Goal: Task Accomplishment & Management: Manage account settings

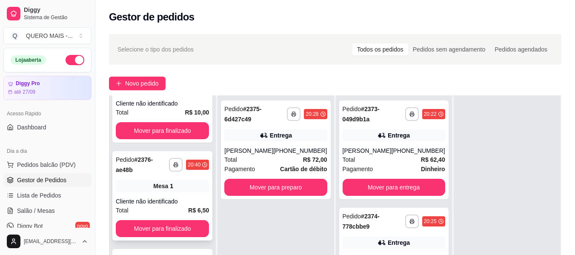
scroll to position [130, 0]
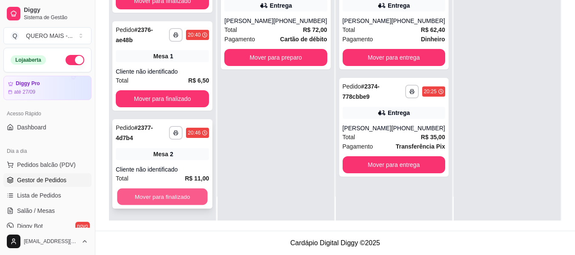
click at [167, 195] on button "Mover para finalizado" at bounding box center [162, 197] width 91 height 17
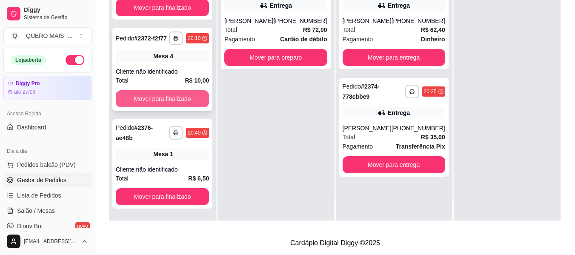
click at [161, 103] on button "Mover para finalizado" at bounding box center [162, 98] width 93 height 17
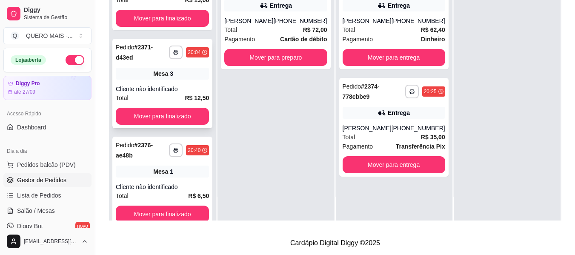
scroll to position [0, 0]
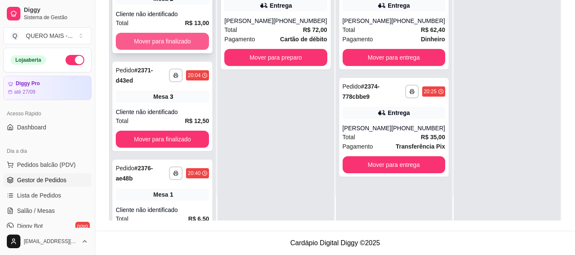
click at [164, 44] on button "Mover para finalizado" at bounding box center [162, 41] width 93 height 17
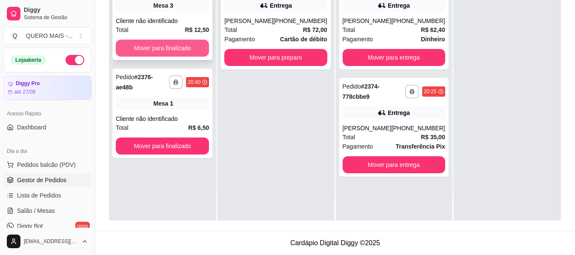
click at [164, 45] on button "Mover para finalizado" at bounding box center [162, 48] width 93 height 17
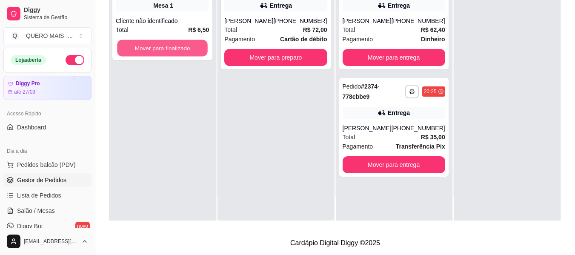
click at [164, 45] on button "Mover para finalizado" at bounding box center [162, 48] width 91 height 17
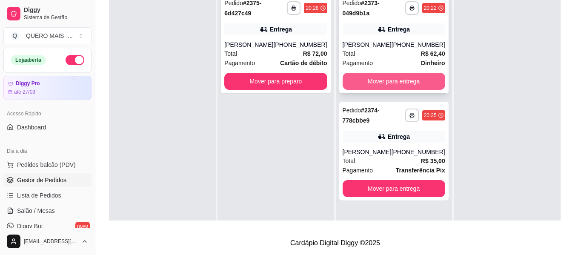
click at [399, 83] on button "Mover para entrega" at bounding box center [394, 81] width 103 height 17
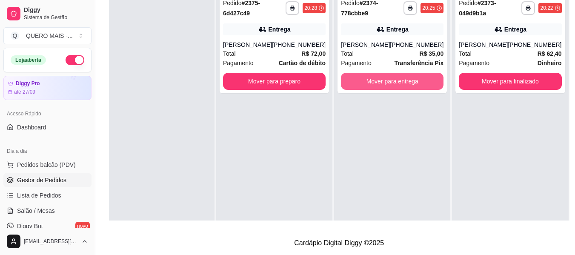
click at [399, 83] on button "Mover para entrega" at bounding box center [392, 81] width 103 height 17
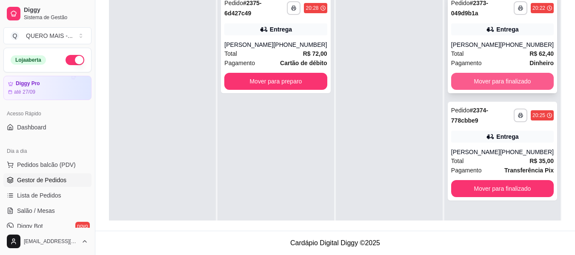
click at [488, 82] on button "Mover para finalizado" at bounding box center [502, 81] width 103 height 17
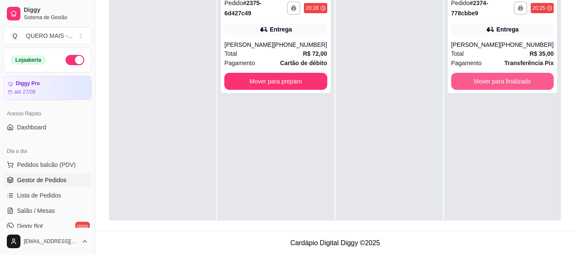
click at [488, 82] on button "Mover para finalizado" at bounding box center [502, 81] width 103 height 17
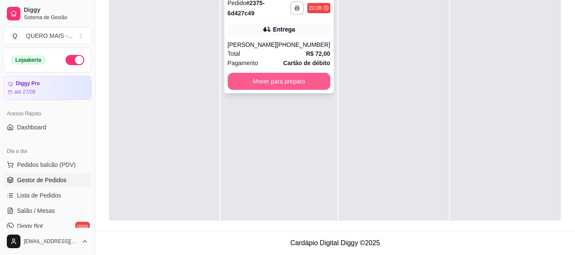
click at [247, 82] on button "Mover para preparo" at bounding box center [279, 81] width 103 height 17
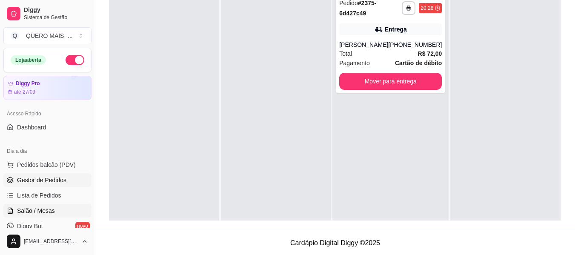
click at [40, 213] on span "Salão / Mesas" at bounding box center [36, 210] width 38 height 9
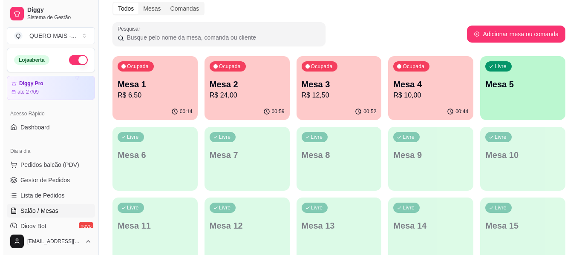
scroll to position [128, 0]
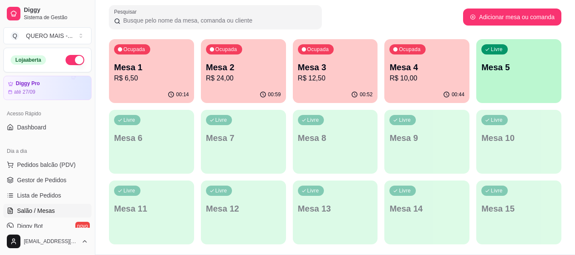
click at [494, 87] on div "Livre Mesa 5" at bounding box center [518, 66] width 85 height 54
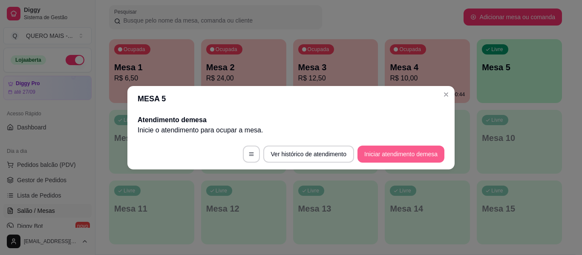
click at [390, 157] on button "Iniciar atendimento de mesa" at bounding box center [400, 154] width 87 height 17
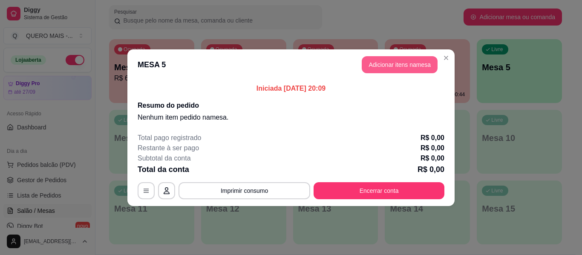
click at [391, 60] on button "Adicionar itens na mesa" at bounding box center [399, 64] width 76 height 17
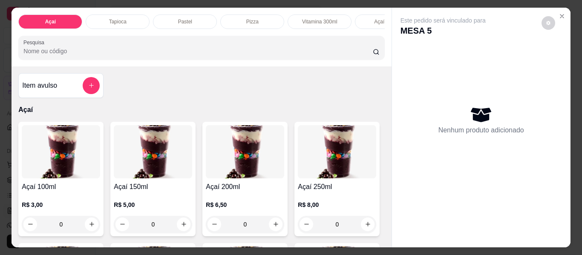
scroll to position [0, 371]
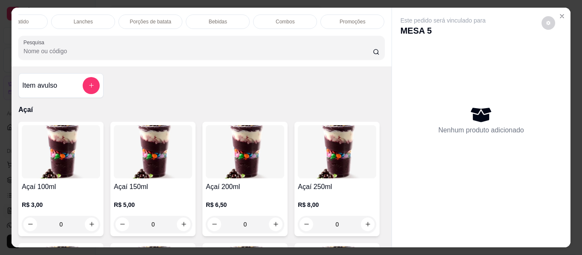
click at [95, 18] on div "Lanches" at bounding box center [83, 21] width 64 height 14
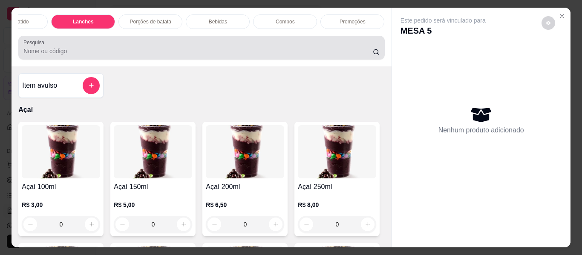
scroll to position [23, 0]
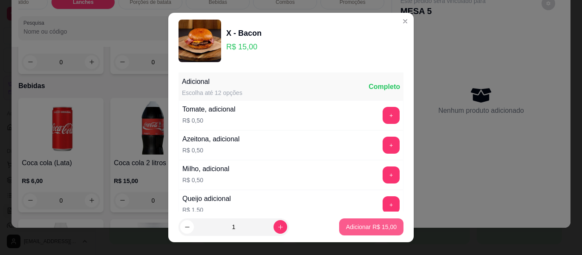
click at [370, 230] on p "Adicionar R$ 15,00" at bounding box center [371, 227] width 51 height 9
type input "1"
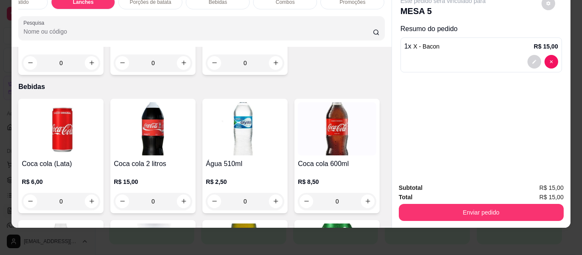
scroll to position [0, 0]
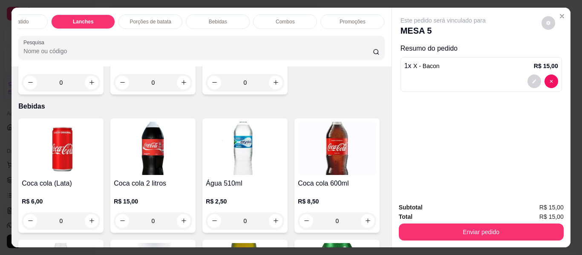
click at [29, 17] on div "Açaí batido" at bounding box center [16, 21] width 64 height 14
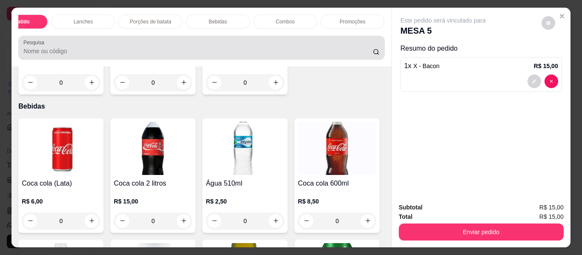
scroll to position [23, 0]
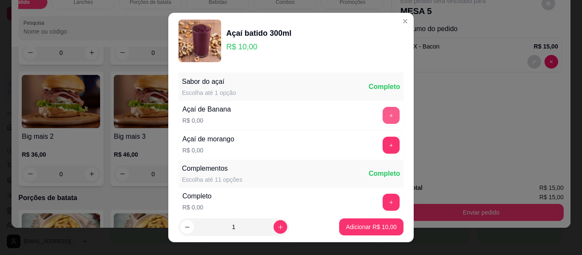
click at [382, 112] on button "+" at bounding box center [390, 115] width 17 height 17
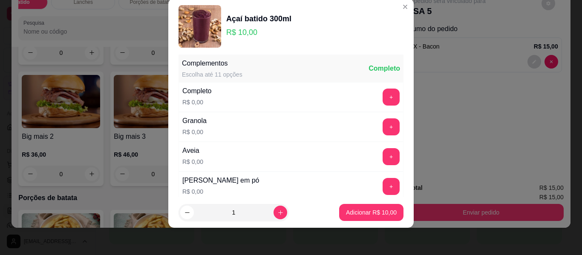
scroll to position [91, 0]
click at [382, 152] on button "+" at bounding box center [390, 156] width 17 height 17
click at [382, 131] on button "+" at bounding box center [390, 126] width 17 height 17
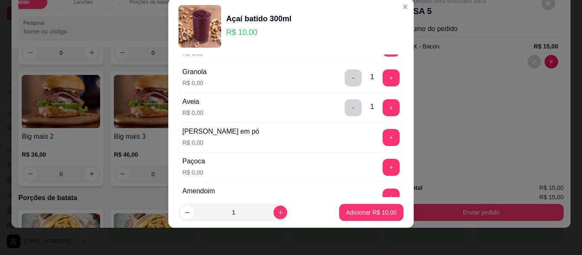
scroll to position [219, 0]
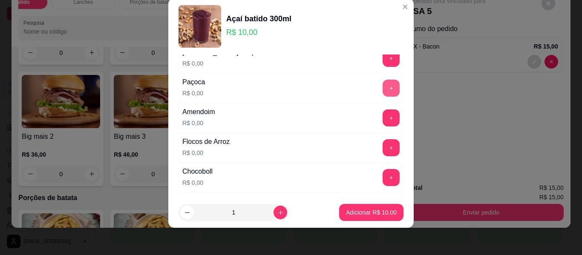
click at [382, 83] on button "+" at bounding box center [390, 88] width 17 height 17
click at [383, 121] on button "+" at bounding box center [391, 118] width 17 height 17
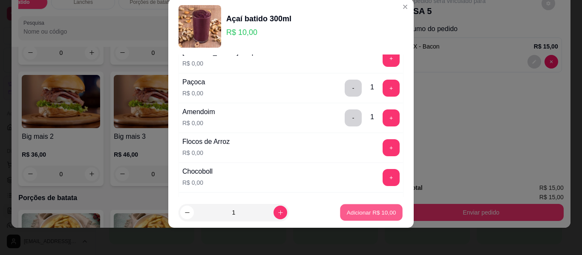
click at [381, 207] on button "Adicionar R$ 10,00" at bounding box center [371, 212] width 63 height 17
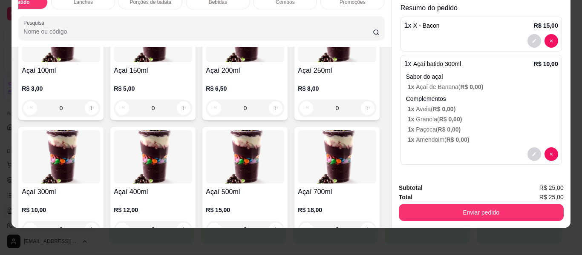
scroll to position [139, 0]
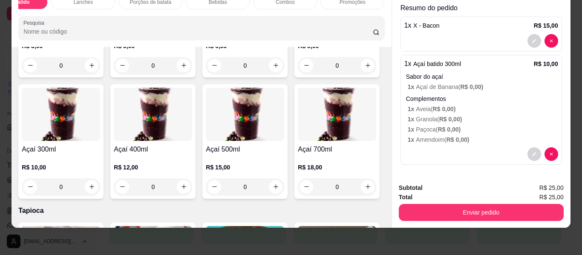
click at [192, 187] on div "0" at bounding box center [153, 186] width 78 height 17
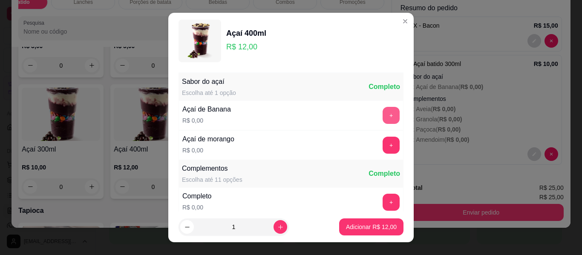
click at [382, 115] on button "+" at bounding box center [390, 115] width 17 height 17
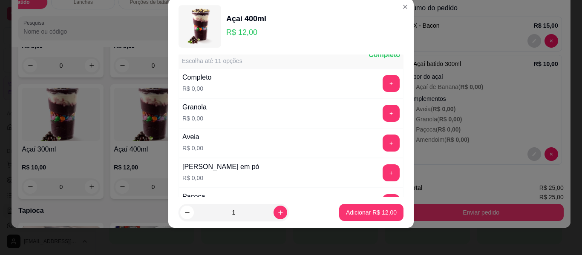
scroll to position [91, 0]
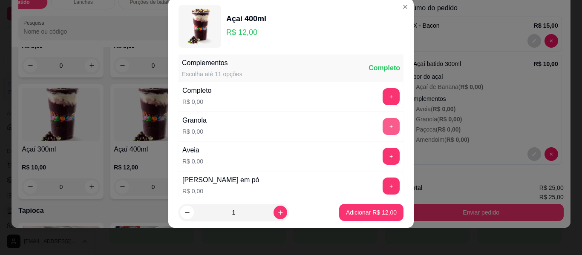
click at [382, 123] on button "+" at bounding box center [390, 126] width 17 height 17
click at [382, 155] on button "+" at bounding box center [390, 156] width 17 height 17
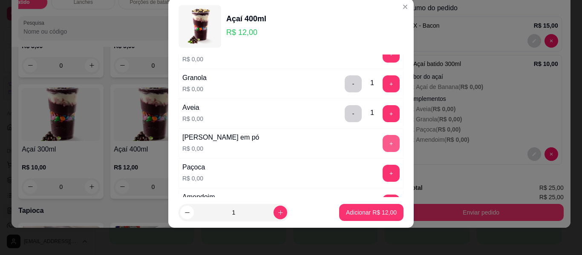
click at [382, 143] on button "+" at bounding box center [390, 143] width 17 height 17
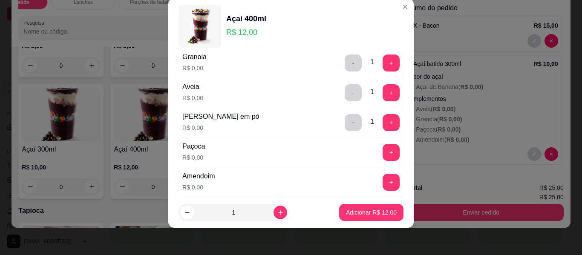
scroll to position [219, 0]
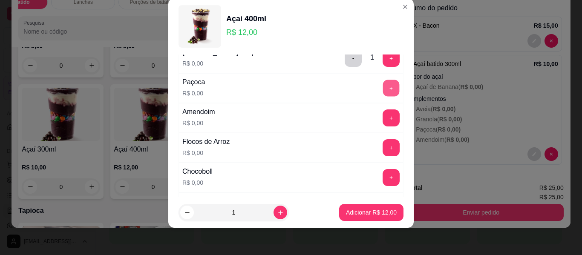
click at [383, 91] on button "+" at bounding box center [391, 88] width 17 height 17
click at [383, 121] on button "+" at bounding box center [391, 118] width 17 height 17
click at [383, 146] on button "+" at bounding box center [391, 148] width 17 height 17
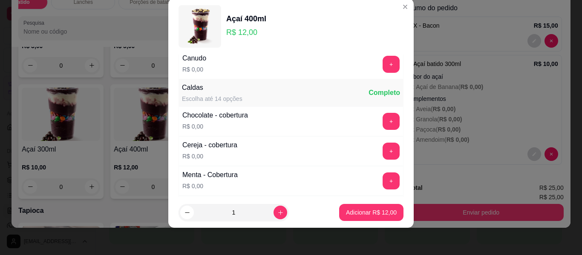
scroll to position [432, 0]
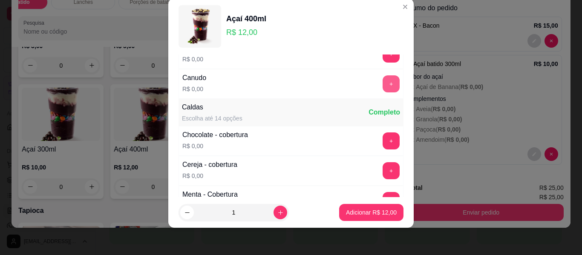
click at [383, 86] on button "+" at bounding box center [390, 83] width 17 height 17
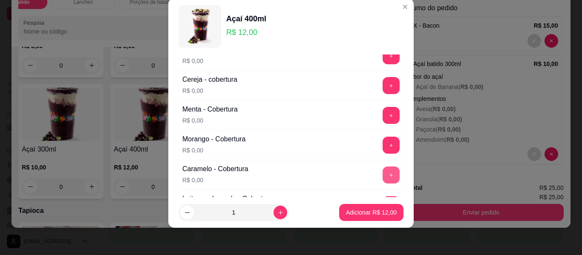
click at [382, 177] on button "+" at bounding box center [390, 174] width 17 height 17
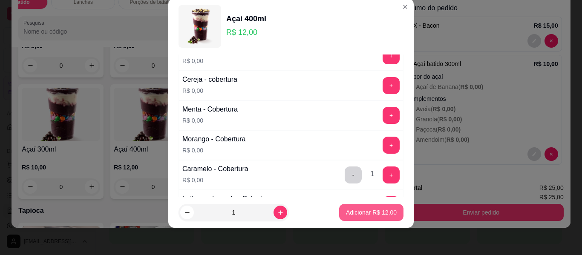
click at [363, 211] on p "Adicionar R$ 12,00" at bounding box center [371, 212] width 51 height 9
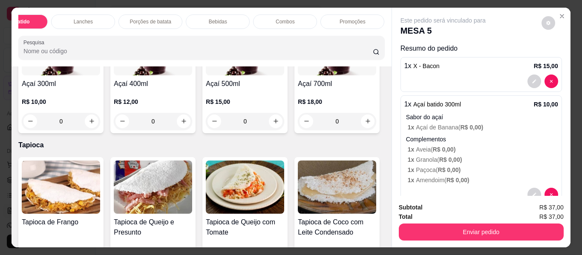
scroll to position [182, 0]
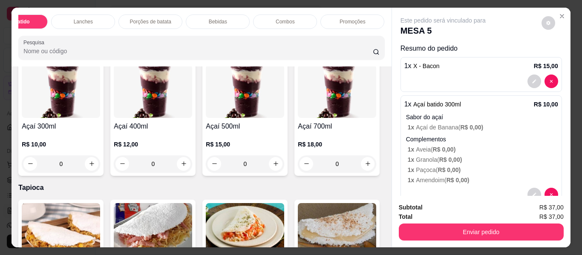
click at [100, 164] on div "0" at bounding box center [61, 163] width 78 height 17
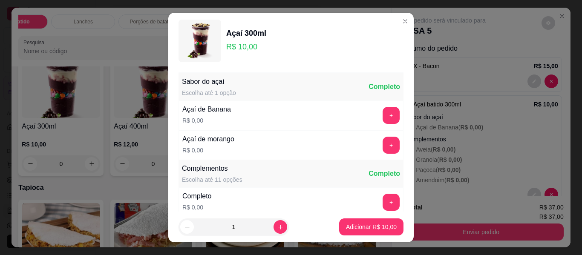
click at [382, 115] on button "+" at bounding box center [390, 115] width 17 height 17
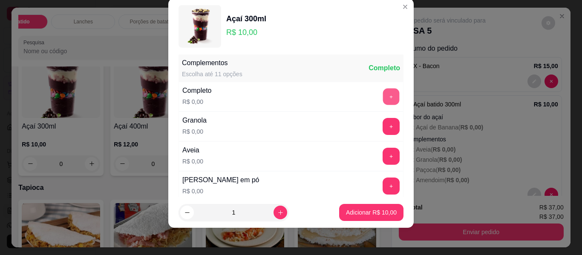
click at [383, 95] on button "+" at bounding box center [391, 97] width 17 height 17
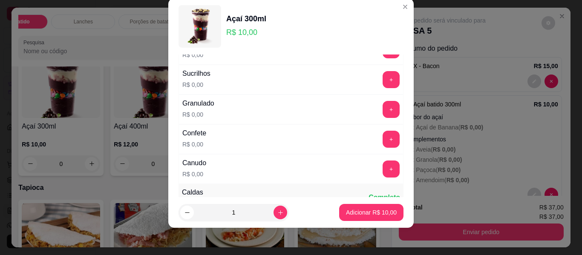
scroll to position [559, 0]
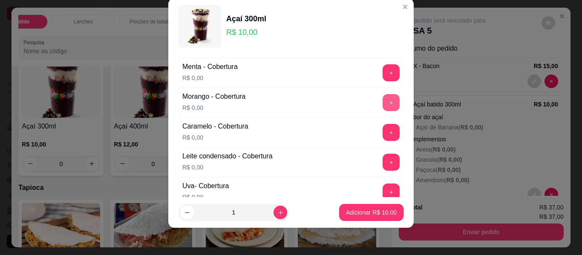
click at [382, 106] on button "+" at bounding box center [390, 102] width 17 height 17
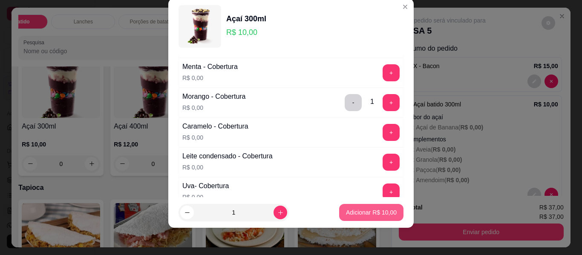
click at [354, 209] on p "Adicionar R$ 10,00" at bounding box center [371, 212] width 51 height 9
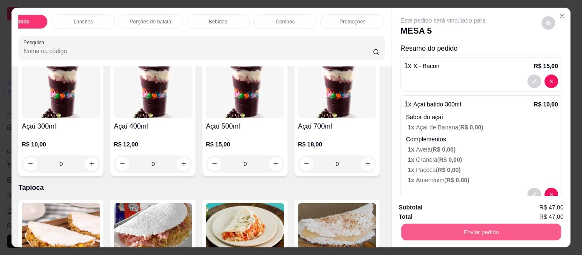
click at [467, 234] on button "Enviar pedido" at bounding box center [481, 232] width 160 height 17
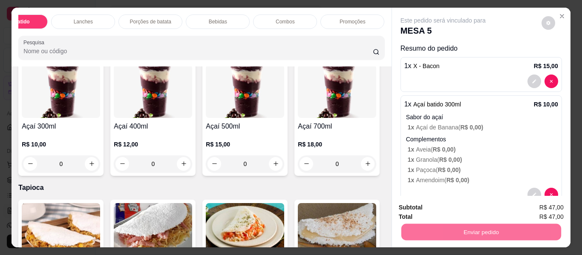
click at [440, 208] on button "Não registrar e enviar pedido" at bounding box center [452, 208] width 89 height 16
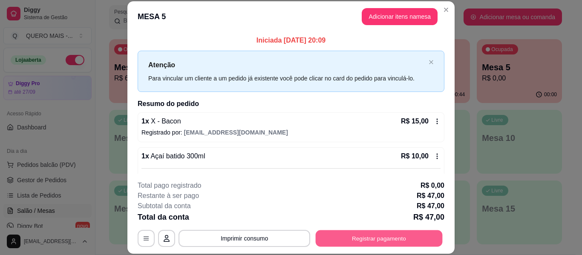
click at [393, 233] on button "Registrar pagamento" at bounding box center [378, 238] width 127 height 17
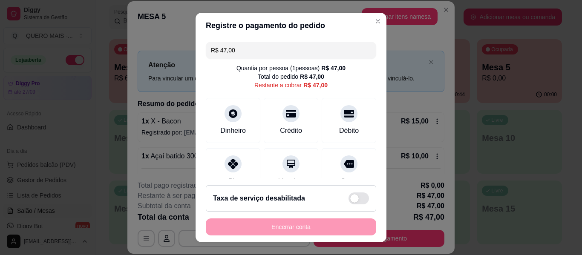
click at [241, 50] on input "R$ 47,00" at bounding box center [291, 50] width 160 height 17
click at [241, 48] on input "R$ 47,00" at bounding box center [291, 50] width 160 height 17
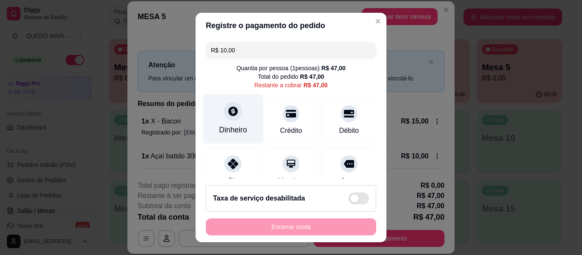
click at [234, 124] on div "Dinheiro" at bounding box center [233, 119] width 60 height 50
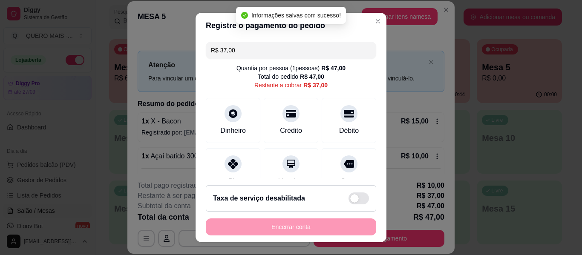
click at [244, 50] on input "R$ 37,00" at bounding box center [291, 50] width 160 height 17
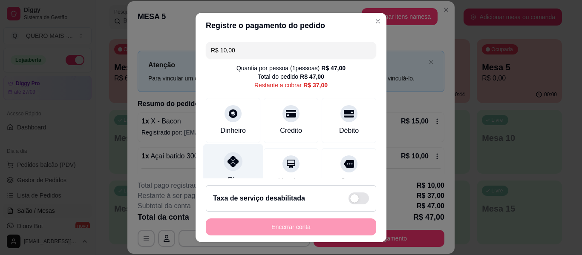
click at [232, 160] on icon at bounding box center [232, 161] width 11 height 11
click at [228, 167] on div at bounding box center [233, 161] width 19 height 19
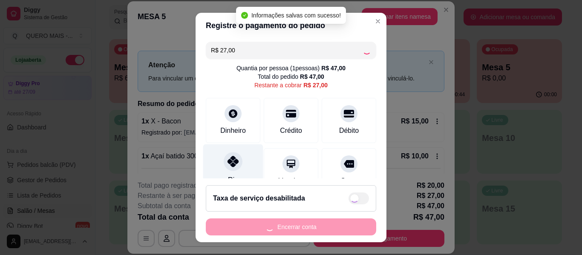
type input "R$ 0,00"
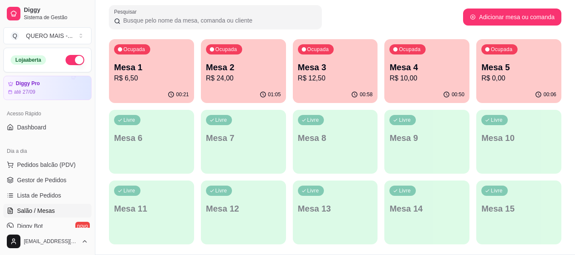
click at [147, 91] on div "00:21" at bounding box center [151, 94] width 85 height 17
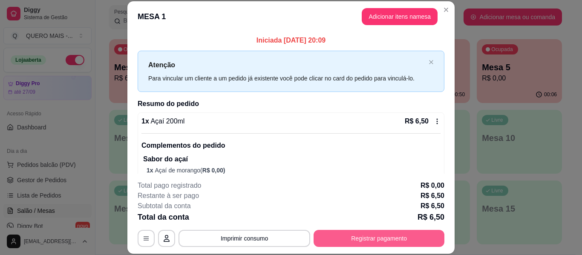
click at [363, 237] on button "Registrar pagamento" at bounding box center [378, 238] width 131 height 17
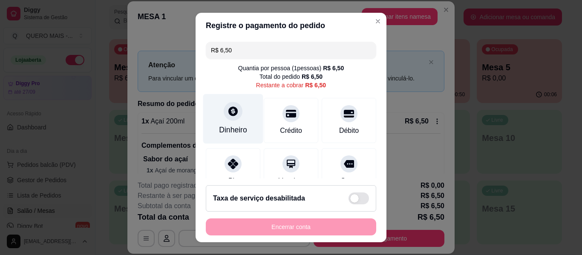
click at [224, 118] on div at bounding box center [233, 111] width 19 height 19
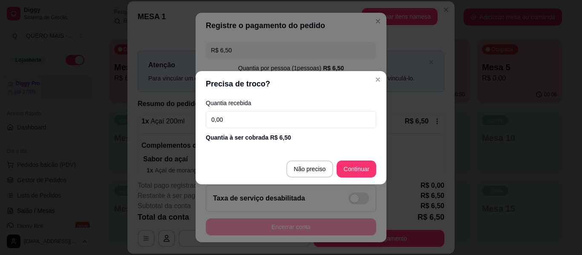
click at [247, 118] on input "0,00" at bounding box center [291, 119] width 170 height 17
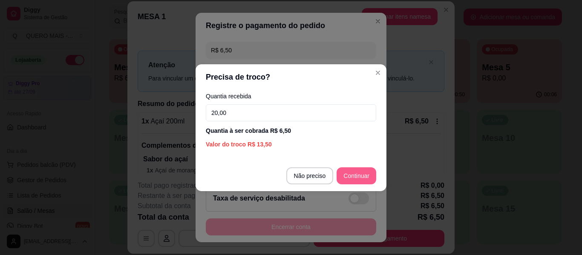
type input "20,00"
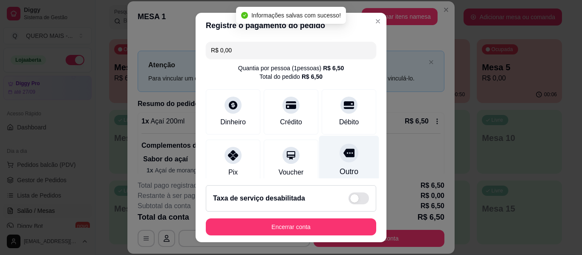
type input "R$ 0,00"
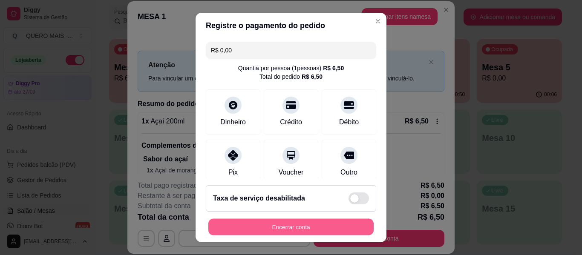
click at [313, 223] on button "Encerrar conta" at bounding box center [290, 227] width 165 height 17
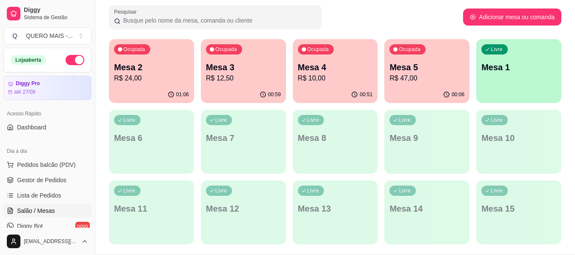
click at [252, 72] on p "Mesa 3" at bounding box center [243, 67] width 75 height 12
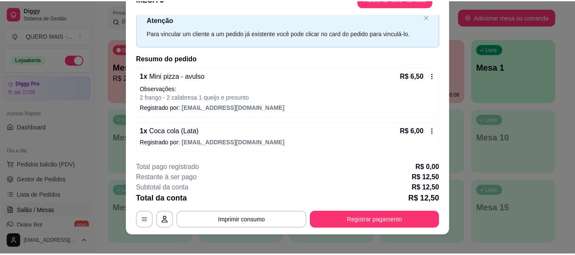
scroll to position [26, 0]
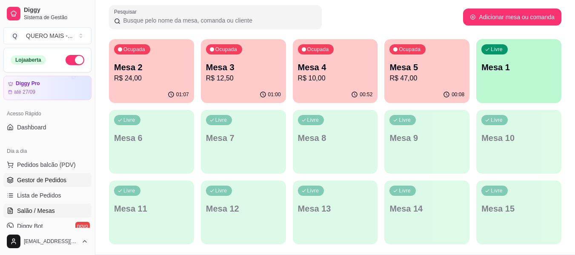
click at [46, 181] on span "Gestor de Pedidos" at bounding box center [41, 180] width 49 height 9
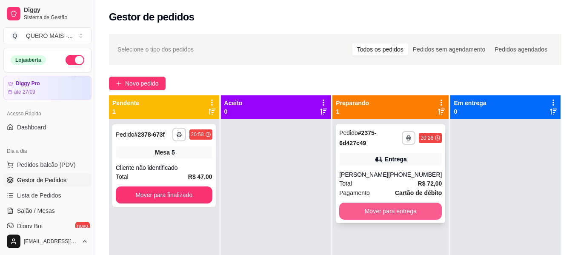
click at [402, 209] on button "Mover para entrega" at bounding box center [390, 211] width 103 height 17
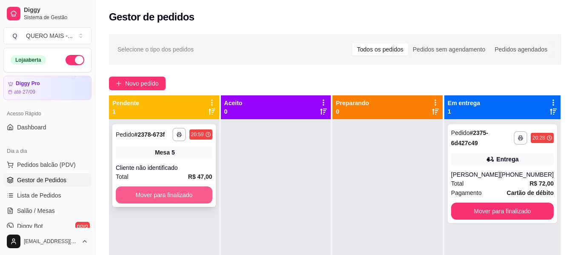
click at [189, 198] on button "Mover para finalizado" at bounding box center [164, 194] width 97 height 17
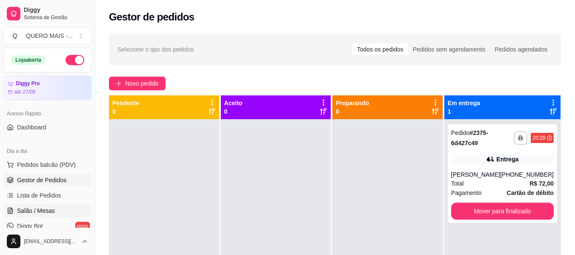
click at [42, 210] on span "Salão / Mesas" at bounding box center [36, 210] width 38 height 9
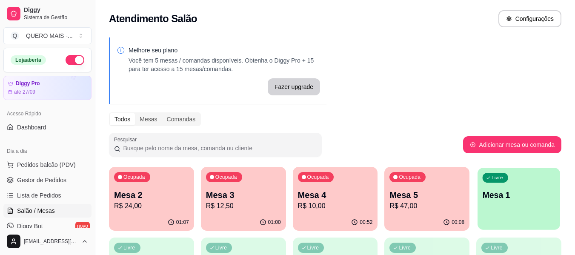
click at [510, 213] on div "Livre Mesa 1" at bounding box center [519, 194] width 83 height 52
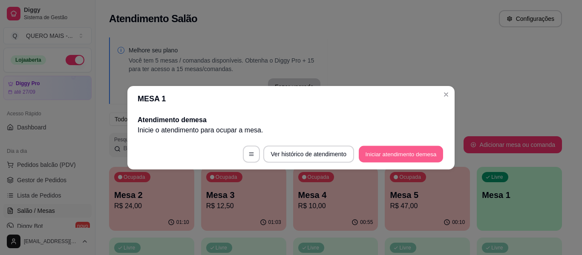
click at [387, 154] on button "Iniciar atendimento de mesa" at bounding box center [401, 154] width 84 height 17
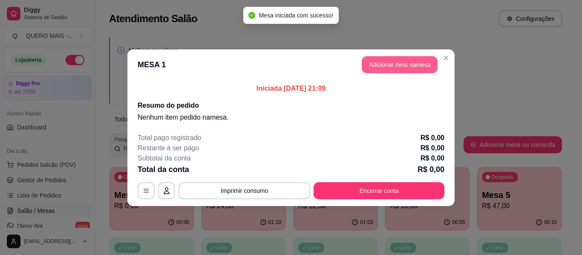
click at [405, 67] on button "Adicionar itens na mesa" at bounding box center [399, 64] width 76 height 17
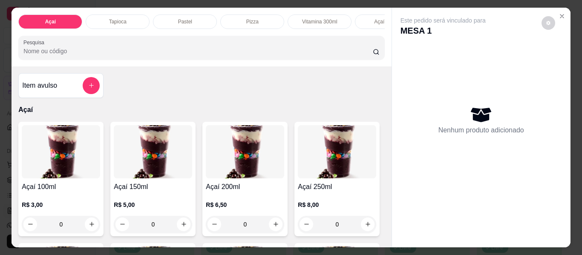
scroll to position [0, 371]
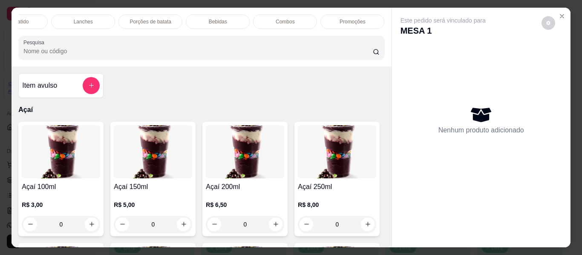
click at [356, 18] on p "Promoções" at bounding box center [352, 21] width 26 height 7
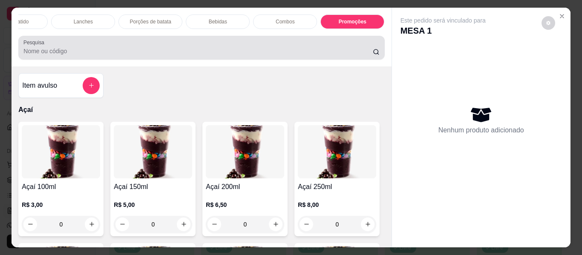
scroll to position [23, 0]
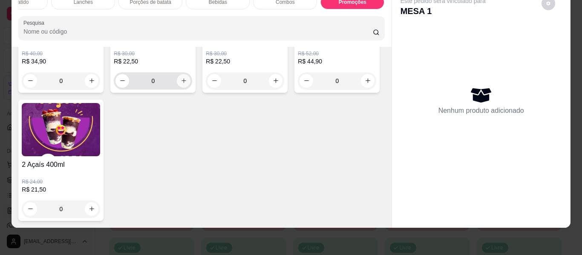
click at [181, 84] on icon "increase-product-quantity" at bounding box center [184, 80] width 6 height 6
type input "1"
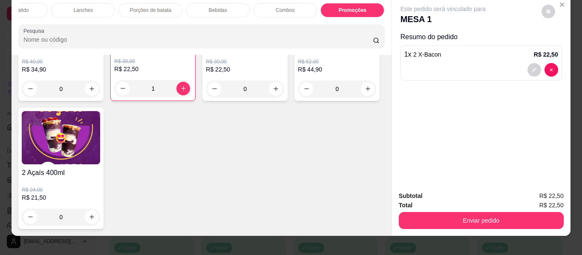
scroll to position [0, 0]
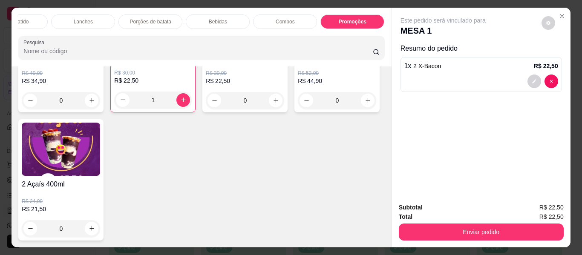
click at [143, 18] on p "Porções de batata" at bounding box center [150, 21] width 41 height 7
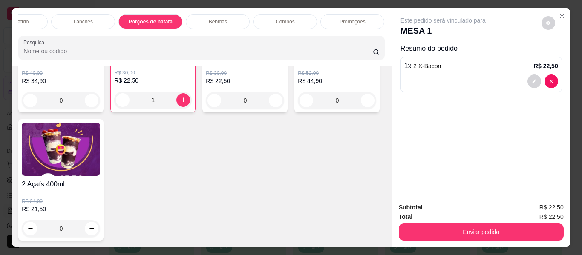
scroll to position [23, 0]
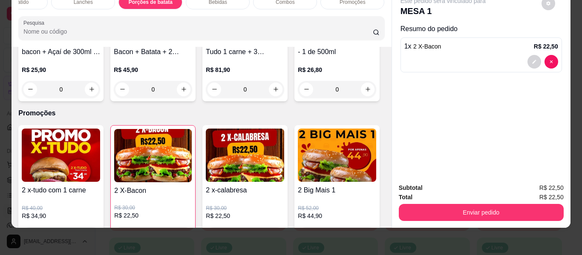
type input "1"
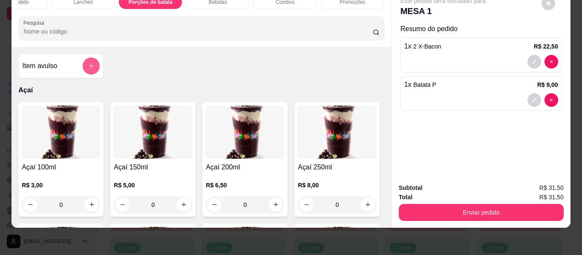
click at [91, 66] on icon "add-separate-item" at bounding box center [91, 66] width 6 height 6
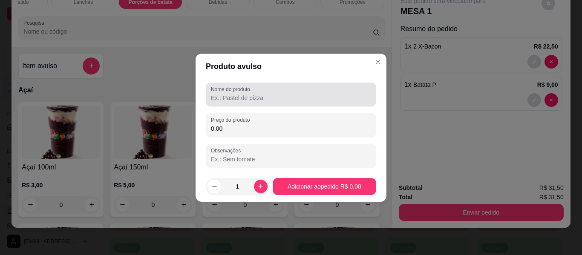
click at [255, 99] on input "Nome do produto" at bounding box center [291, 98] width 160 height 9
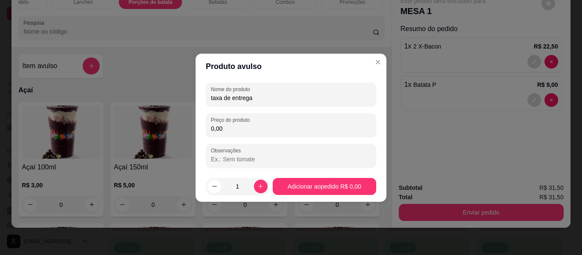
type input "taxa de entrega"
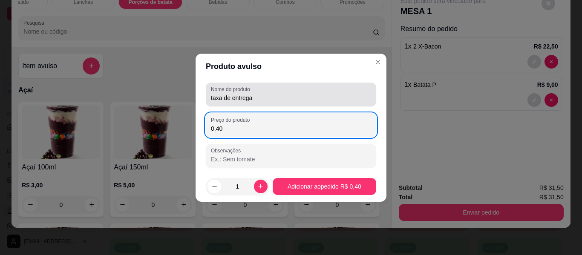
type input "4,00"
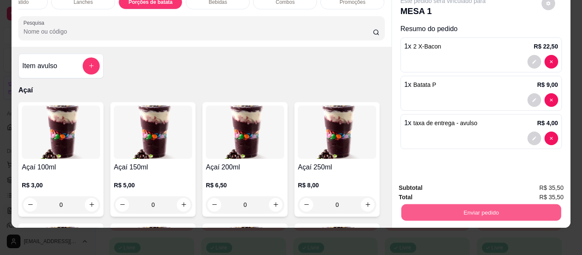
click at [455, 204] on button "Enviar pedido" at bounding box center [481, 212] width 160 height 17
click at [442, 185] on button "Não registrar e enviar pedido" at bounding box center [453, 185] width 86 height 16
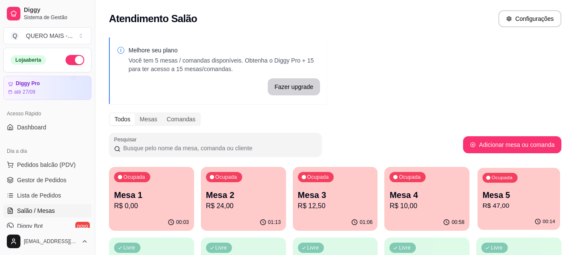
click at [499, 201] on p "R$ 47,00" at bounding box center [519, 206] width 73 height 10
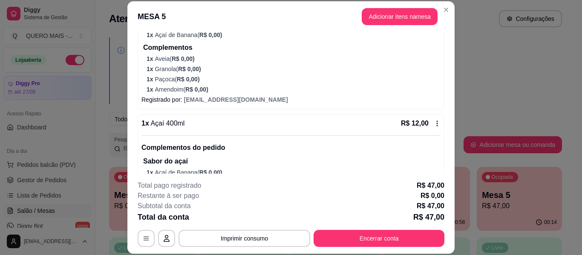
scroll to position [298, 0]
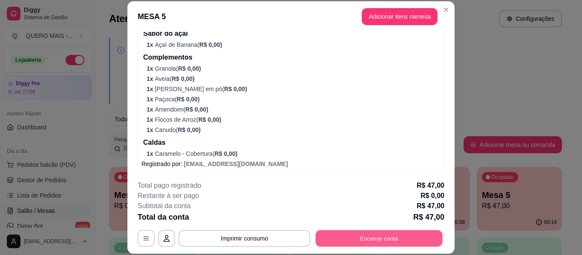
click at [368, 240] on button "Encerrar conta" at bounding box center [378, 238] width 127 height 17
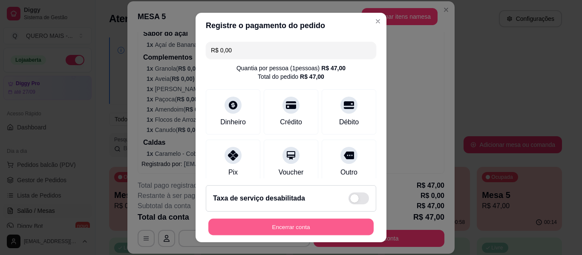
click at [330, 228] on button "Encerrar conta" at bounding box center [290, 227] width 165 height 17
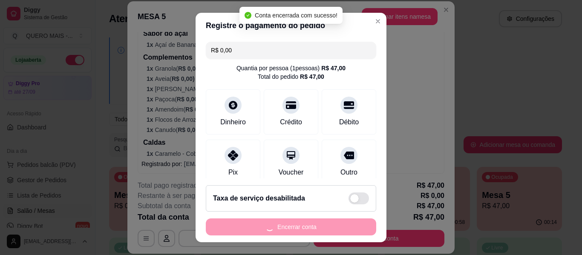
scroll to position [0, 0]
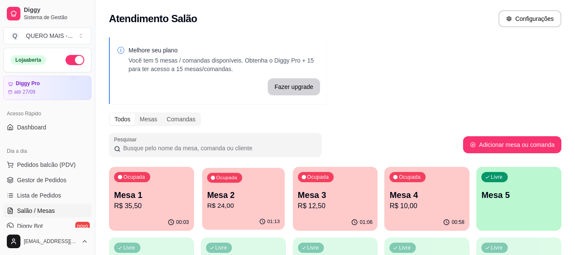
click at [212, 214] on div "Ocupada Mesa 2 R$ 24,00" at bounding box center [243, 191] width 83 height 46
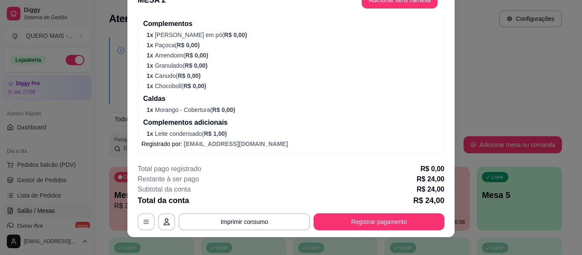
scroll to position [26, 0]
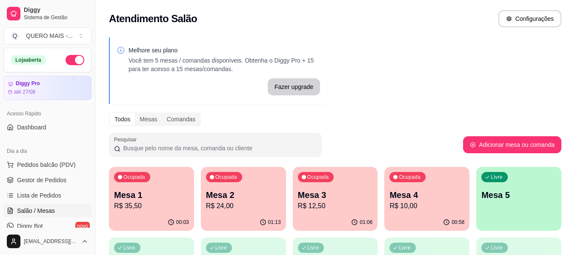
click at [224, 209] on p "R$ 24,00" at bounding box center [243, 206] width 75 height 10
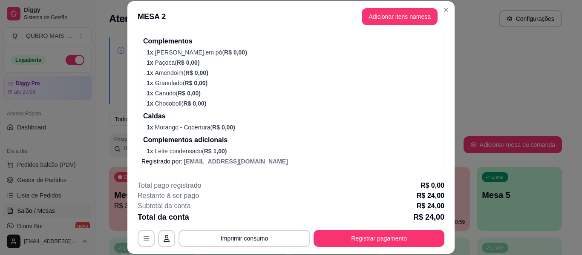
scroll to position [261, 0]
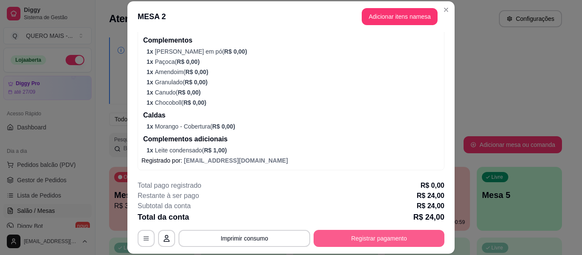
click at [336, 238] on button "Registrar pagamento" at bounding box center [378, 238] width 131 height 17
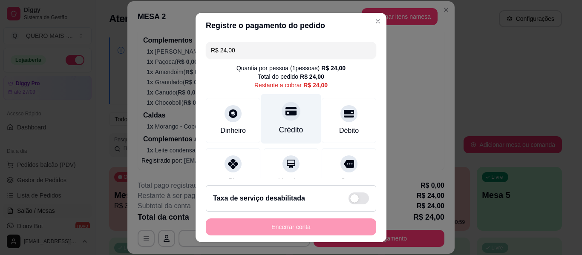
click at [285, 117] on icon at bounding box center [290, 111] width 11 height 11
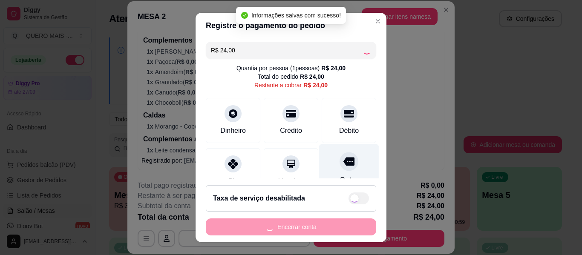
type input "R$ 0,00"
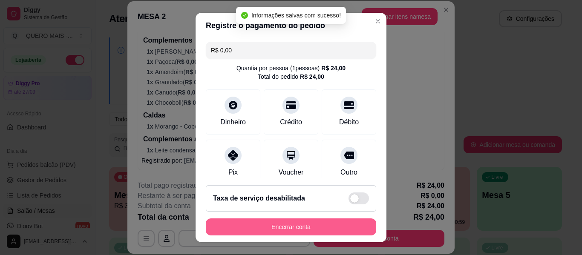
click at [295, 224] on button "Encerrar conta" at bounding box center [291, 226] width 170 height 17
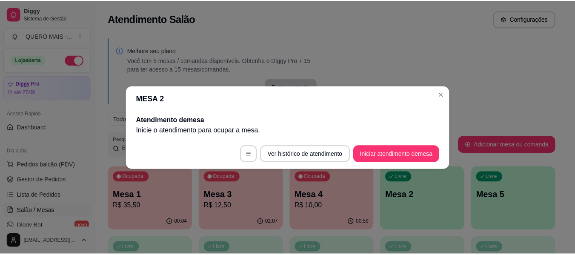
scroll to position [0, 0]
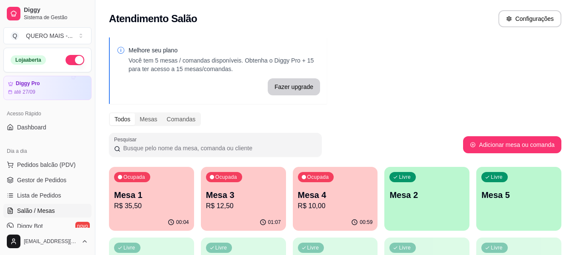
click at [255, 206] on p "R$ 12,50" at bounding box center [243, 206] width 75 height 10
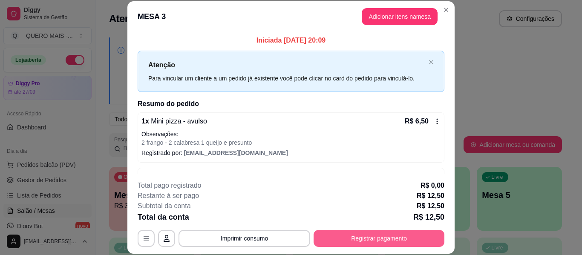
click at [376, 236] on button "Registrar pagamento" at bounding box center [378, 238] width 131 height 17
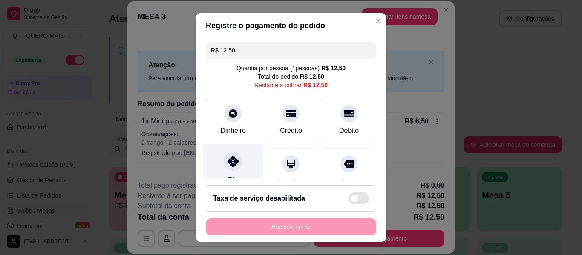
click at [218, 167] on div "Pix" at bounding box center [233, 169] width 60 height 50
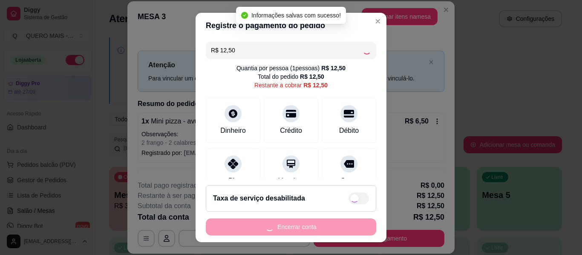
type input "R$ 0,00"
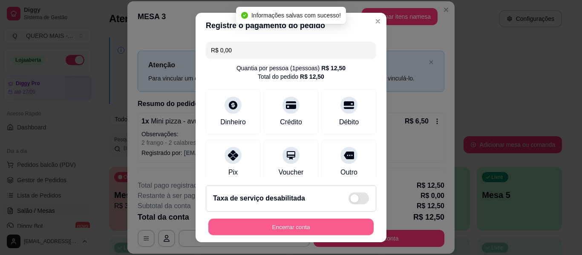
click at [277, 229] on button "Encerrar conta" at bounding box center [290, 227] width 165 height 17
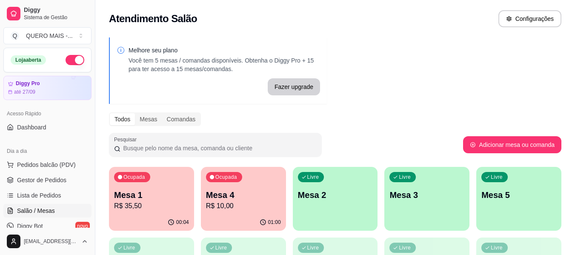
click at [248, 209] on p "R$ 10,00" at bounding box center [243, 206] width 75 height 10
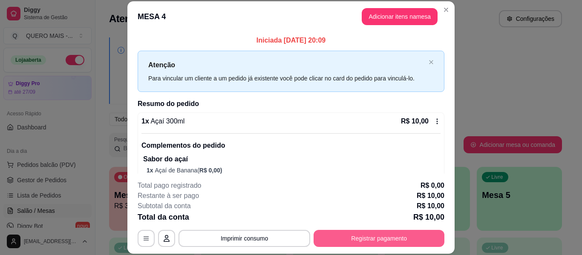
click at [372, 238] on button "Registrar pagamento" at bounding box center [378, 238] width 131 height 17
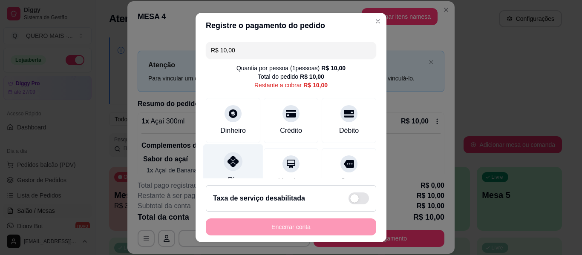
click at [224, 163] on div at bounding box center [233, 161] width 19 height 19
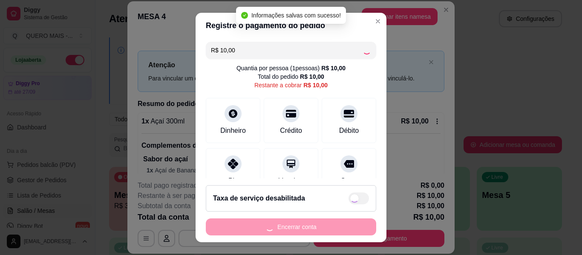
type input "R$ 0,00"
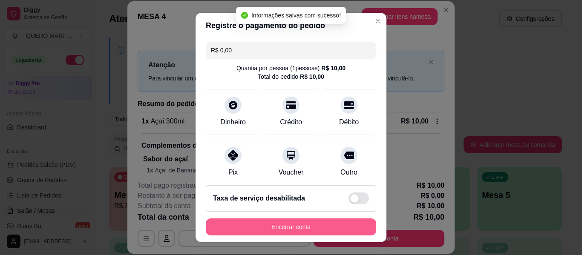
click at [303, 224] on button "Encerrar conta" at bounding box center [291, 226] width 170 height 17
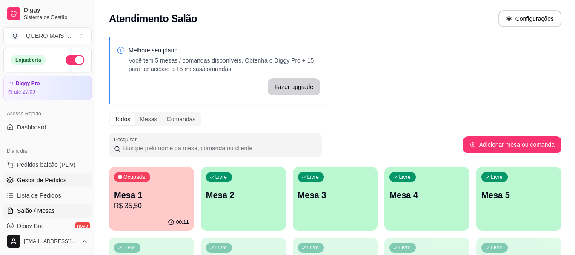
click at [36, 174] on link "Gestor de Pedidos" at bounding box center [47, 180] width 88 height 14
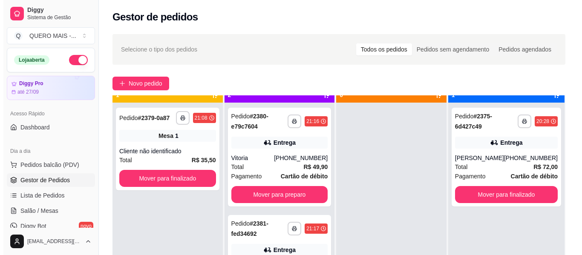
scroll to position [24, 0]
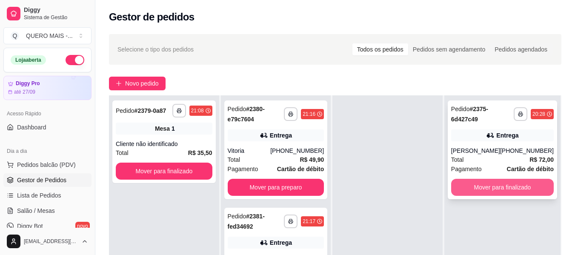
click at [469, 189] on button "Mover para finalizado" at bounding box center [502, 187] width 103 height 17
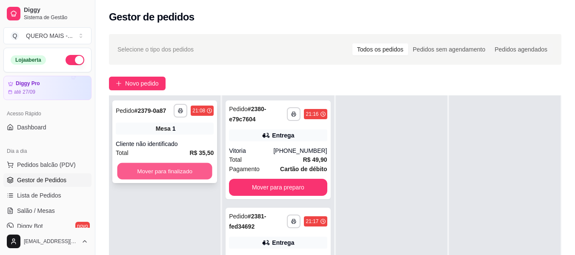
click at [151, 178] on button "Mover para finalizado" at bounding box center [164, 171] width 95 height 17
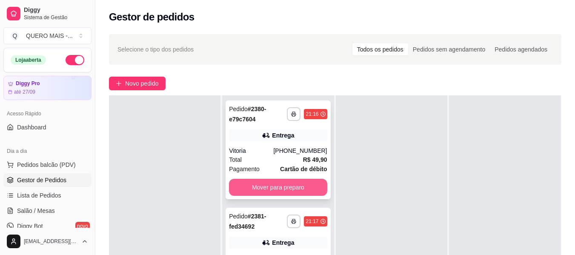
click at [278, 185] on button "Mover para preparo" at bounding box center [278, 187] width 98 height 17
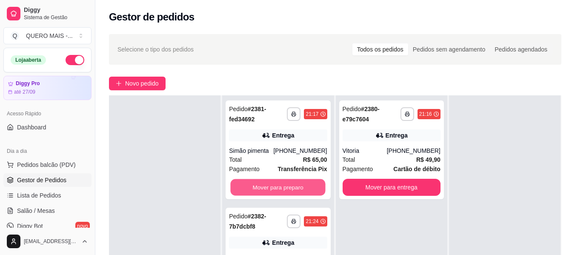
click at [270, 187] on button "Mover para preparo" at bounding box center [278, 187] width 95 height 17
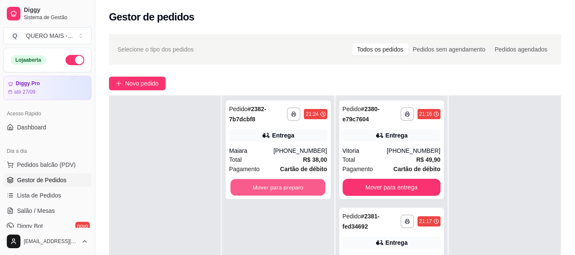
click at [270, 187] on button "Mover para preparo" at bounding box center [278, 187] width 95 height 17
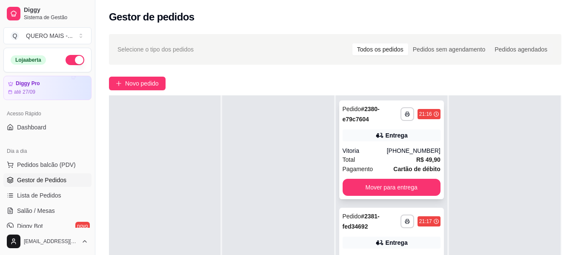
click at [409, 192] on button "Mover para entrega" at bounding box center [392, 187] width 98 height 17
click at [390, 185] on button "Mover para entrega" at bounding box center [392, 187] width 98 height 17
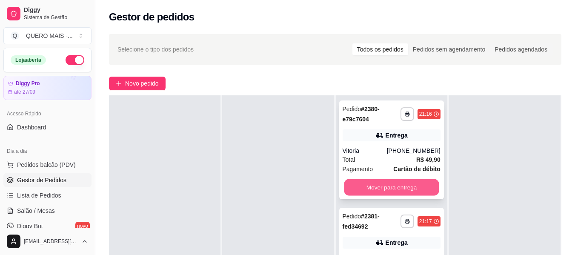
click at [390, 185] on button "Mover para entrega" at bounding box center [391, 187] width 95 height 17
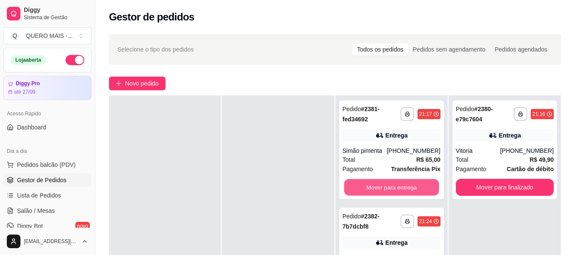
click at [390, 185] on button "Mover para entrega" at bounding box center [391, 187] width 95 height 17
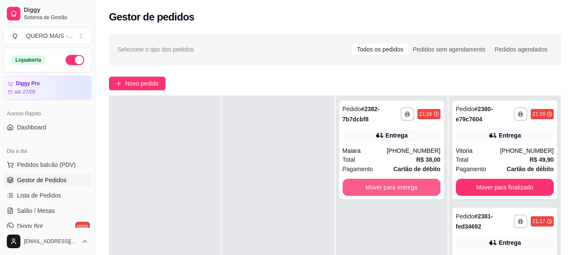
click at [390, 185] on button "Mover para entrega" at bounding box center [392, 187] width 98 height 17
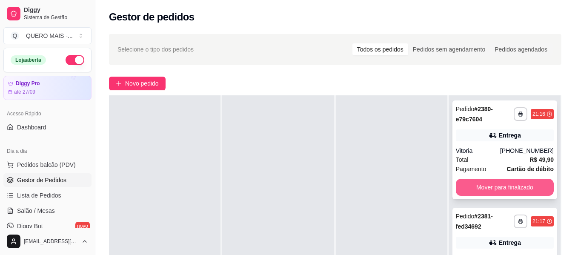
click at [479, 189] on button "Mover para finalizado" at bounding box center [505, 187] width 98 height 17
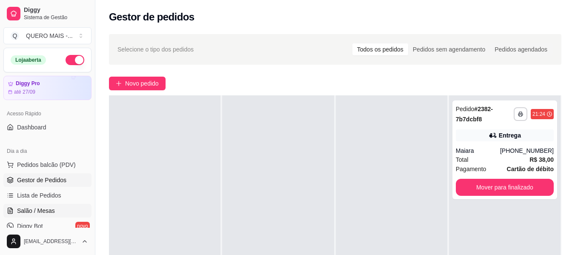
click at [44, 210] on span "Salão / Mesas" at bounding box center [36, 210] width 38 height 9
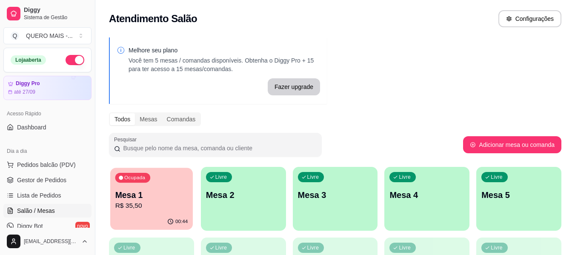
click at [138, 206] on p "R$ 35,50" at bounding box center [151, 206] width 73 height 10
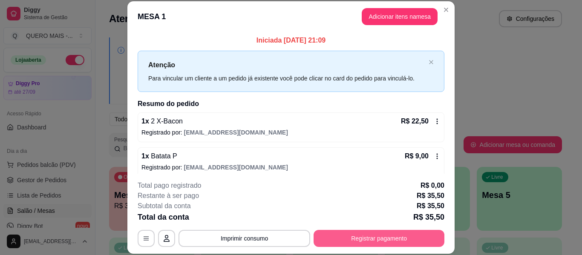
click at [384, 238] on button "Registrar pagamento" at bounding box center [378, 238] width 131 height 17
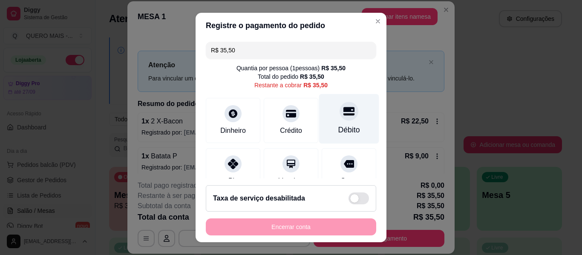
click at [339, 120] on div at bounding box center [348, 111] width 19 height 19
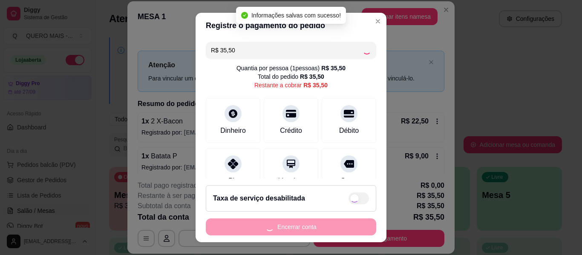
type input "R$ 0,00"
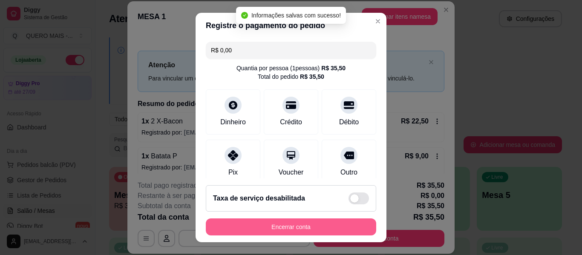
click at [290, 227] on button "Encerrar conta" at bounding box center [291, 226] width 170 height 17
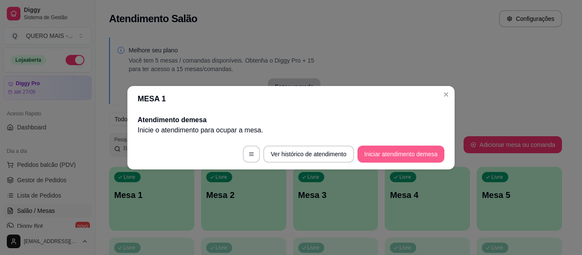
click at [402, 152] on button "Iniciar atendimento de mesa" at bounding box center [400, 154] width 87 height 17
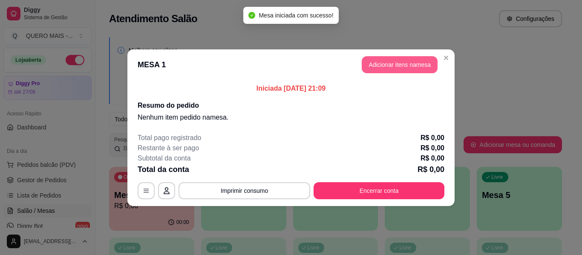
click at [383, 68] on button "Adicionar itens na mesa" at bounding box center [399, 64] width 76 height 17
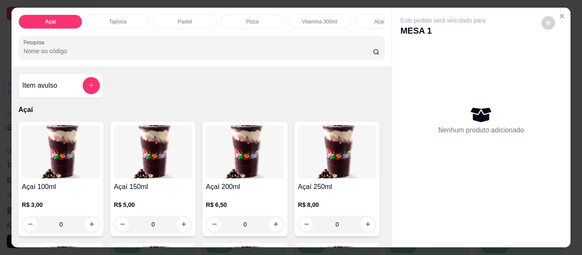
click at [89, 228] on div "0" at bounding box center [61, 224] width 78 height 17
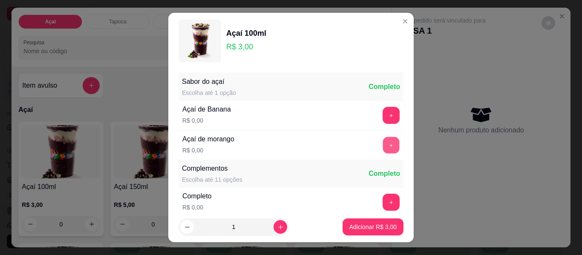
click at [383, 146] on button "+" at bounding box center [391, 145] width 17 height 17
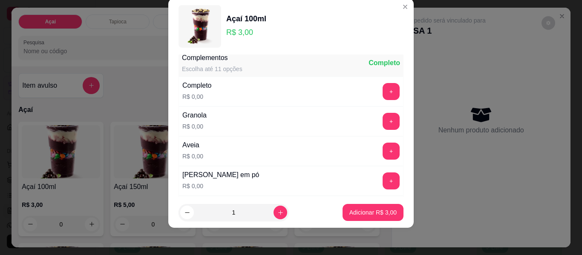
scroll to position [261, 0]
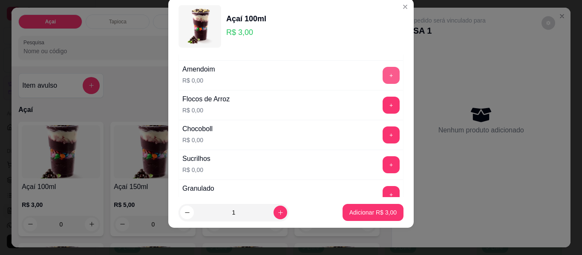
click at [382, 73] on button "+" at bounding box center [390, 75] width 17 height 17
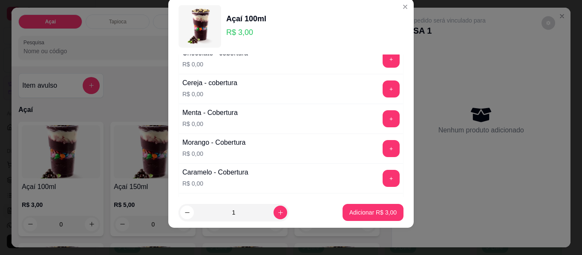
scroll to position [517, 0]
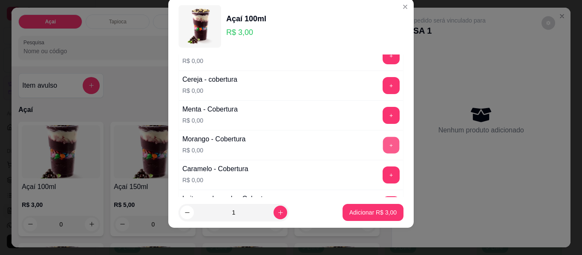
click at [383, 138] on button "+" at bounding box center [391, 145] width 17 height 17
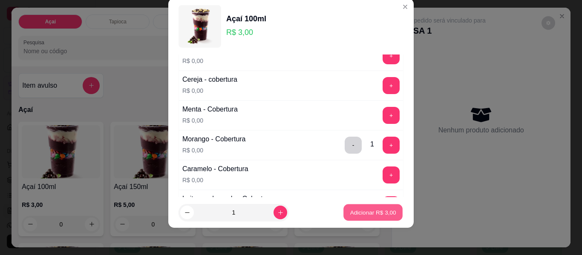
click at [356, 210] on p "Adicionar R$ 3,00" at bounding box center [373, 212] width 46 height 8
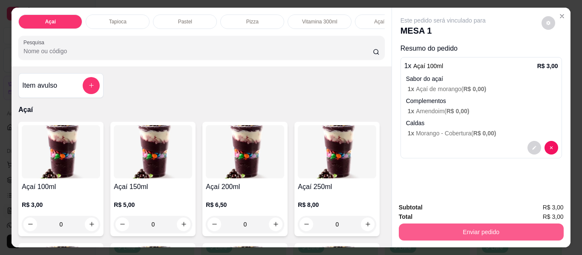
click at [448, 224] on button "Enviar pedido" at bounding box center [481, 232] width 165 height 17
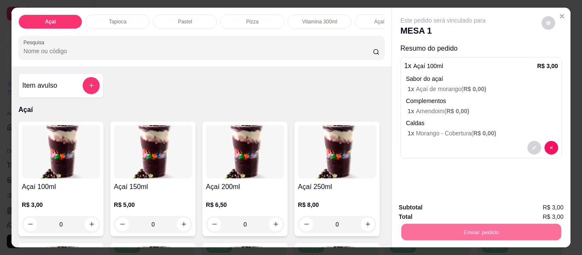
click at [450, 205] on button "Não registrar e enviar pedido" at bounding box center [452, 208] width 89 height 16
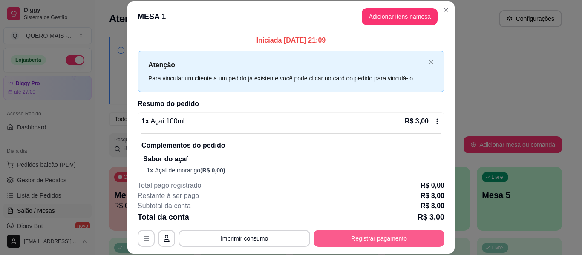
click at [386, 232] on button "Registrar pagamento" at bounding box center [378, 238] width 131 height 17
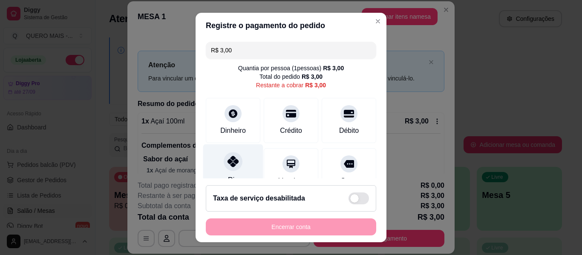
click at [227, 166] on icon at bounding box center [232, 161] width 11 height 11
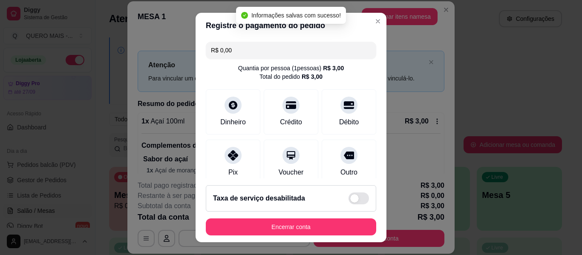
type input "R$ 0,00"
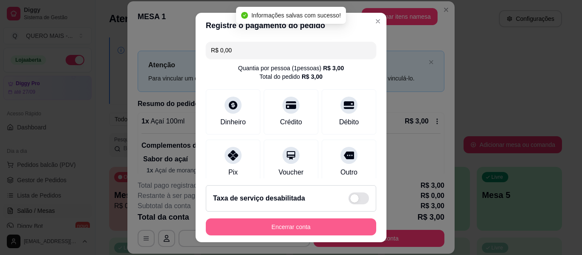
click at [280, 227] on button "Encerrar conta" at bounding box center [291, 226] width 170 height 17
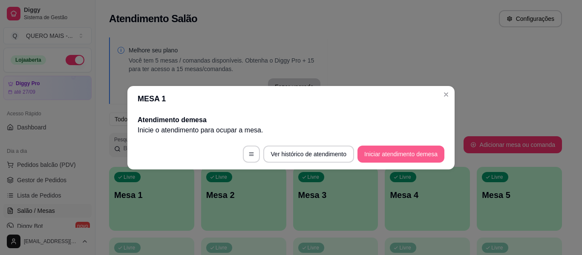
click at [383, 150] on button "Iniciar atendimento de mesa" at bounding box center [400, 154] width 87 height 17
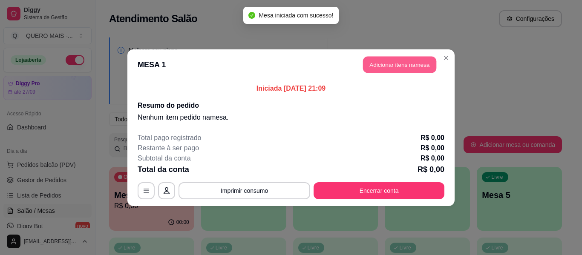
click at [401, 63] on button "Adicionar itens na mesa" at bounding box center [399, 64] width 73 height 17
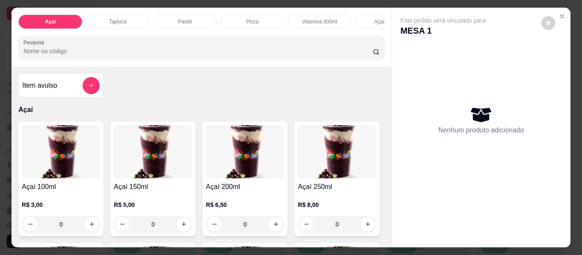
scroll to position [0, 371]
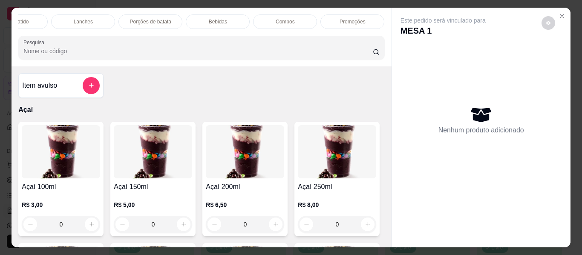
click at [345, 18] on p "Promoções" at bounding box center [352, 21] width 26 height 7
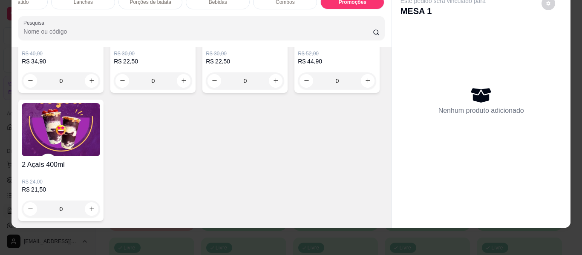
scroll to position [2982, 0]
click at [90, 84] on icon "increase-product-quantity" at bounding box center [92, 80] width 6 height 6
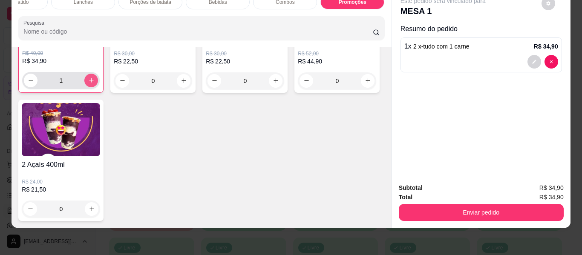
type input "1"
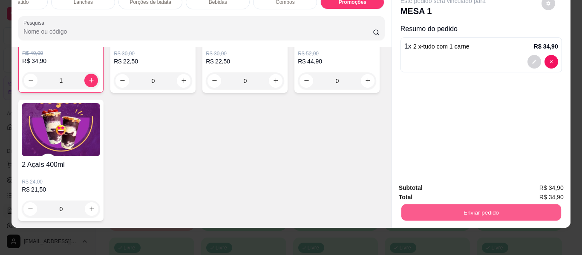
click at [424, 205] on button "Enviar pedido" at bounding box center [481, 212] width 160 height 17
click at [441, 186] on button "Não registrar e enviar pedido" at bounding box center [452, 185] width 89 height 16
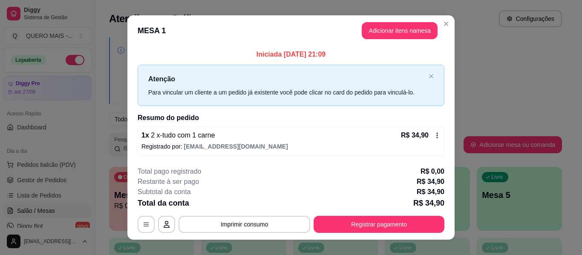
scroll to position [12, 0]
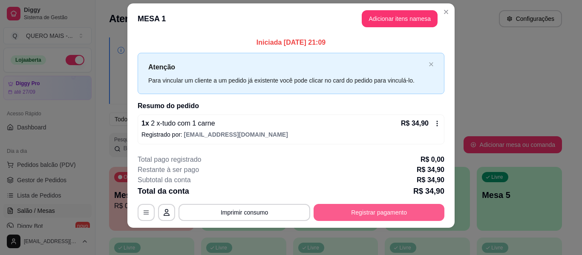
click at [341, 210] on button "Registrar pagamento" at bounding box center [378, 212] width 131 height 17
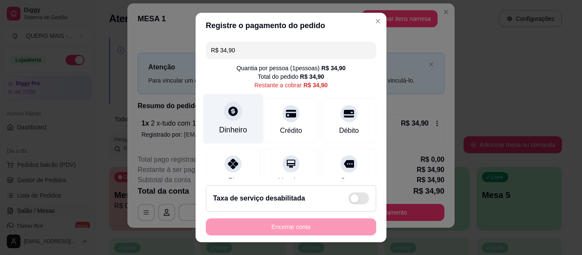
click at [227, 106] on icon at bounding box center [232, 111] width 11 height 11
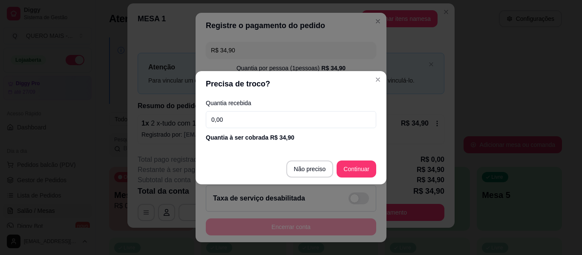
click at [241, 117] on input "0,00" at bounding box center [291, 119] width 170 height 17
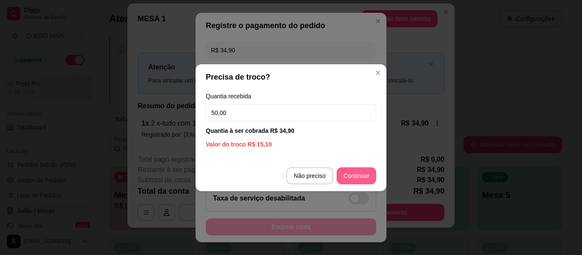
type input "50,00"
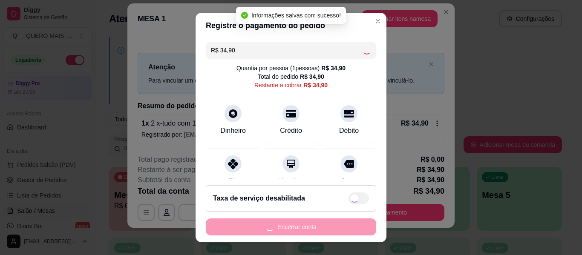
type input "R$ 0,00"
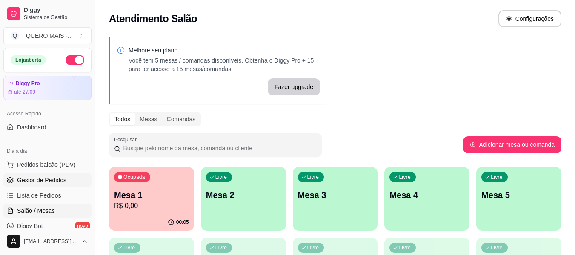
click at [35, 182] on span "Gestor de Pedidos" at bounding box center [41, 180] width 49 height 9
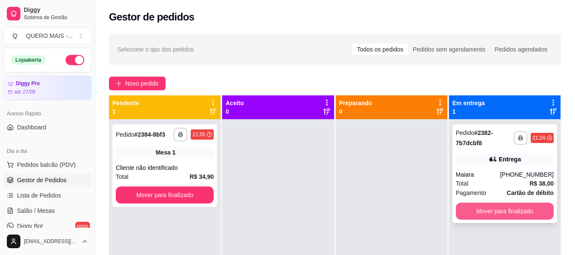
click at [477, 218] on button "Mover para finalizado" at bounding box center [505, 211] width 98 height 17
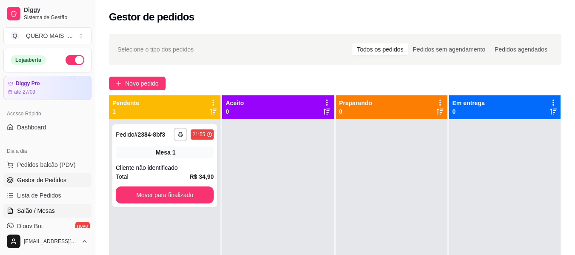
click at [27, 210] on span "Salão / Mesas" at bounding box center [36, 210] width 38 height 9
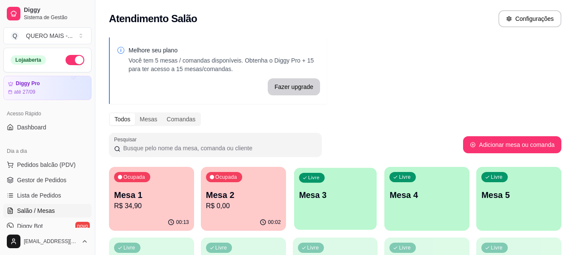
click at [317, 210] on div "Livre Mesa 3" at bounding box center [335, 194] width 83 height 52
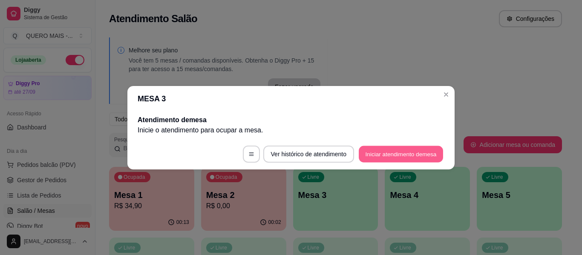
click at [407, 156] on button "Iniciar atendimento de mesa" at bounding box center [401, 154] width 84 height 17
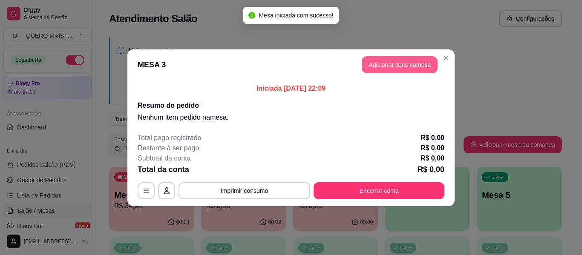
click at [402, 65] on button "Adicionar itens na mesa" at bounding box center [399, 64] width 76 height 17
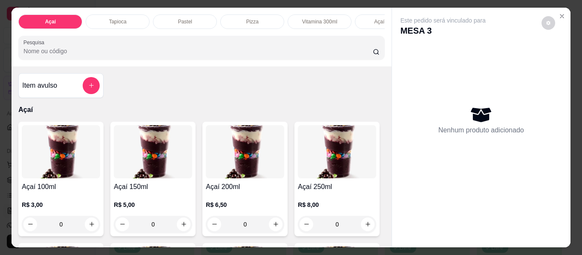
scroll to position [0, 371]
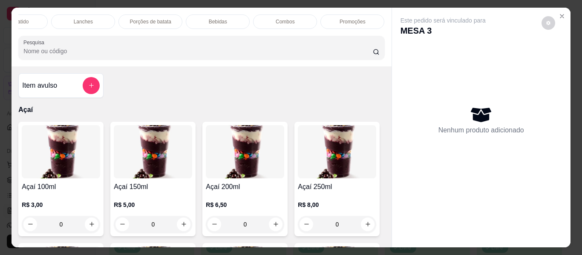
click at [376, 15] on div "Promoções" at bounding box center [352, 21] width 64 height 14
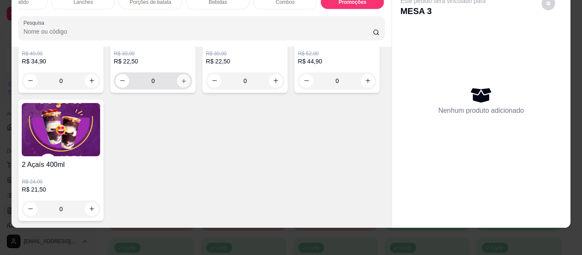
click at [181, 83] on icon "increase-product-quantity" at bounding box center [183, 81] width 4 height 4
type input "1"
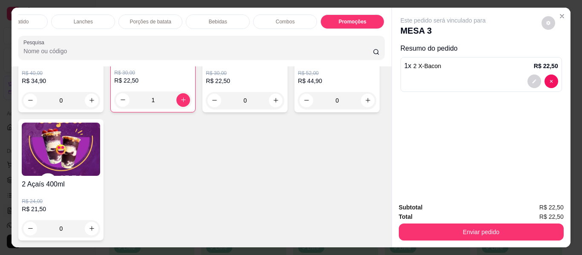
scroll to position [0, 0]
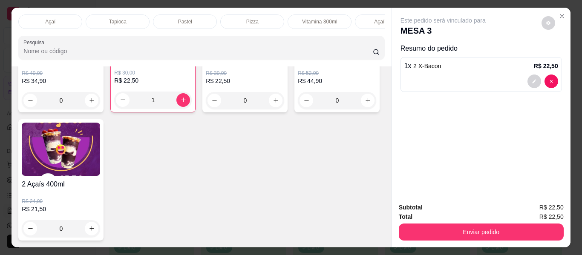
click at [52, 18] on div "Açaí" at bounding box center [50, 21] width 64 height 14
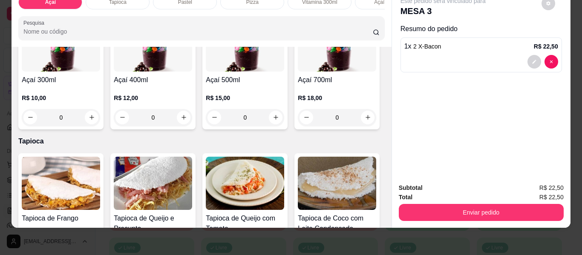
scroll to position [294, 0]
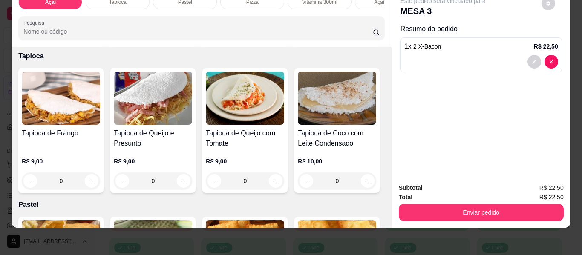
click at [206, 41] on div "0" at bounding box center [245, 32] width 78 height 17
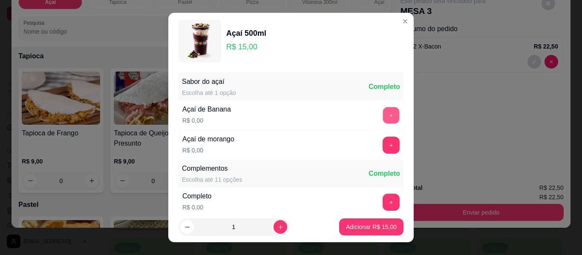
click at [383, 119] on button "+" at bounding box center [391, 115] width 17 height 17
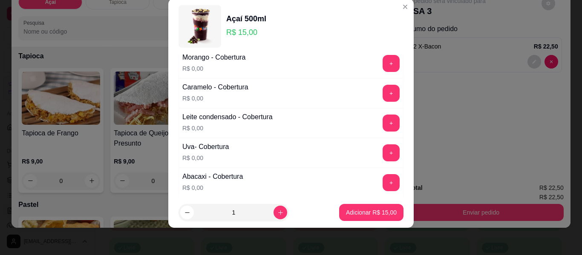
scroll to position [524, 0]
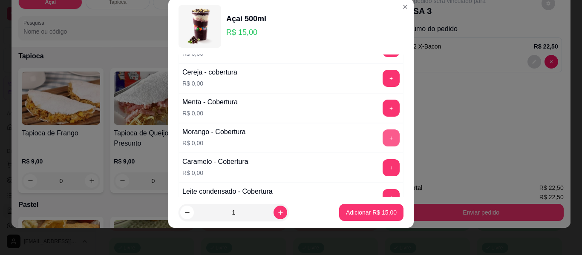
click at [382, 138] on button "+" at bounding box center [390, 137] width 17 height 17
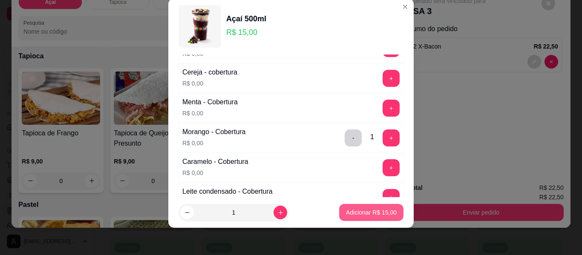
click at [365, 217] on button "Adicionar R$ 15,00" at bounding box center [371, 212] width 64 height 17
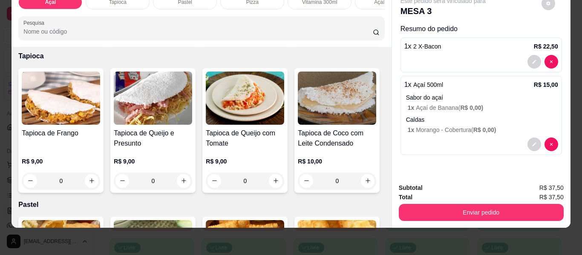
click at [206, 41] on div "0" at bounding box center [245, 32] width 78 height 17
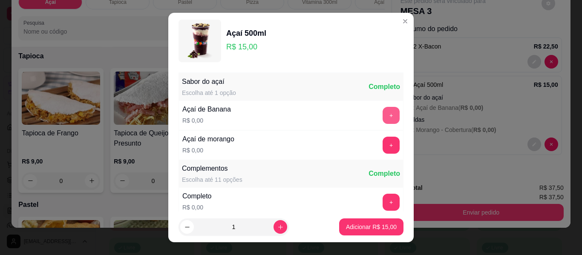
click at [382, 109] on button "+" at bounding box center [390, 115] width 17 height 17
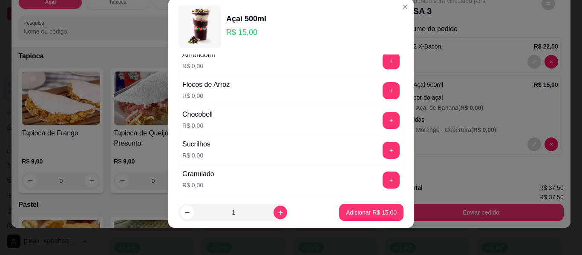
scroll to position [304, 0]
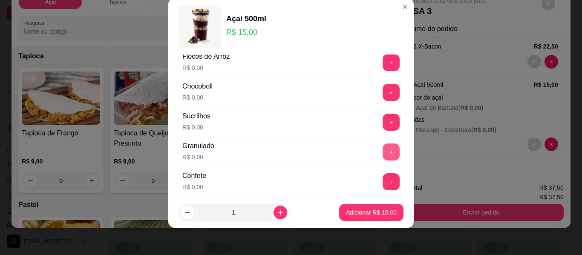
click at [382, 155] on button "+" at bounding box center [390, 151] width 17 height 17
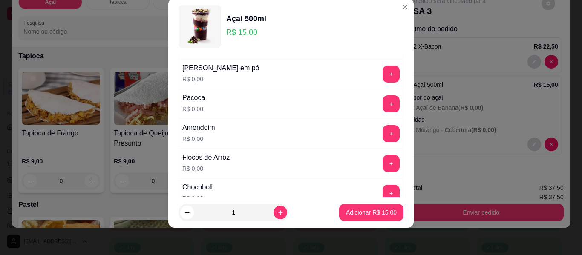
scroll to position [176, 0]
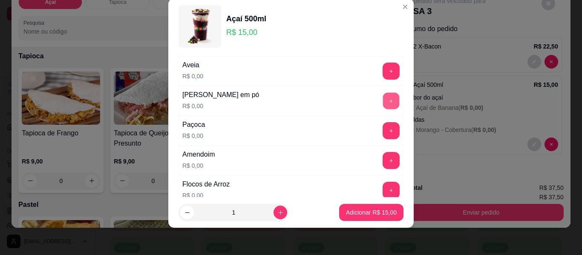
click at [383, 100] on button "+" at bounding box center [391, 101] width 17 height 17
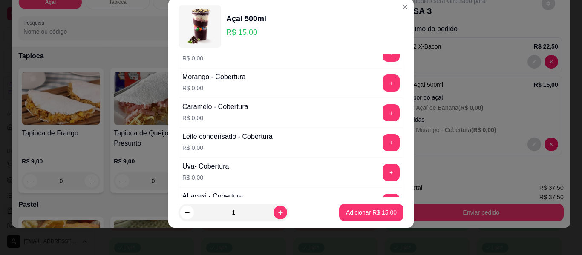
scroll to position [517, 0]
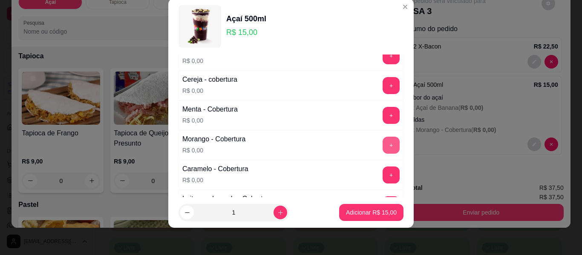
click at [382, 145] on button "+" at bounding box center [390, 145] width 17 height 17
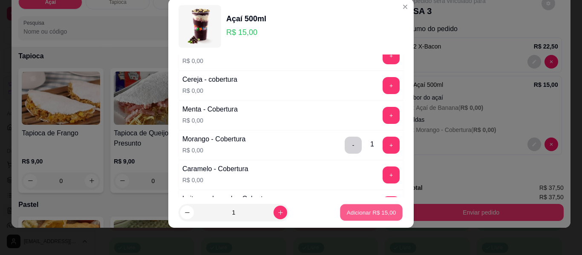
click at [370, 213] on p "Adicionar R$ 15,00" at bounding box center [371, 212] width 49 height 8
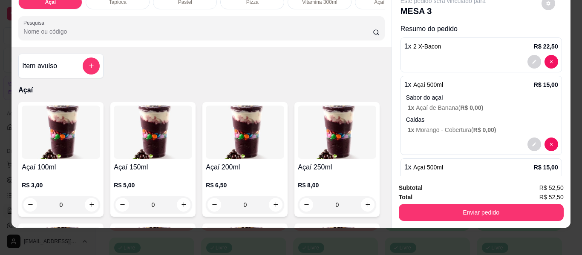
scroll to position [0, 0]
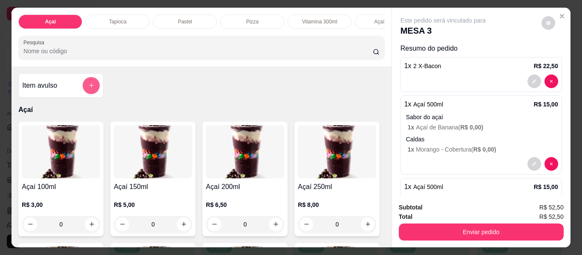
click at [88, 86] on icon "add-separate-item" at bounding box center [91, 85] width 6 height 6
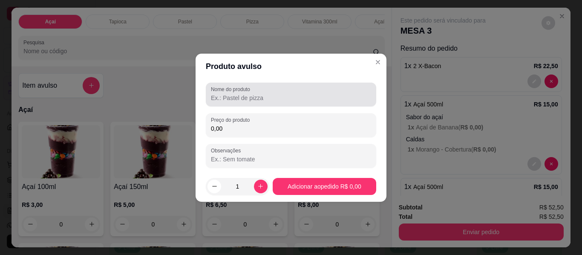
click at [229, 100] on input "Nome do produto" at bounding box center [291, 98] width 160 height 9
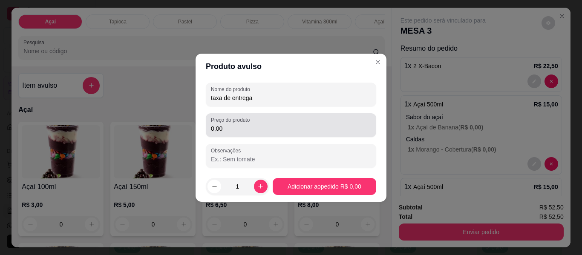
type input "taxa de entrega"
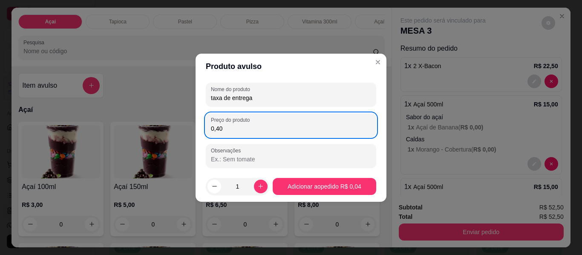
type input "4,00"
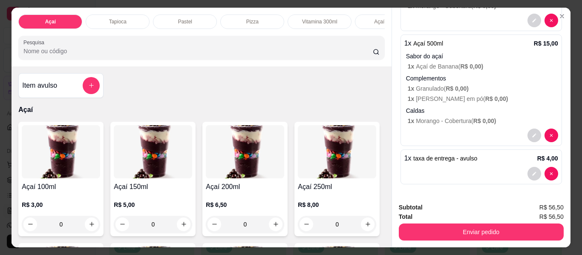
scroll to position [23, 0]
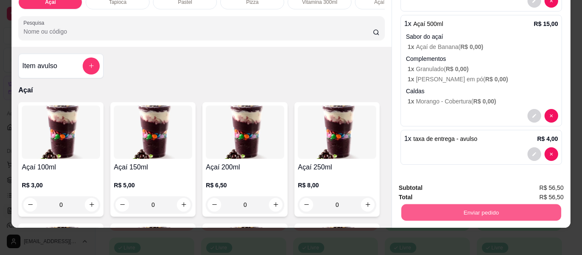
click at [477, 208] on button "Enviar pedido" at bounding box center [481, 212] width 160 height 17
click at [463, 186] on button "Não registrar e enviar pedido" at bounding box center [453, 185] width 86 height 16
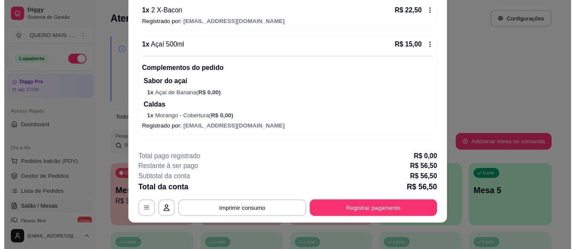
scroll to position [255, 0]
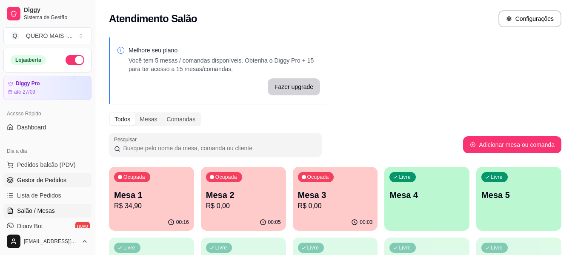
click at [25, 181] on span "Gestor de Pedidos" at bounding box center [41, 180] width 49 height 9
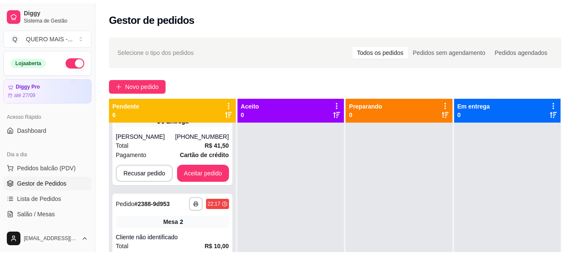
scroll to position [310, 0]
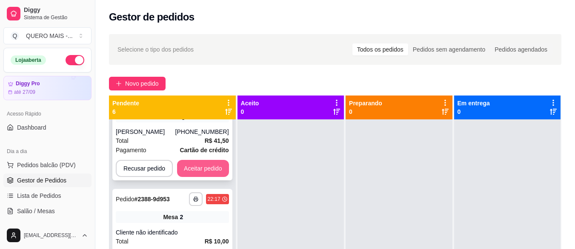
click at [188, 170] on button "Aceitar pedido" at bounding box center [203, 168] width 52 height 17
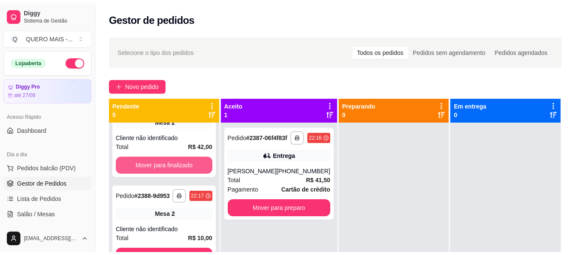
scroll to position [229, 0]
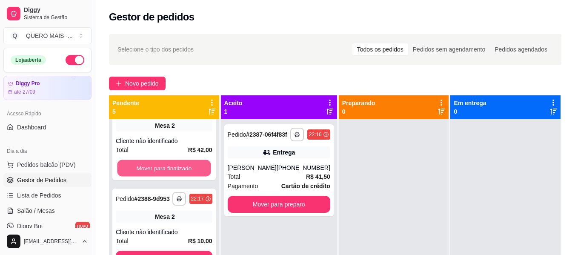
click at [188, 170] on button "Mover para finalizado" at bounding box center [164, 168] width 94 height 17
click at [188, 170] on button "Mover para finalizado" at bounding box center [164, 168] width 97 height 17
click at [188, 169] on button "Mover para finalizado" at bounding box center [164, 168] width 94 height 17
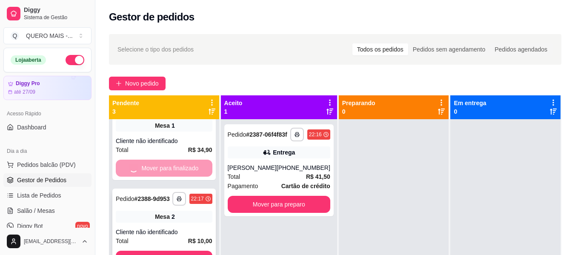
scroll to position [0, 0]
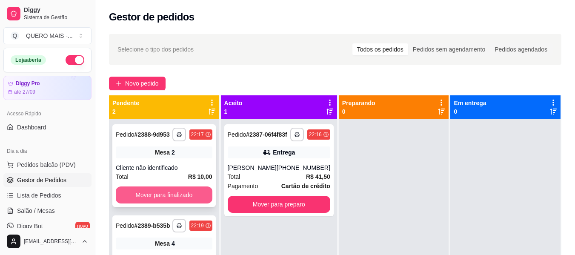
click at [181, 198] on button "Mover para finalizado" at bounding box center [164, 194] width 97 height 17
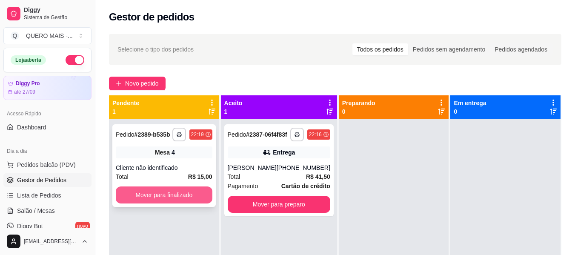
click at [181, 193] on button "Mover para finalizado" at bounding box center [164, 194] width 97 height 17
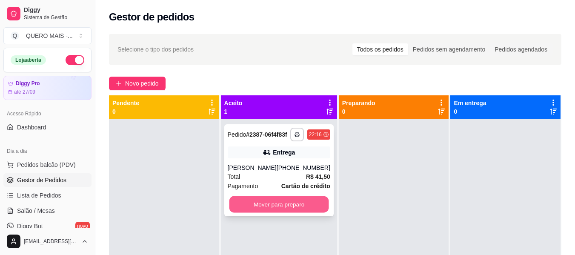
click at [278, 213] on button "Mover para preparo" at bounding box center [279, 204] width 100 height 17
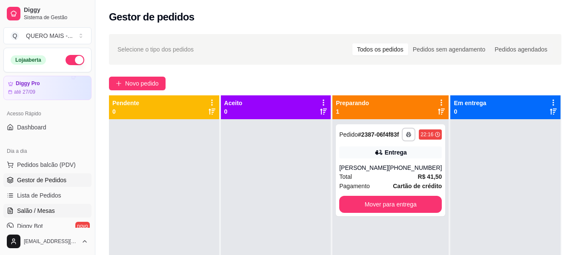
click at [30, 215] on link "Salão / Mesas" at bounding box center [47, 211] width 88 height 14
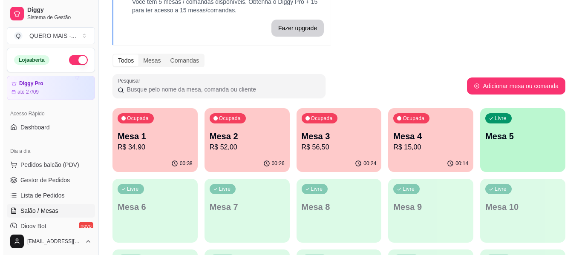
scroll to position [128, 0]
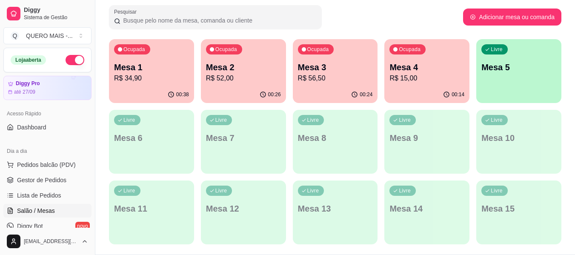
click at [519, 77] on div "Livre Mesa 5" at bounding box center [518, 66] width 85 height 54
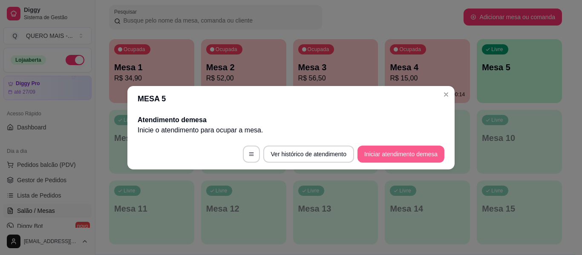
click at [413, 155] on button "Iniciar atendimento de mesa" at bounding box center [400, 154] width 87 height 17
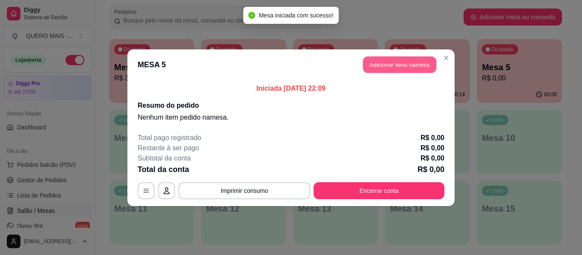
click at [390, 65] on button "Adicionar itens na mesa" at bounding box center [399, 64] width 73 height 17
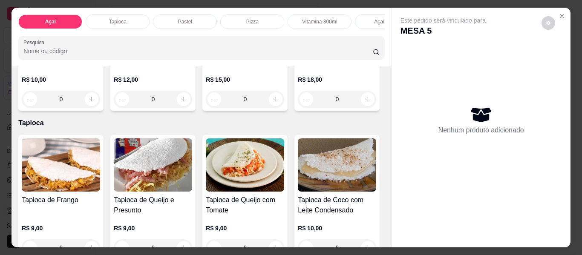
scroll to position [255, 0]
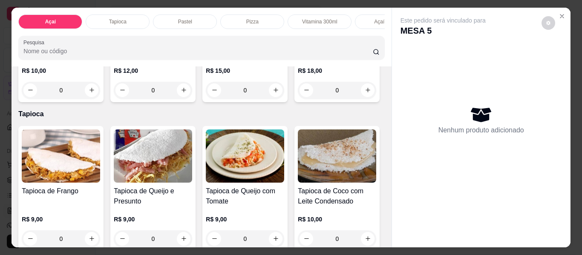
click at [206, 99] on div "0" at bounding box center [245, 90] width 78 height 17
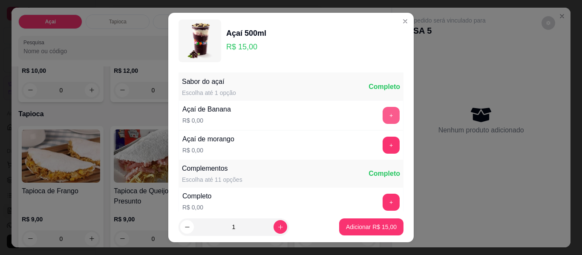
click at [382, 118] on button "+" at bounding box center [390, 115] width 17 height 17
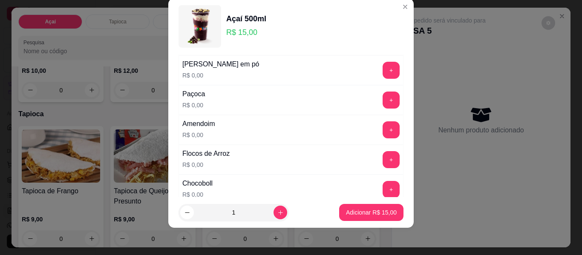
scroll to position [219, 0]
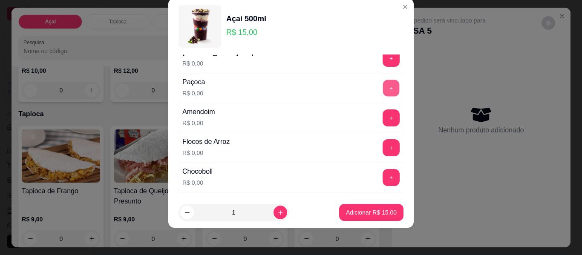
click at [383, 86] on button "+" at bounding box center [391, 88] width 17 height 17
click at [382, 112] on button "+" at bounding box center [390, 117] width 17 height 17
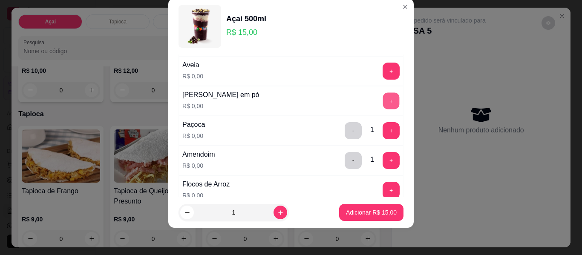
click at [383, 100] on button "+" at bounding box center [391, 101] width 17 height 17
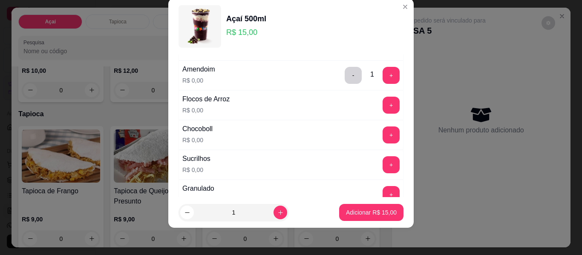
scroll to position [304, 0]
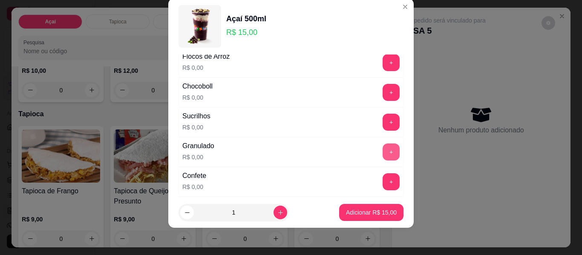
click at [382, 149] on button "+" at bounding box center [390, 151] width 17 height 17
click at [382, 181] on button "+" at bounding box center [390, 181] width 17 height 17
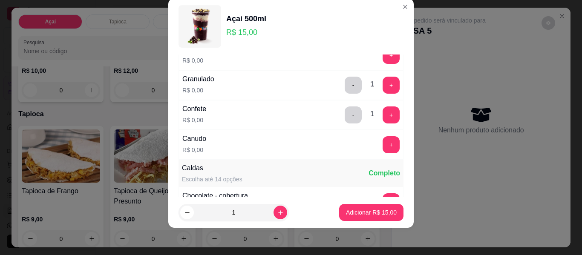
scroll to position [389, 0]
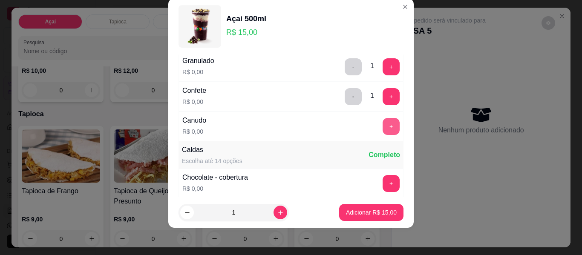
click at [382, 122] on button "+" at bounding box center [390, 126] width 17 height 17
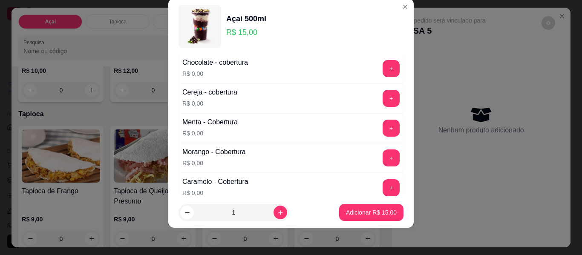
scroll to position [517, 0]
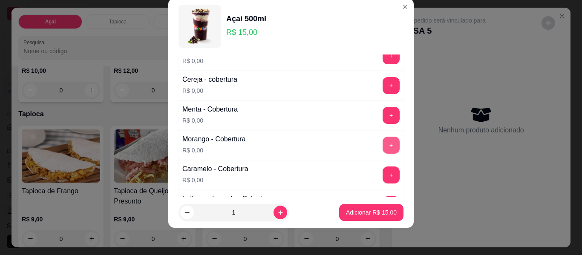
click at [382, 139] on button "+" at bounding box center [390, 145] width 17 height 17
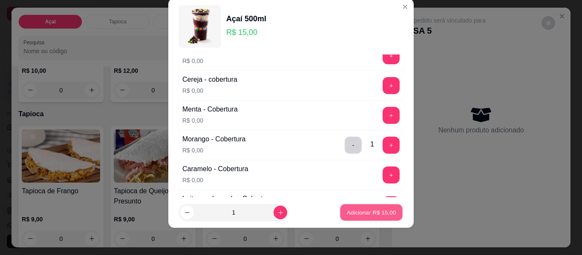
click at [363, 209] on p "Adicionar R$ 15,00" at bounding box center [371, 212] width 49 height 8
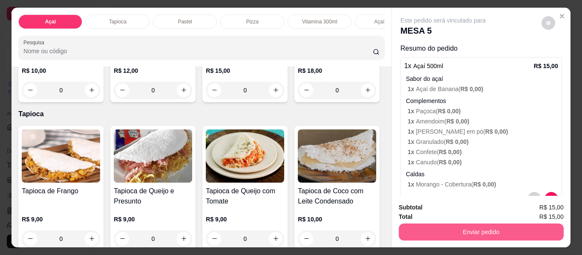
click at [455, 224] on button "Enviar pedido" at bounding box center [481, 232] width 165 height 17
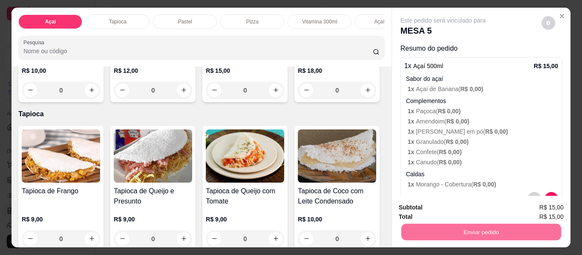
click at [455, 206] on button "Não registrar e enviar pedido" at bounding box center [453, 208] width 86 height 16
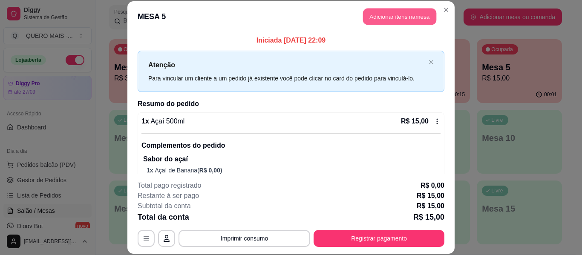
click at [393, 10] on button "Adicionar itens na mesa" at bounding box center [399, 17] width 73 height 17
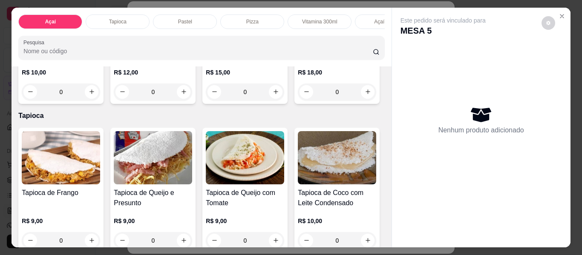
scroll to position [298, 0]
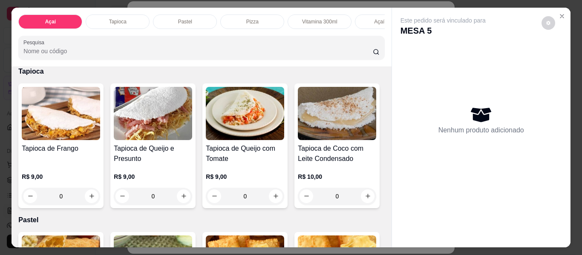
click at [206, 56] on div "0" at bounding box center [245, 47] width 78 height 17
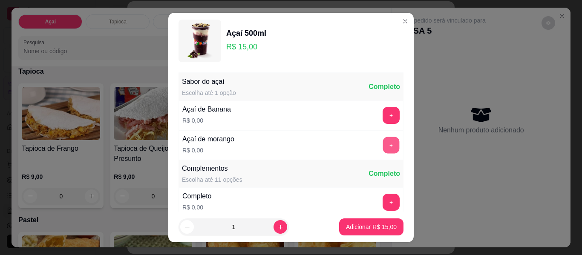
click at [383, 145] on button "+" at bounding box center [391, 145] width 17 height 17
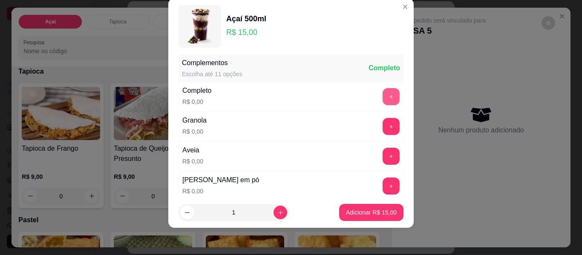
click at [382, 95] on button "+" at bounding box center [390, 96] width 17 height 17
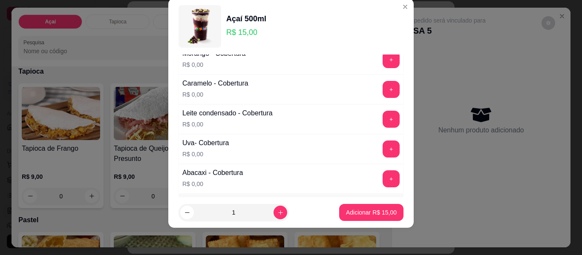
scroll to position [780, 0]
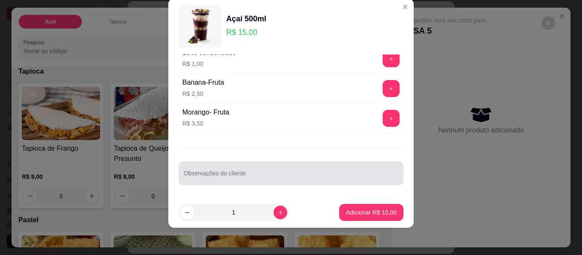
click at [288, 169] on div at bounding box center [291, 173] width 215 height 17
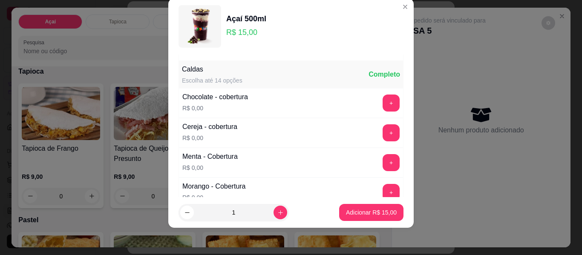
scroll to position [439, 0]
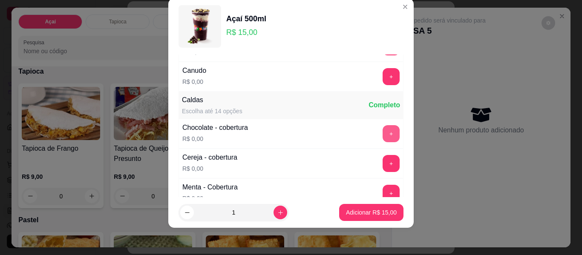
type input "sem leite em po , aveia, e flocos de arroz e amendoim"
click at [382, 130] on button "+" at bounding box center [390, 133] width 17 height 17
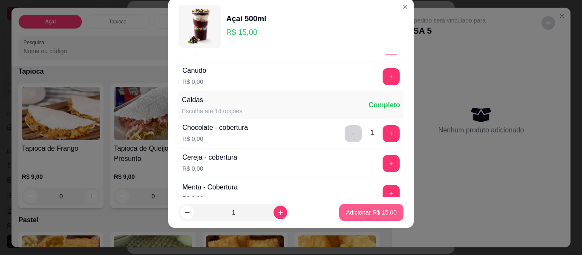
click at [365, 210] on p "Adicionar R$ 15,00" at bounding box center [371, 212] width 51 height 9
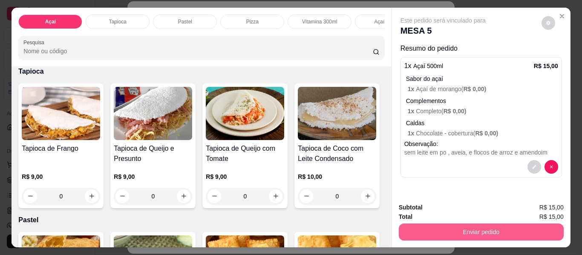
click at [476, 228] on button "Enviar pedido" at bounding box center [481, 232] width 165 height 17
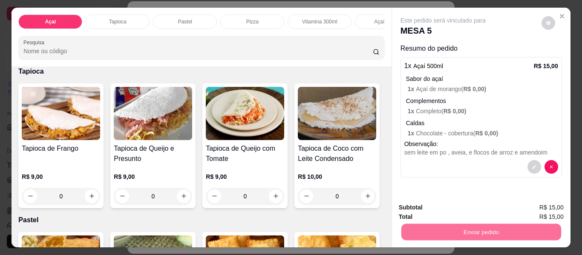
click at [442, 206] on button "Não registrar e enviar pedido" at bounding box center [453, 208] width 86 height 16
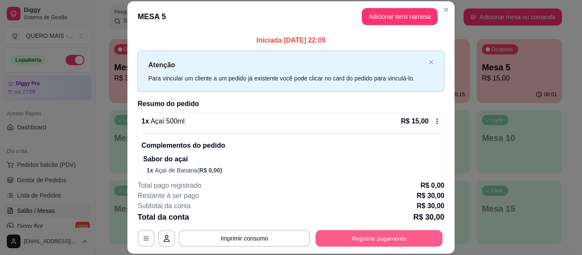
click at [358, 235] on button "Registrar pagamento" at bounding box center [378, 238] width 127 height 17
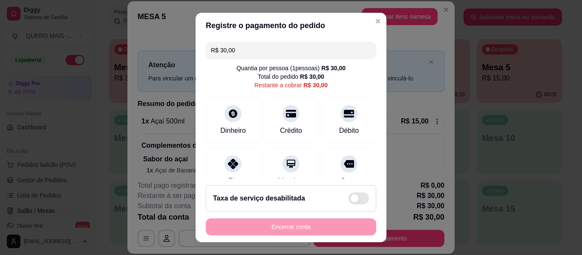
click at [247, 52] on input "R$ 30,00" at bounding box center [291, 50] width 160 height 17
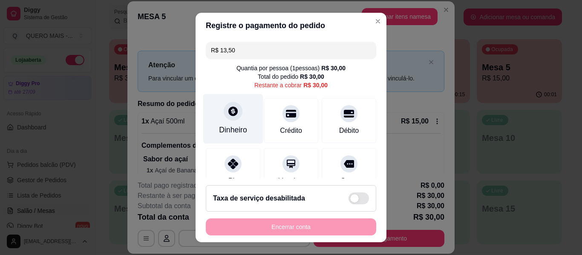
click at [226, 118] on div at bounding box center [233, 111] width 19 height 19
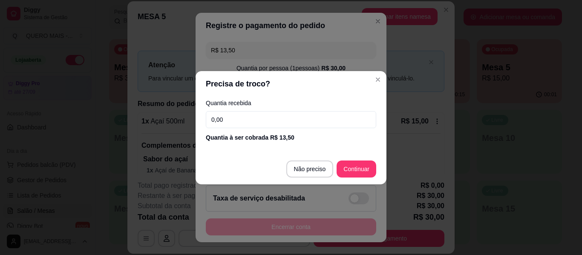
click at [379, 166] on footer "Não preciso Continuar" at bounding box center [290, 169] width 191 height 31
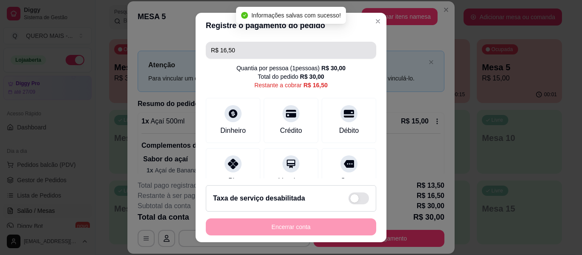
click at [254, 49] on input "R$ 16,50" at bounding box center [291, 50] width 160 height 17
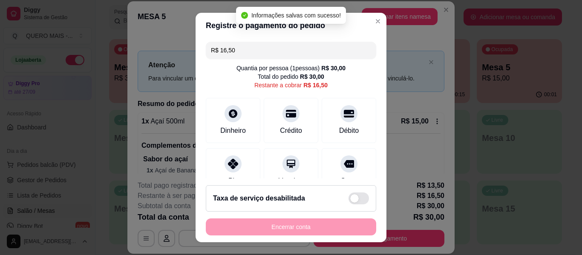
click at [254, 49] on input "R$ 16,50" at bounding box center [291, 50] width 160 height 17
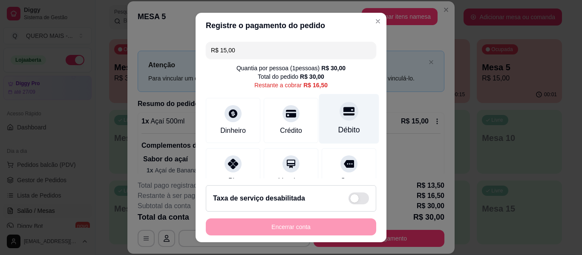
click at [334, 123] on div "Débito" at bounding box center [349, 119] width 60 height 50
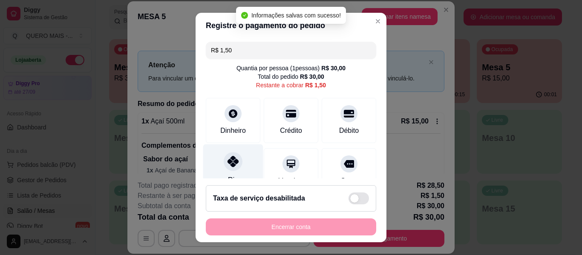
click at [227, 166] on icon at bounding box center [232, 161] width 11 height 11
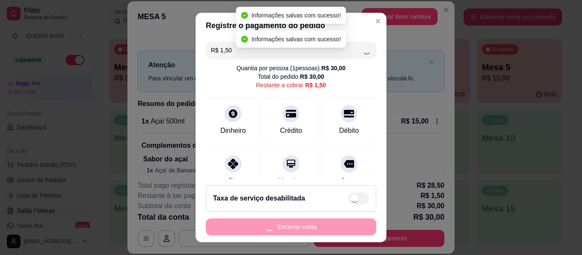
type input "R$ 0,00"
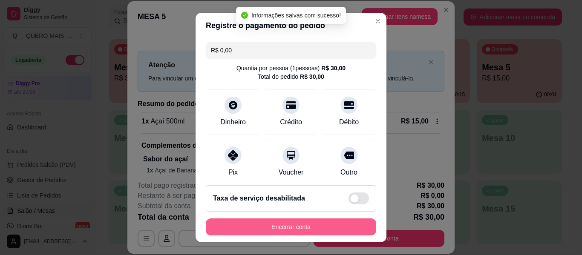
click at [280, 228] on button "Encerrar conta" at bounding box center [291, 226] width 170 height 17
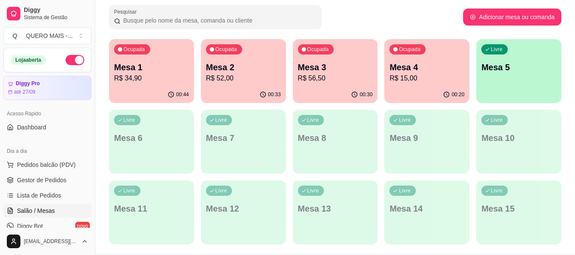
click at [419, 80] on p "R$ 15,00" at bounding box center [427, 78] width 75 height 10
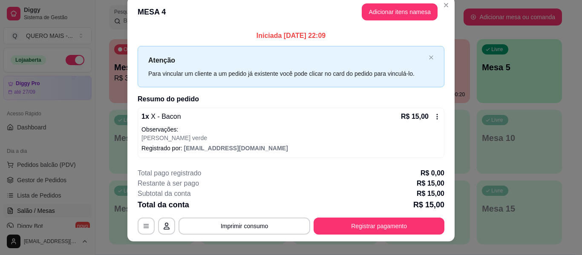
scroll to position [22, 0]
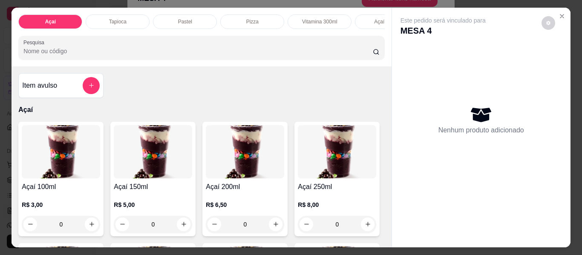
scroll to position [0, 371]
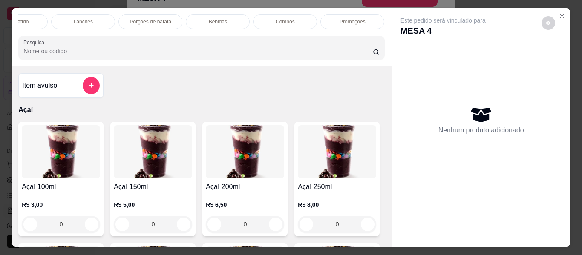
click at [209, 18] on p "Bebidas" at bounding box center [218, 21] width 18 height 7
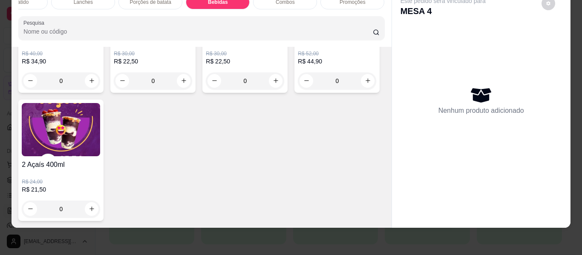
scroll to position [2327, 0]
type input "1"
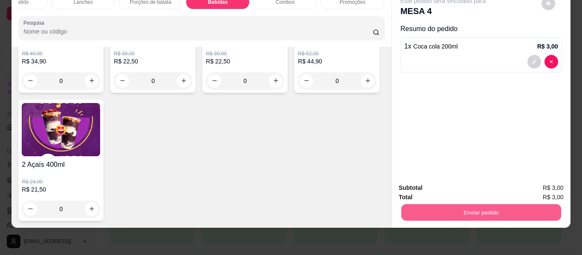
click at [454, 210] on button "Enviar pedido" at bounding box center [481, 212] width 160 height 17
click at [442, 186] on button "Não registrar e enviar pedido" at bounding box center [453, 185] width 86 height 16
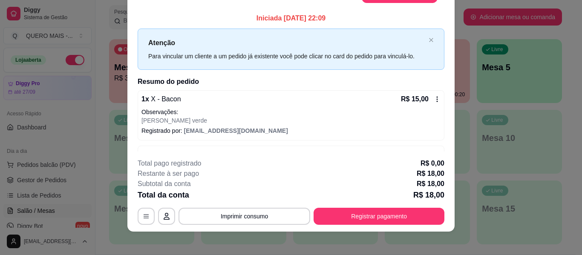
scroll to position [18, 0]
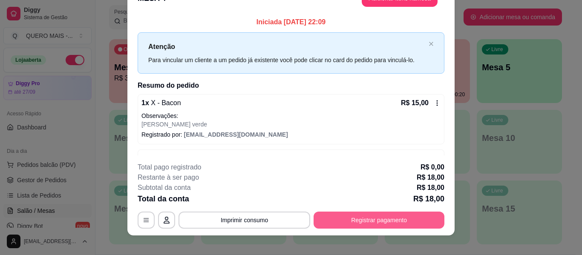
click at [352, 221] on button "Registrar pagamento" at bounding box center [378, 220] width 131 height 17
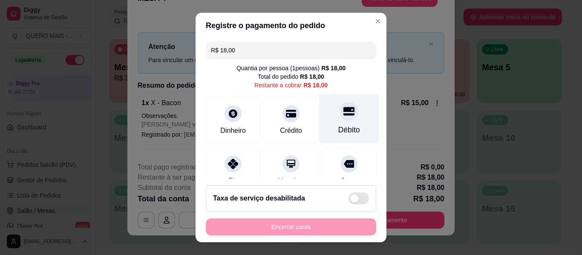
click at [343, 110] on icon at bounding box center [348, 111] width 11 height 9
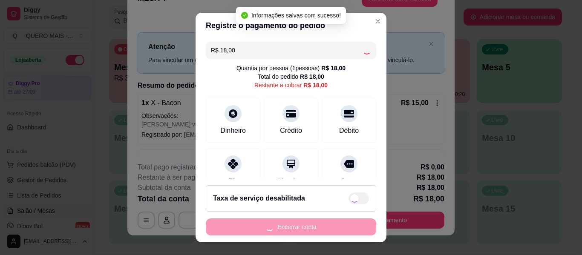
type input "R$ 0,00"
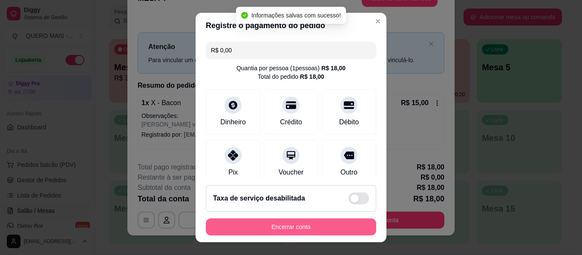
click at [281, 224] on button "Encerrar conta" at bounding box center [291, 226] width 170 height 17
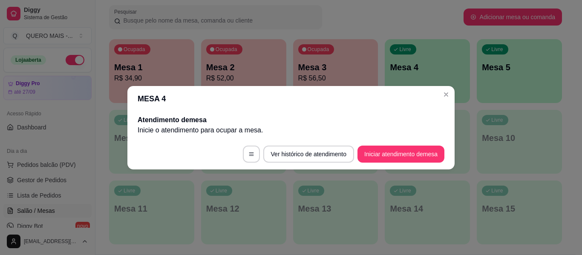
scroll to position [0, 0]
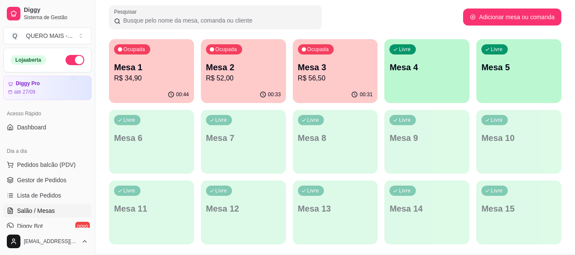
click at [130, 84] on div "Ocupada Mesa 1 R$ 34,90" at bounding box center [151, 62] width 85 height 47
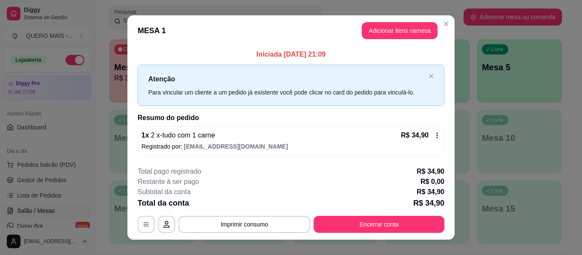
drag, startPoint x: 385, startPoint y: 237, endPoint x: 379, endPoint y: 228, distance: 10.2
click at [384, 237] on footer "**********" at bounding box center [290, 200] width 327 height 80
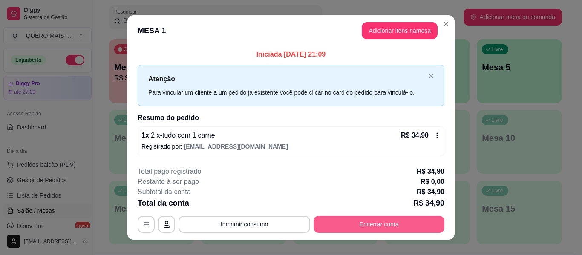
click at [379, 228] on button "Encerrar conta" at bounding box center [378, 224] width 131 height 17
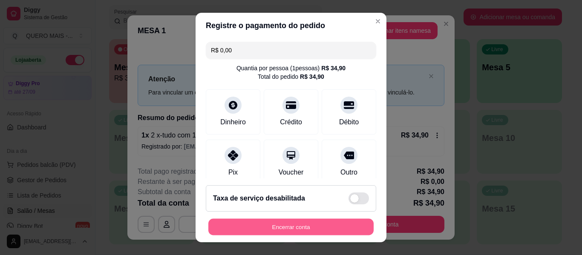
click at [352, 229] on button "Encerrar conta" at bounding box center [290, 227] width 165 height 17
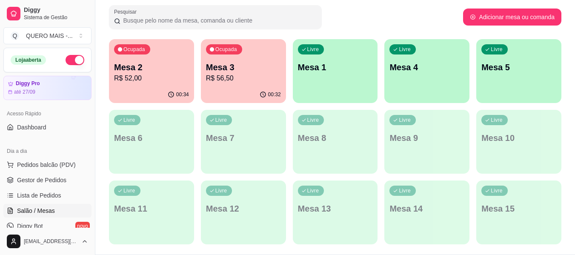
click at [330, 92] on div "Livre Mesa 1" at bounding box center [335, 66] width 85 height 54
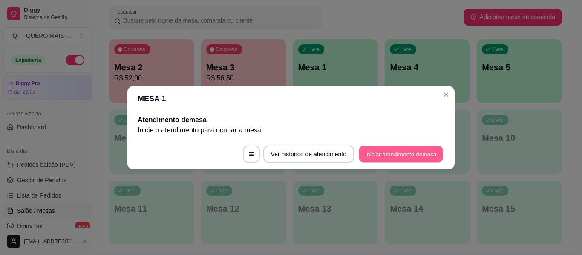
click at [375, 151] on button "Iniciar atendimento de mesa" at bounding box center [401, 154] width 84 height 17
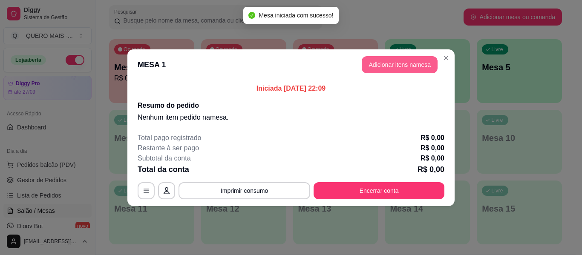
click at [401, 70] on button "Adicionar itens na mesa" at bounding box center [399, 64] width 76 height 17
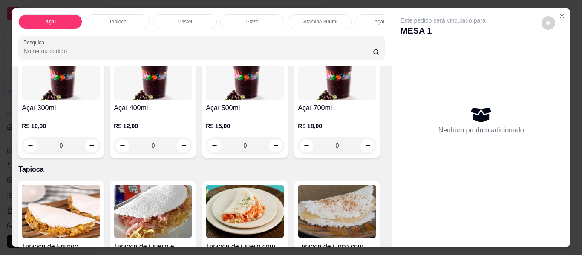
scroll to position [255, 0]
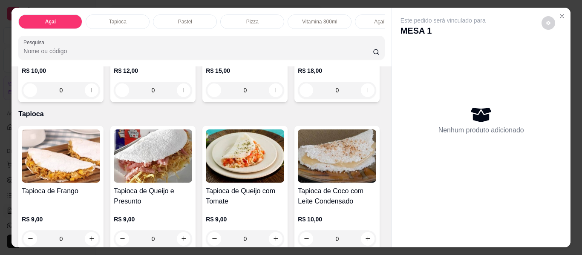
click at [206, 99] on div "0" at bounding box center [245, 90] width 78 height 17
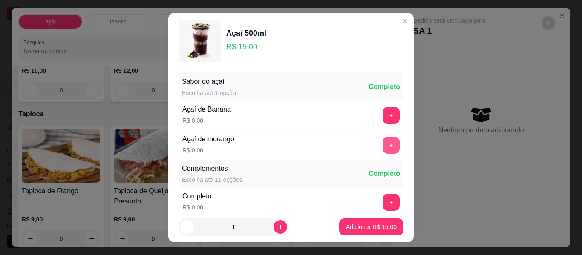
click at [382, 140] on button "+" at bounding box center [390, 145] width 17 height 17
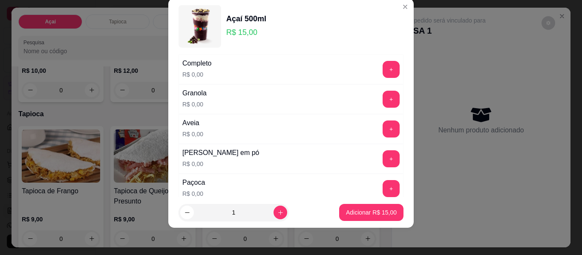
scroll to position [134, 0]
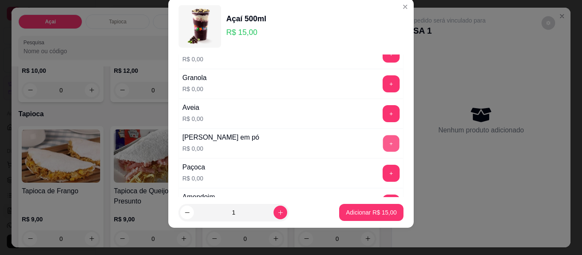
click at [383, 144] on button "+" at bounding box center [391, 143] width 17 height 17
click at [382, 85] on button "+" at bounding box center [390, 83] width 17 height 17
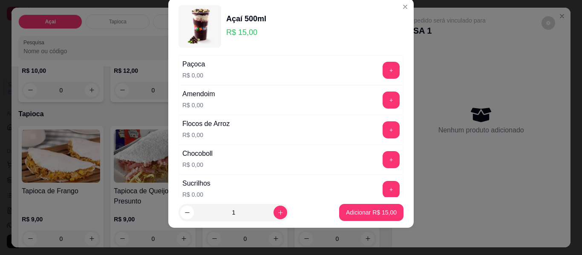
scroll to position [261, 0]
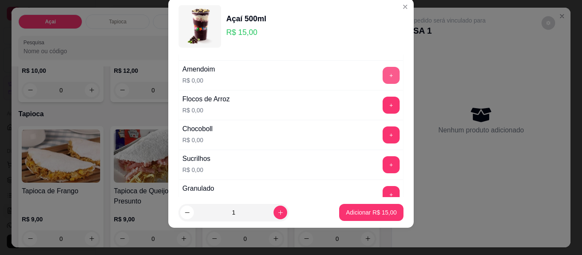
click at [382, 74] on button "+" at bounding box center [390, 75] width 17 height 17
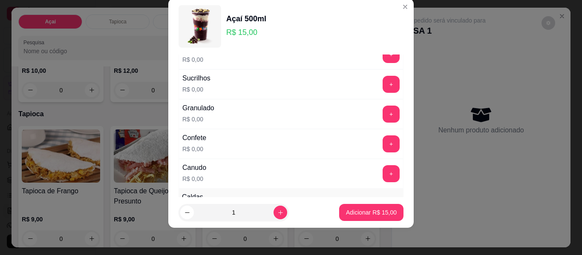
scroll to position [347, 0]
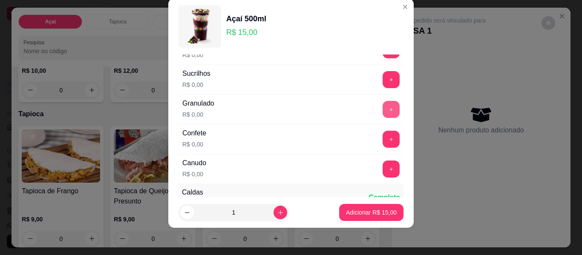
click at [382, 104] on button "+" at bounding box center [390, 109] width 17 height 17
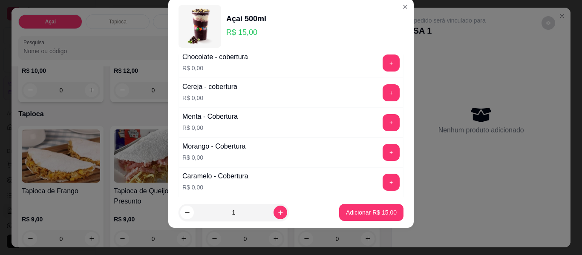
scroll to position [517, 0]
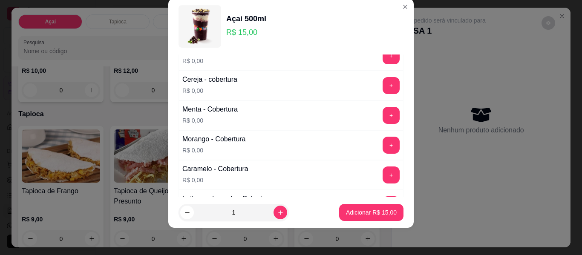
click at [382, 79] on button "+" at bounding box center [390, 85] width 17 height 17
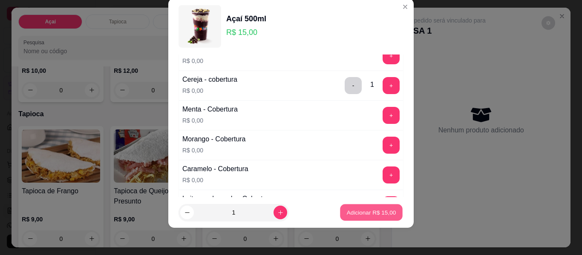
click at [357, 210] on p "Adicionar R$ 15,00" at bounding box center [371, 212] width 49 height 8
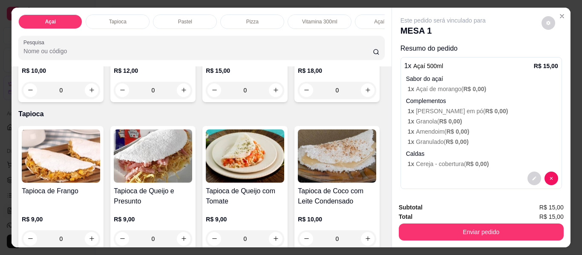
scroll to position [0, 0]
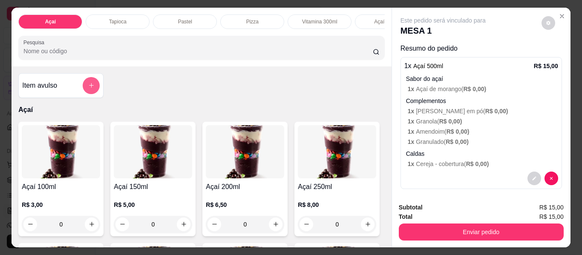
click at [88, 87] on icon "add-separate-item" at bounding box center [91, 85] width 6 height 6
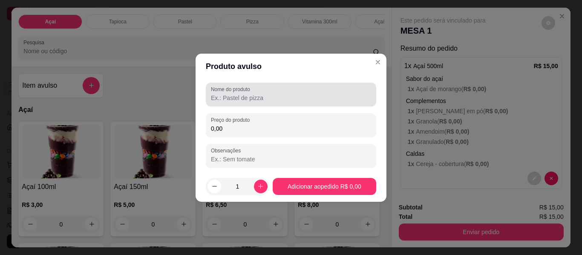
click at [248, 97] on input "Nome do produto" at bounding box center [291, 98] width 160 height 9
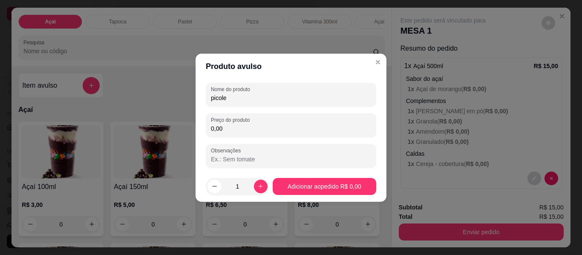
type input "picole"
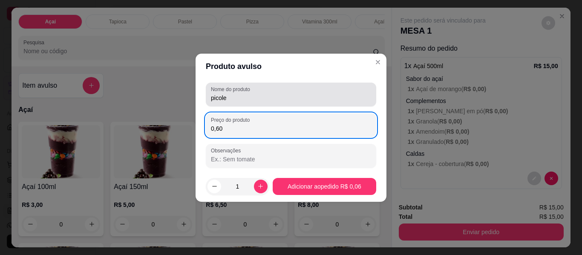
type input "6,00"
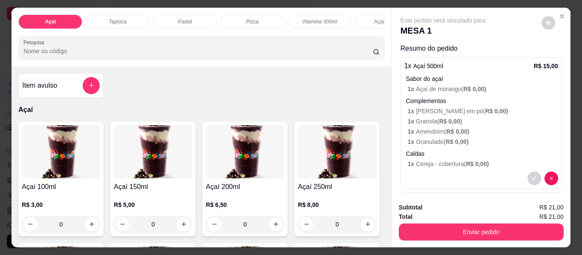
click at [447, 230] on button "Enviar pedido" at bounding box center [481, 232] width 165 height 17
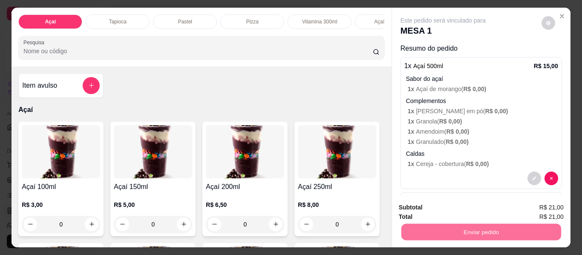
click at [444, 208] on button "Não registrar e enviar pedido" at bounding box center [453, 208] width 86 height 16
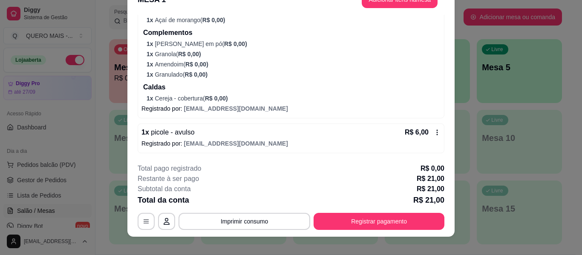
scroll to position [26, 0]
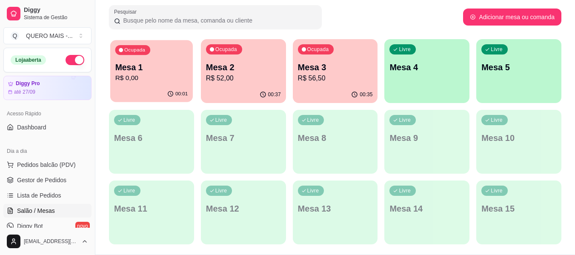
click at [139, 74] on p "R$ 0,00" at bounding box center [151, 78] width 73 height 10
click at [237, 70] on p "Mesa 2" at bounding box center [243, 67] width 75 height 12
click at [349, 97] on div "00:36" at bounding box center [335, 94] width 83 height 16
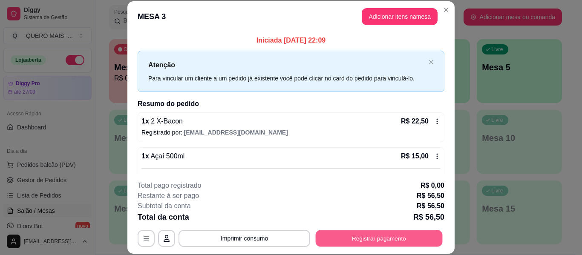
click at [376, 238] on button "Registrar pagamento" at bounding box center [378, 238] width 127 height 17
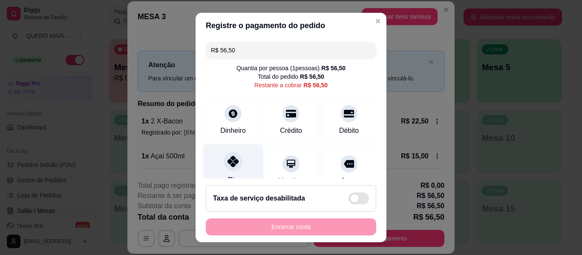
click at [236, 164] on div at bounding box center [233, 161] width 19 height 19
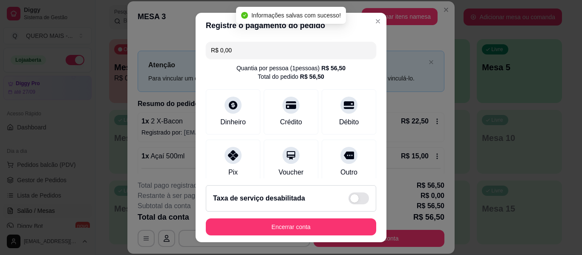
type input "R$ 0,00"
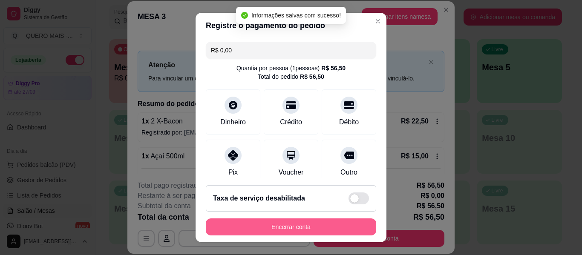
click at [273, 228] on button "Encerrar conta" at bounding box center [291, 226] width 170 height 17
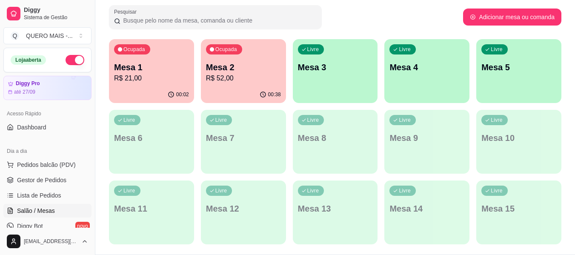
click at [136, 89] on div "00:02" at bounding box center [151, 94] width 85 height 17
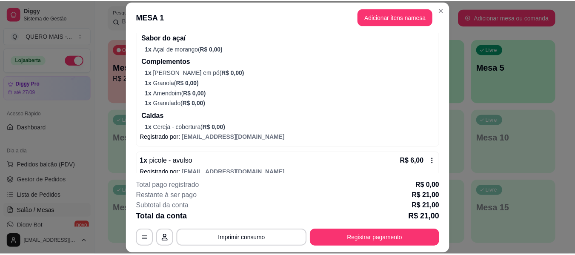
scroll to position [133, 0]
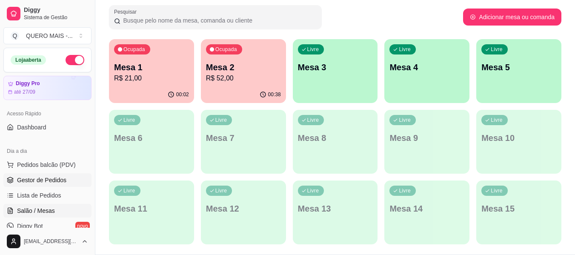
click at [35, 180] on span "Gestor de Pedidos" at bounding box center [41, 180] width 49 height 9
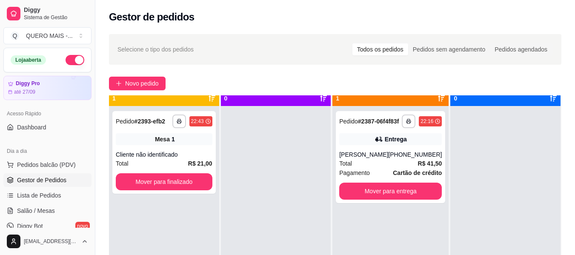
scroll to position [24, 0]
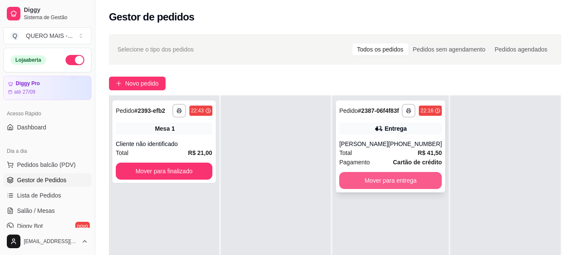
click at [360, 181] on button "Mover para entrega" at bounding box center [390, 180] width 103 height 17
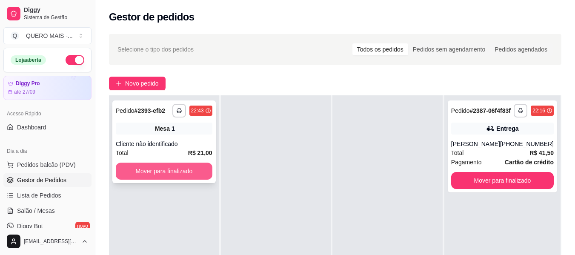
click at [205, 171] on button "Mover para finalizado" at bounding box center [164, 171] width 97 height 17
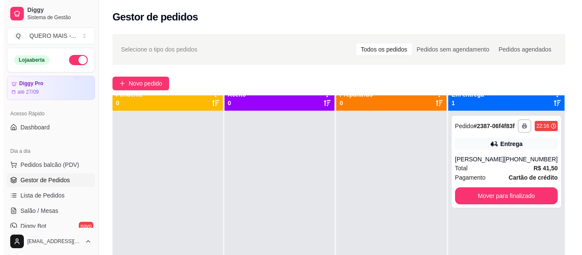
scroll to position [0, 0]
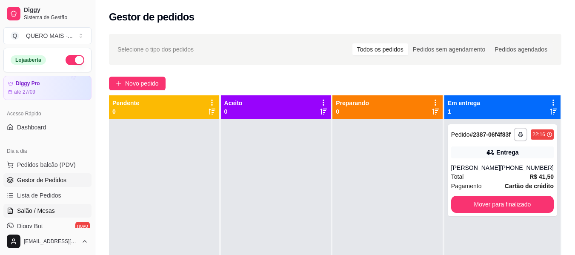
click at [48, 210] on span "Salão / Mesas" at bounding box center [36, 210] width 38 height 9
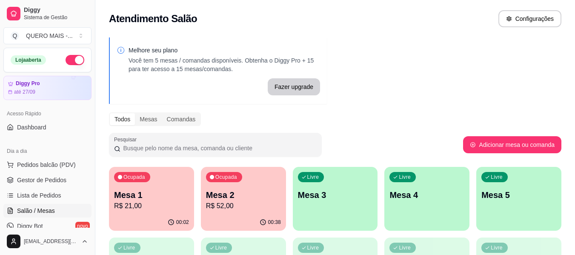
click at [348, 212] on div "Livre Mesa 3" at bounding box center [335, 194] width 85 height 54
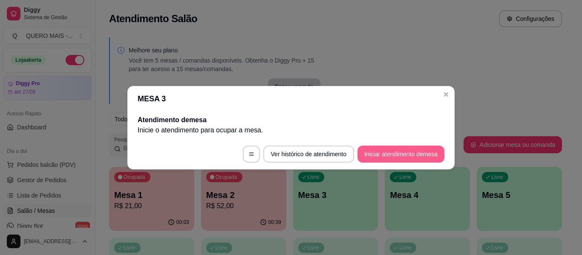
click at [378, 155] on button "Iniciar atendimento de mesa" at bounding box center [400, 154] width 87 height 17
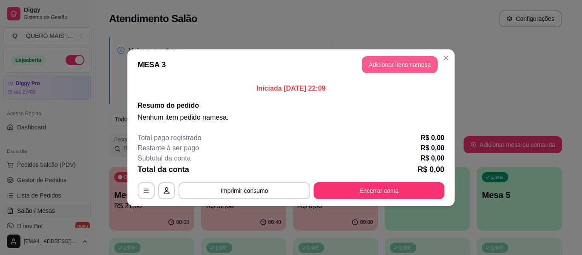
click at [387, 65] on button "Adicionar itens na mesa" at bounding box center [399, 64] width 76 height 17
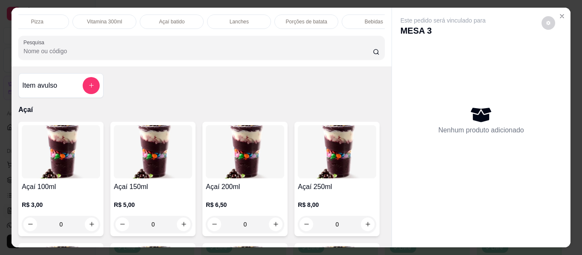
scroll to position [0, 228]
drag, startPoint x: 222, startPoint y: 18, endPoint x: 226, endPoint y: 29, distance: 11.7
click at [222, 18] on p "Lanches" at bounding box center [226, 21] width 19 height 7
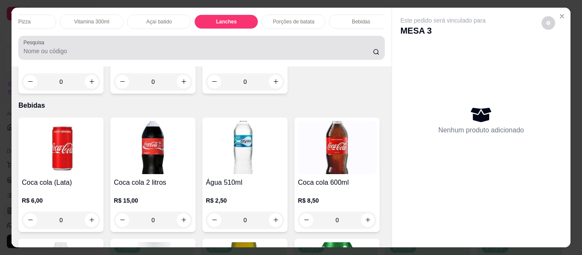
scroll to position [23, 0]
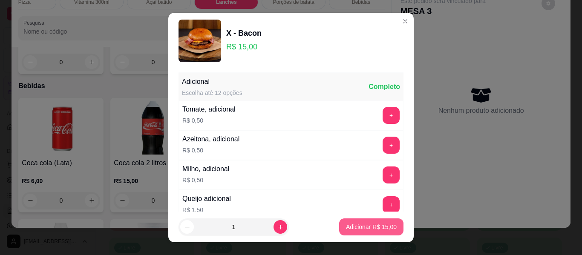
click at [380, 225] on p "Adicionar R$ 15,00" at bounding box center [371, 227] width 51 height 9
type input "1"
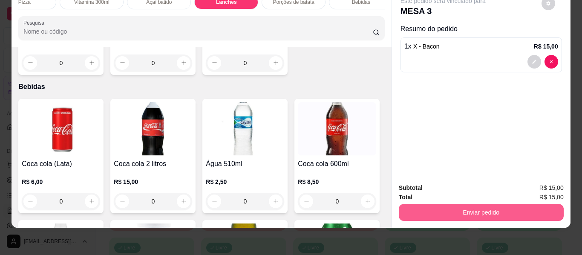
click at [473, 207] on button "Enviar pedido" at bounding box center [481, 212] width 165 height 17
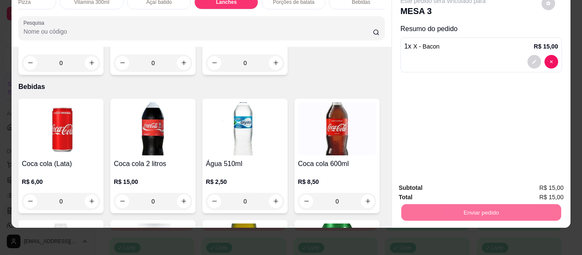
click at [451, 182] on button "Não registrar e enviar pedido" at bounding box center [452, 185] width 89 height 16
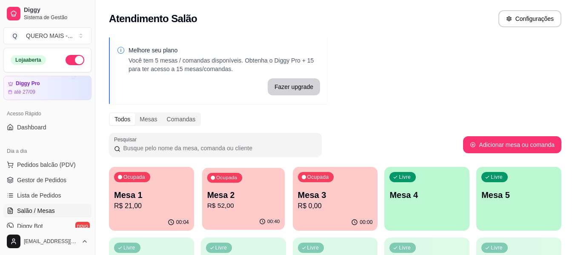
click at [261, 208] on p "R$ 52,00" at bounding box center [243, 206] width 73 height 10
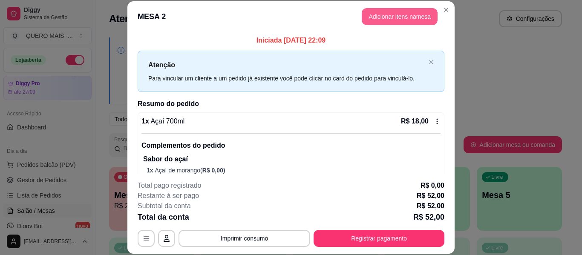
click at [392, 19] on button "Adicionar itens na mesa" at bounding box center [399, 16] width 76 height 17
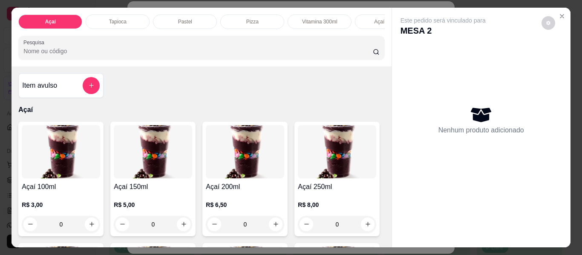
click at [229, 158] on img at bounding box center [245, 151] width 78 height 53
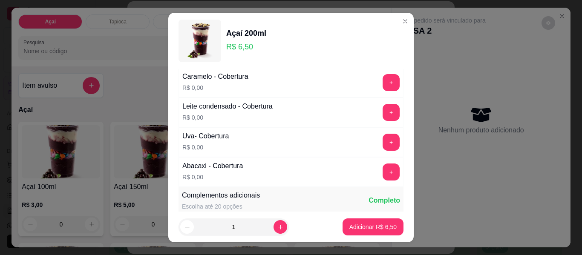
scroll to position [639, 0]
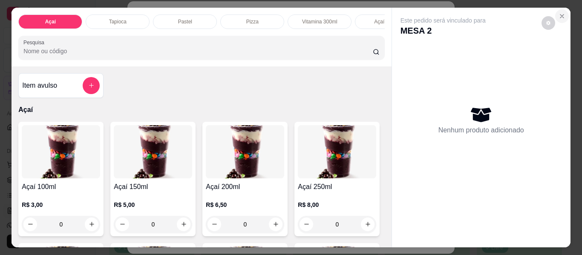
click at [558, 13] on icon "Close" at bounding box center [561, 16] width 7 height 7
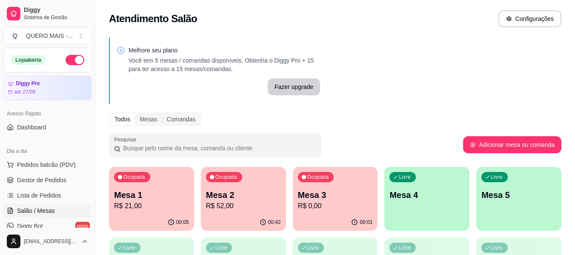
click at [413, 198] on p "Mesa 4" at bounding box center [427, 195] width 75 height 12
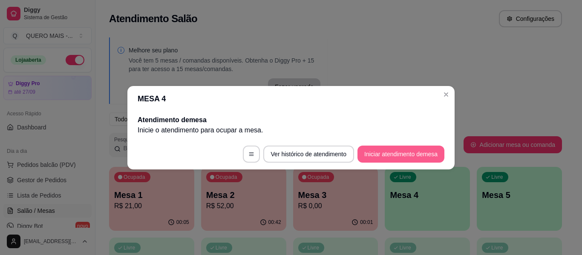
click at [390, 153] on button "Iniciar atendimento de mesa" at bounding box center [400, 154] width 87 height 17
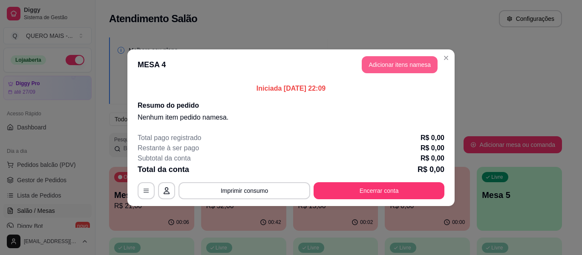
click at [385, 64] on button "Adicionar itens na mesa" at bounding box center [399, 64] width 76 height 17
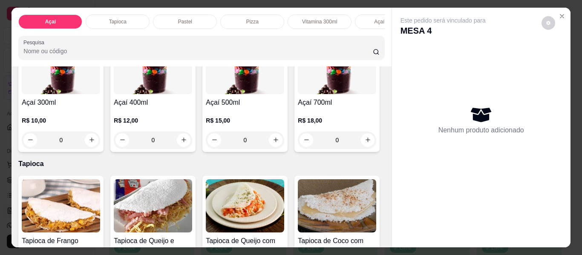
scroll to position [298, 0]
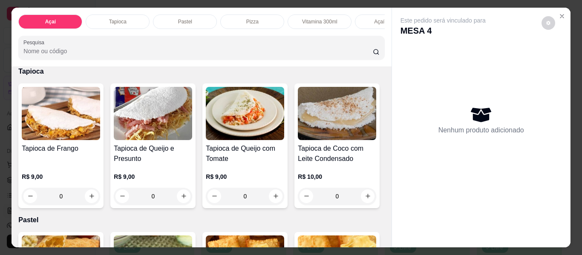
click at [298, 56] on div "0" at bounding box center [337, 47] width 78 height 17
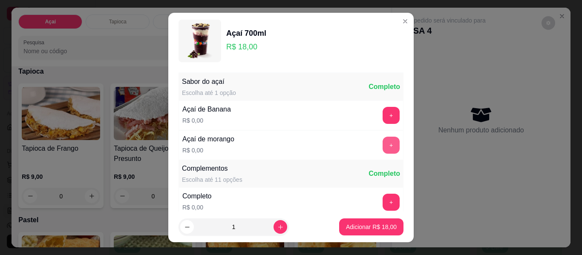
click at [382, 144] on button "+" at bounding box center [390, 145] width 17 height 17
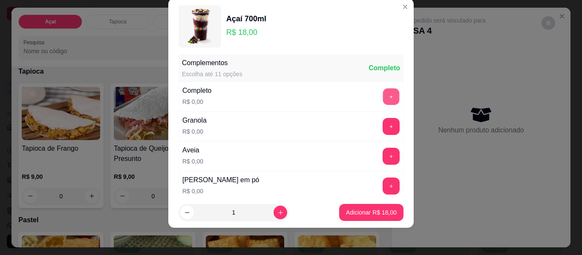
click at [383, 99] on button "+" at bounding box center [391, 97] width 17 height 17
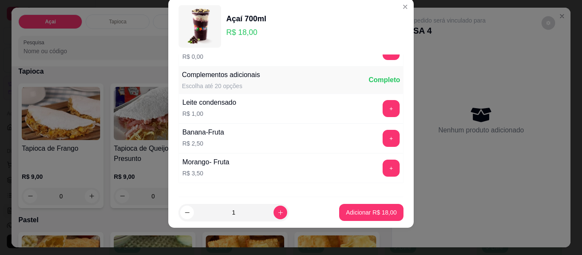
scroll to position [780, 0]
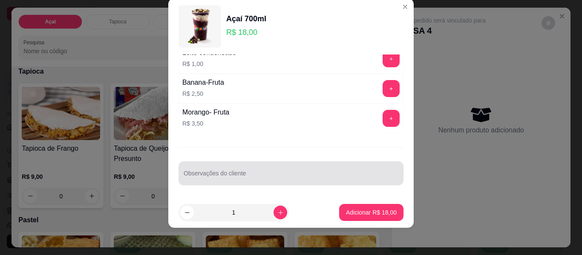
click at [318, 170] on div at bounding box center [291, 173] width 215 height 17
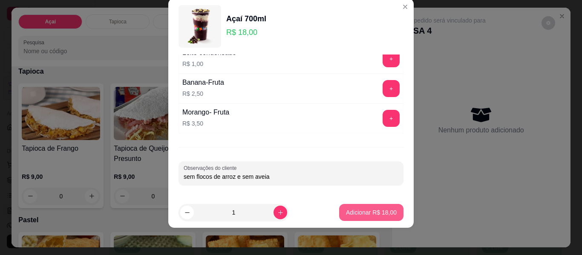
type input "sem flocos de arroz e sem aveia"
click at [353, 212] on p "Adicionar R$ 18,00" at bounding box center [371, 212] width 49 height 8
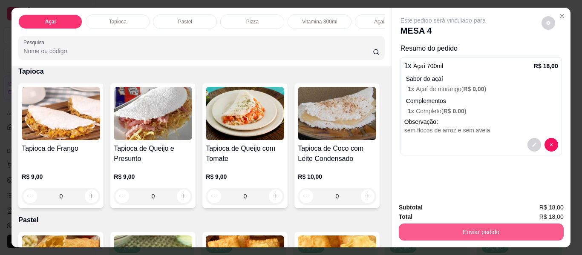
click at [468, 231] on button "Enviar pedido" at bounding box center [481, 232] width 165 height 17
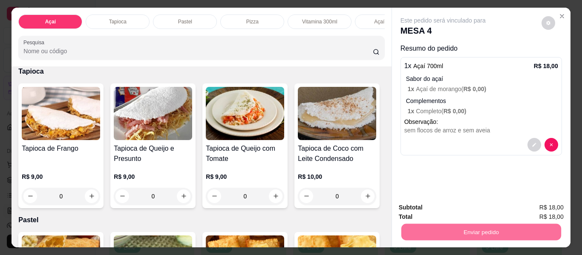
click at [438, 206] on button "Não registrar e enviar pedido" at bounding box center [453, 208] width 86 height 16
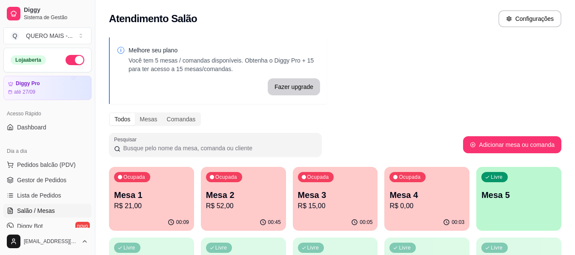
click at [148, 217] on div "00:09" at bounding box center [151, 222] width 85 height 17
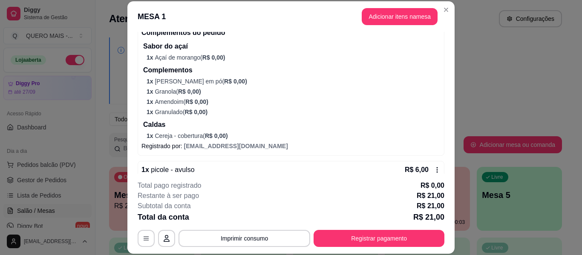
scroll to position [133, 0]
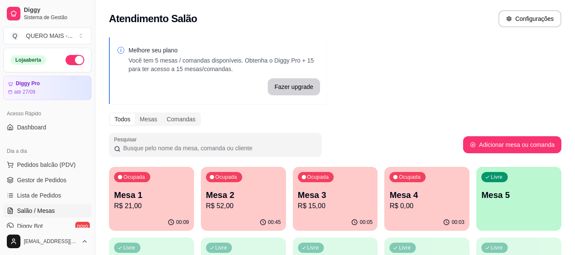
click at [300, 204] on p "R$ 15,00" at bounding box center [335, 206] width 75 height 10
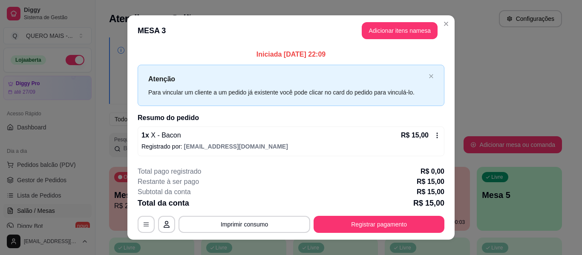
scroll to position [12, 0]
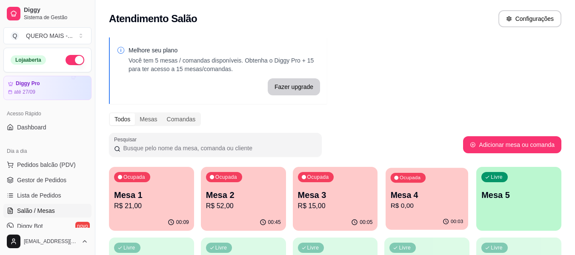
click at [430, 205] on p "R$ 0,00" at bounding box center [427, 206] width 73 height 10
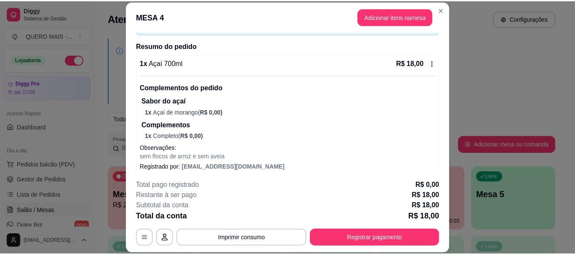
scroll to position [64, 0]
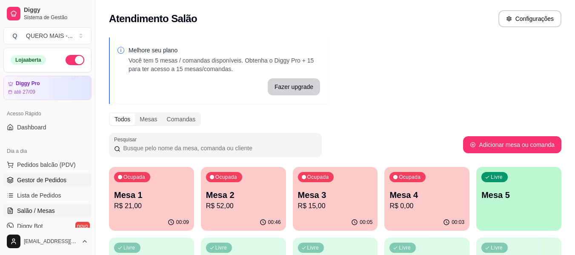
click at [49, 182] on span "Gestor de Pedidos" at bounding box center [41, 180] width 49 height 9
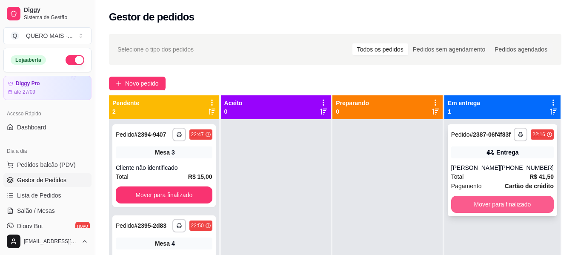
click at [470, 206] on button "Mover para finalizado" at bounding box center [502, 204] width 103 height 17
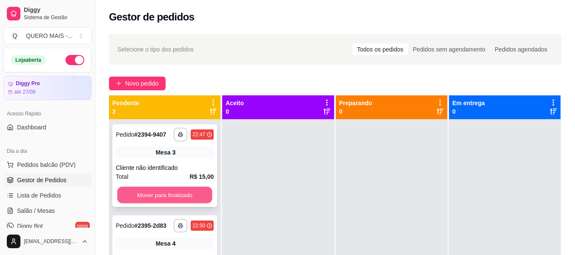
click at [201, 199] on button "Mover para finalizado" at bounding box center [164, 195] width 95 height 17
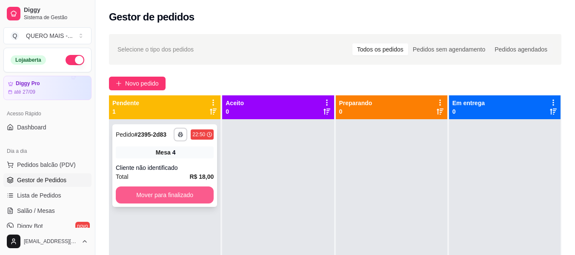
click at [158, 195] on button "Mover para finalizado" at bounding box center [165, 194] width 98 height 17
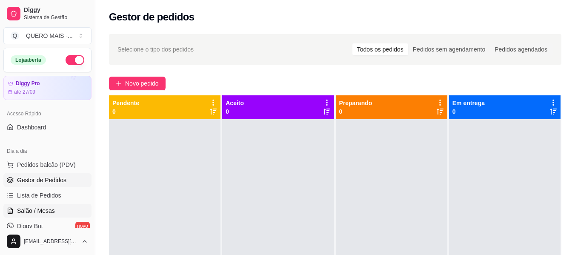
click at [30, 205] on link "Salão / Mesas" at bounding box center [47, 211] width 88 height 14
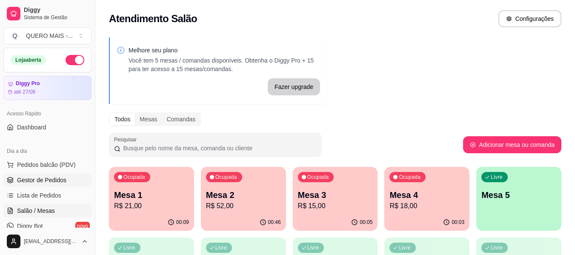
click at [57, 180] on span "Gestor de Pedidos" at bounding box center [41, 180] width 49 height 9
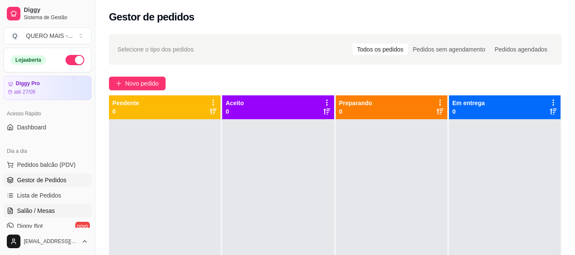
click at [20, 209] on span "Salão / Mesas" at bounding box center [36, 210] width 38 height 9
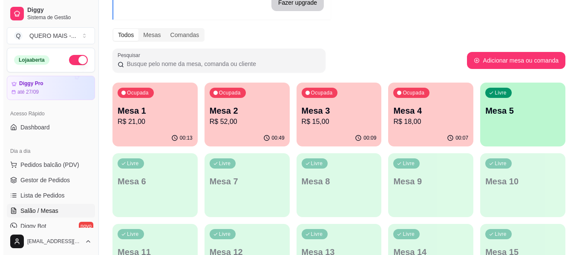
scroll to position [85, 0]
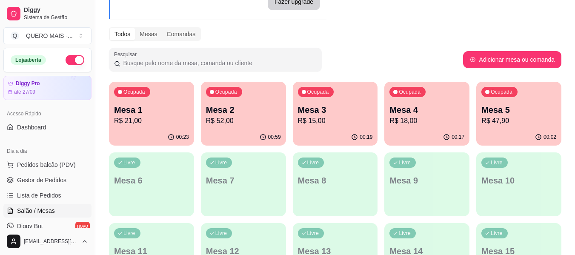
click at [404, 133] on div "00:17" at bounding box center [426, 137] width 85 height 17
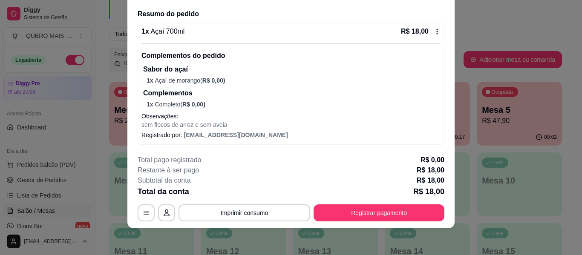
scroll to position [26, 0]
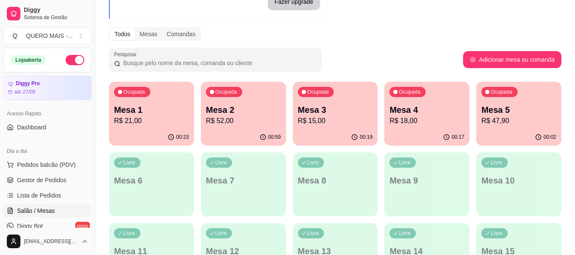
click at [144, 122] on p "R$ 21,00" at bounding box center [151, 121] width 75 height 10
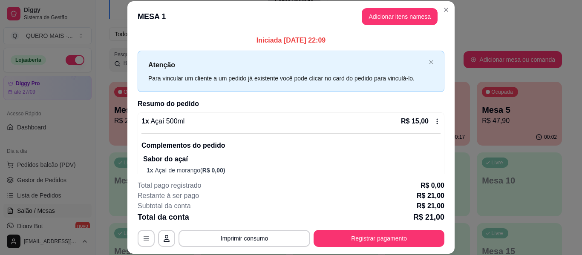
click at [369, 252] on footer "**********" at bounding box center [290, 214] width 327 height 80
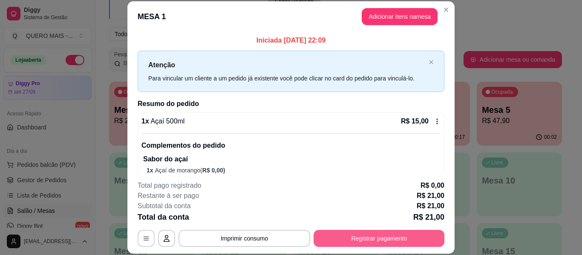
click at [364, 238] on button "Registrar pagamento" at bounding box center [378, 238] width 131 height 17
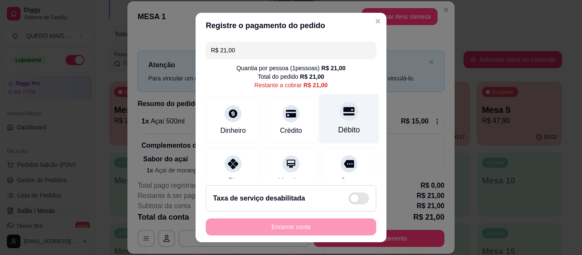
click at [339, 120] on div at bounding box center [348, 111] width 19 height 19
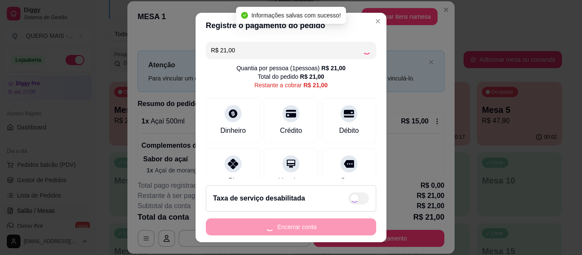
type input "R$ 0,00"
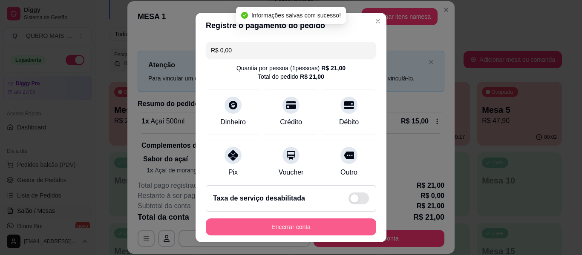
click at [283, 228] on button "Encerrar conta" at bounding box center [291, 226] width 170 height 17
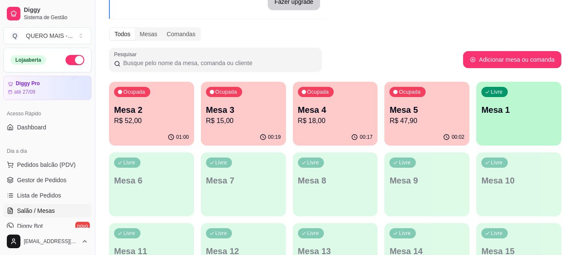
click at [229, 120] on p "R$ 15,00" at bounding box center [243, 121] width 75 height 10
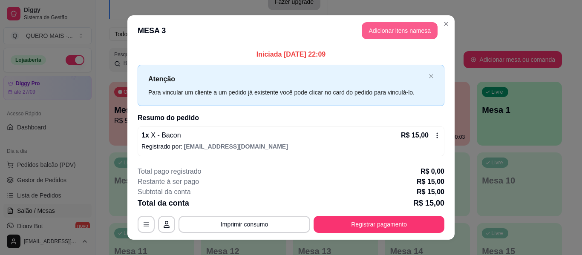
click at [399, 29] on button "Adicionar itens na mesa" at bounding box center [399, 30] width 76 height 17
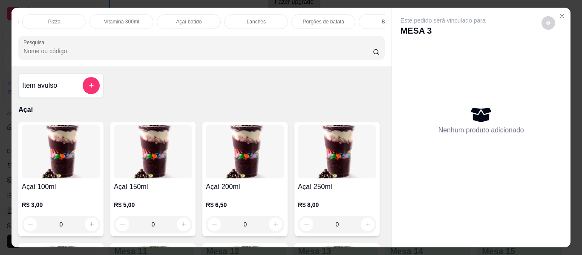
scroll to position [0, 278]
click at [298, 19] on div "Bebidas" at bounding box center [310, 21] width 64 height 14
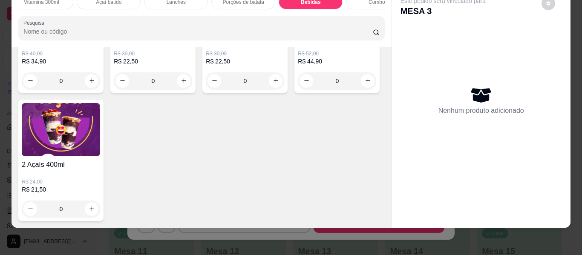
scroll to position [2412, 0]
type input "1"
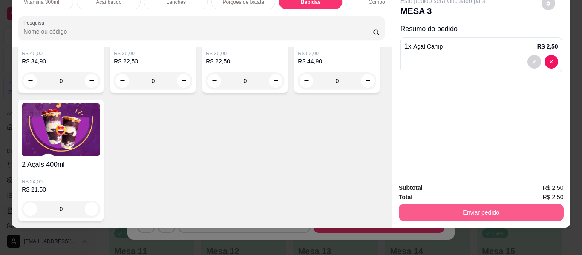
click at [454, 204] on button "Enviar pedido" at bounding box center [481, 212] width 165 height 17
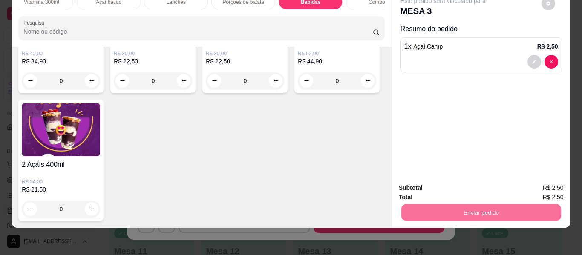
click at [446, 186] on button "Não registrar e enviar pedido" at bounding box center [453, 185] width 86 height 16
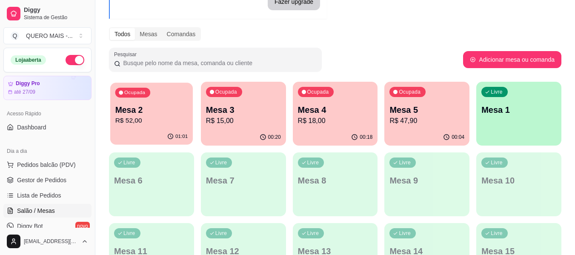
click at [125, 121] on p "R$ 52,00" at bounding box center [151, 121] width 73 height 10
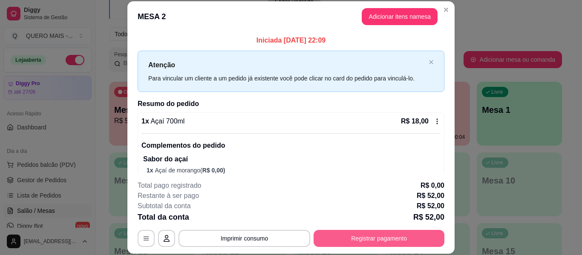
click at [358, 236] on button "Registrar pagamento" at bounding box center [378, 238] width 131 height 17
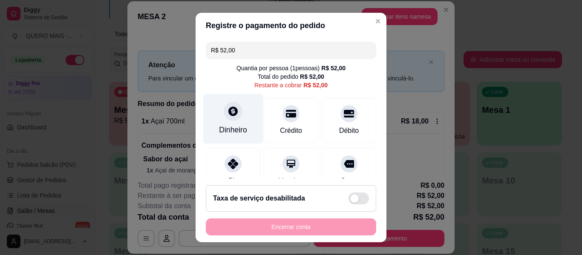
click at [224, 112] on div at bounding box center [233, 111] width 19 height 19
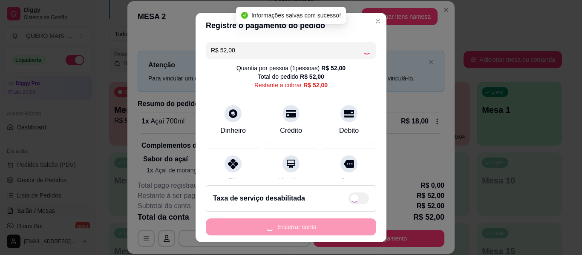
type input "R$ 0,00"
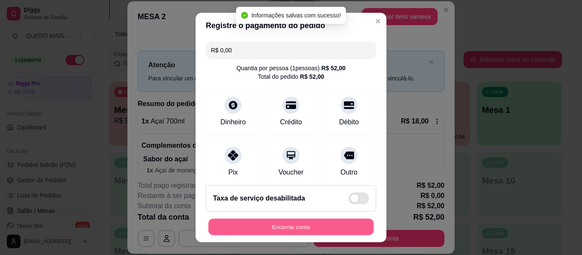
click at [296, 230] on button "Encerrar conta" at bounding box center [290, 227] width 165 height 17
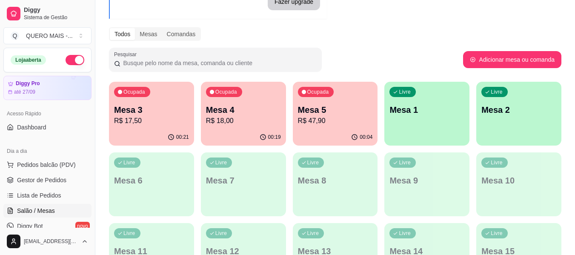
click at [231, 141] on div "00:19" at bounding box center [243, 137] width 85 height 17
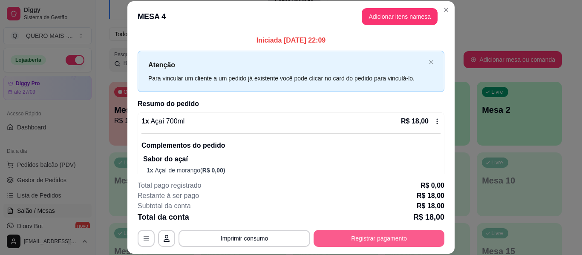
click at [387, 236] on button "Registrar pagamento" at bounding box center [378, 238] width 131 height 17
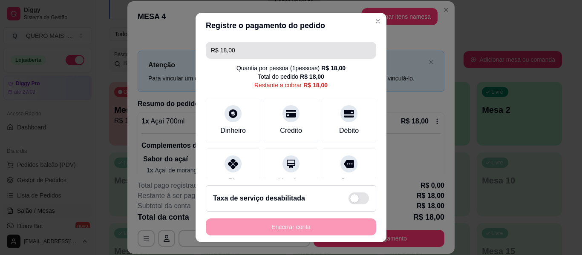
click at [252, 52] on input "R$ 18,00" at bounding box center [291, 50] width 160 height 17
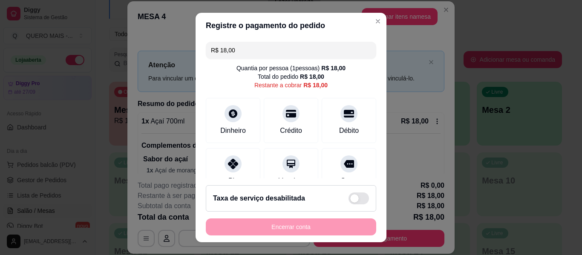
click at [252, 52] on input "R$ 18,00" at bounding box center [291, 50] width 160 height 17
click at [227, 162] on icon at bounding box center [232, 161] width 11 height 11
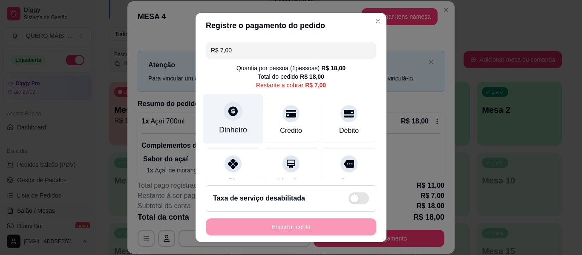
click at [238, 117] on div "Dinheiro" at bounding box center [233, 119] width 60 height 50
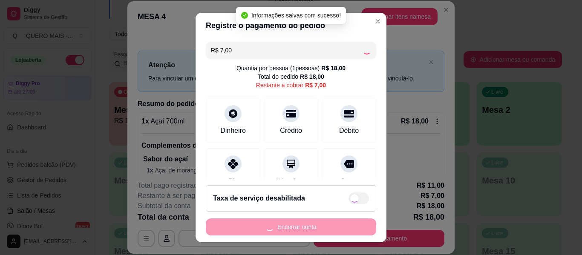
type input "R$ 0,00"
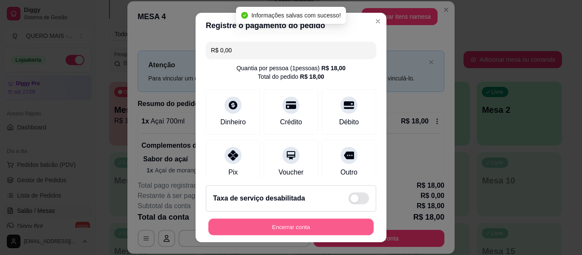
click at [283, 226] on button "Encerrar conta" at bounding box center [290, 227] width 165 height 17
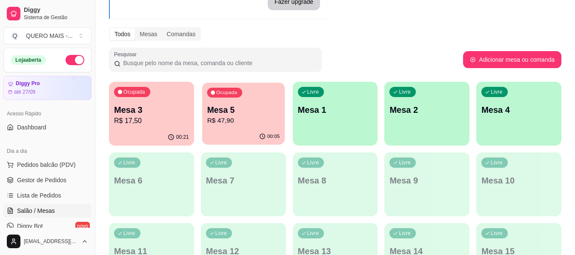
click at [247, 131] on div "00:05" at bounding box center [243, 137] width 83 height 16
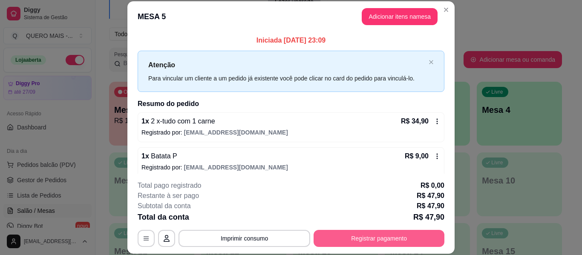
click at [366, 242] on button "Registrar pagamento" at bounding box center [378, 238] width 131 height 17
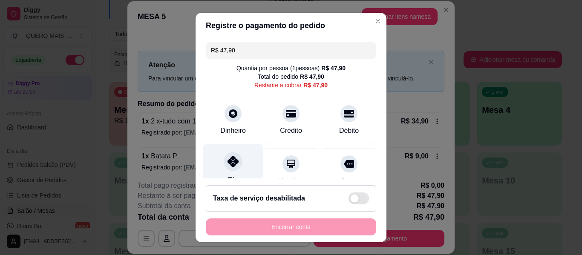
click at [227, 167] on icon at bounding box center [232, 161] width 11 height 11
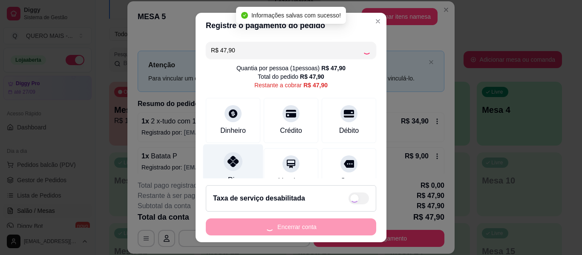
type input "R$ 0,00"
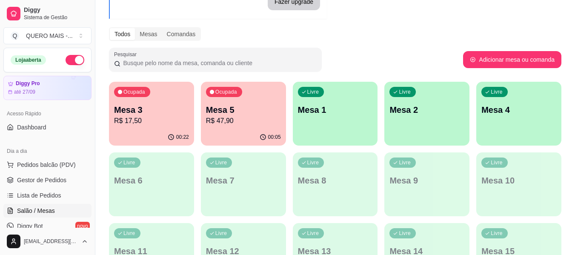
click at [129, 132] on div "00:22" at bounding box center [151, 137] width 85 height 17
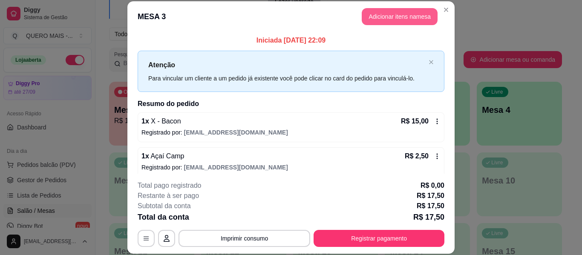
click at [402, 18] on button "Adicionar itens na mesa" at bounding box center [399, 16] width 76 height 17
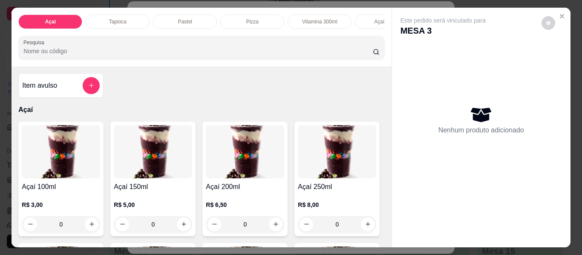
click at [93, 85] on button "add-separate-item" at bounding box center [91, 85] width 17 height 17
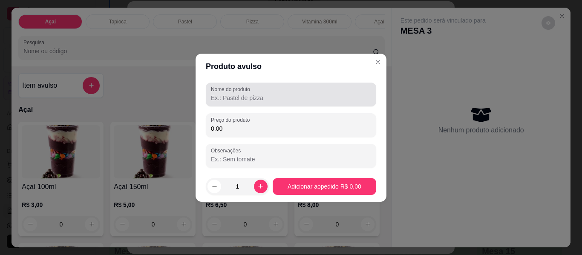
click at [325, 94] on input "Nome do produto" at bounding box center [291, 98] width 160 height 9
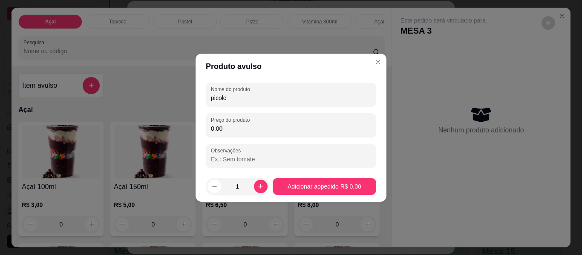
type input "picole"
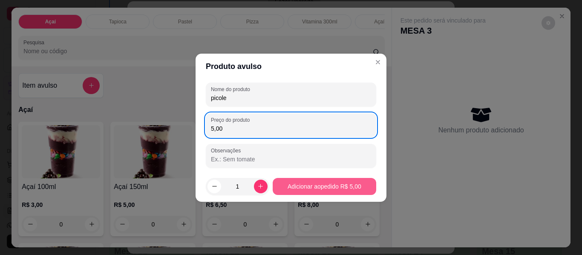
type input "5,00"
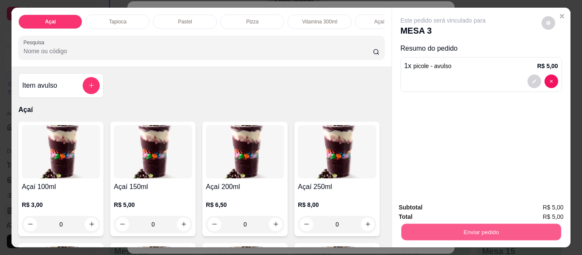
click at [454, 229] on button "Enviar pedido" at bounding box center [481, 232] width 160 height 17
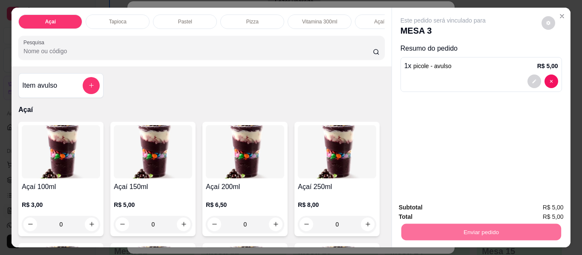
click at [429, 206] on button "Não registrar e enviar pedido" at bounding box center [452, 208] width 89 height 16
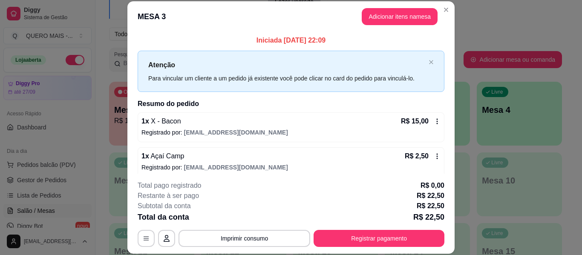
scroll to position [42, 0]
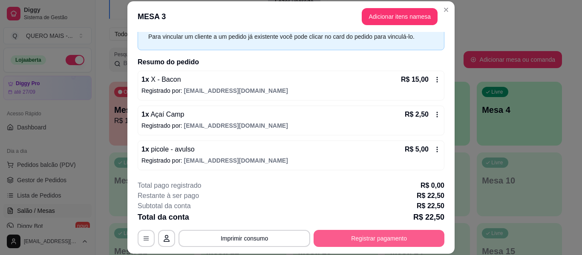
click at [378, 241] on button "Registrar pagamento" at bounding box center [378, 238] width 131 height 17
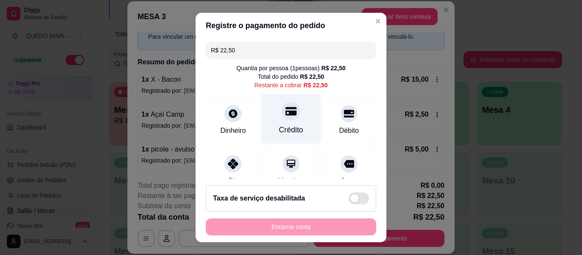
click at [285, 115] on icon at bounding box center [290, 111] width 11 height 11
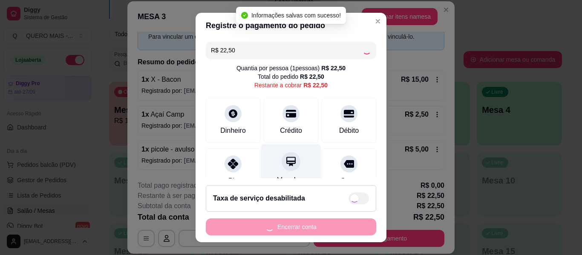
type input "R$ 0,00"
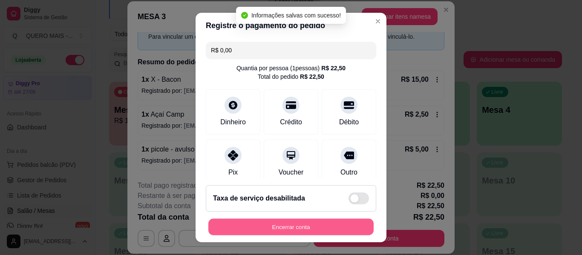
click at [305, 224] on button "Encerrar conta" at bounding box center [290, 227] width 165 height 17
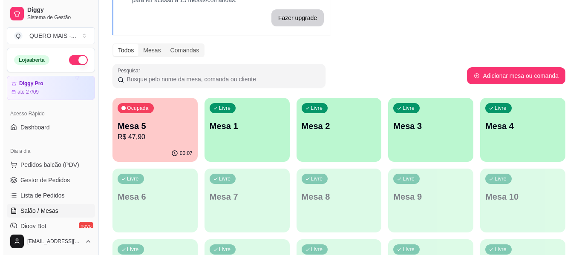
scroll to position [43, 0]
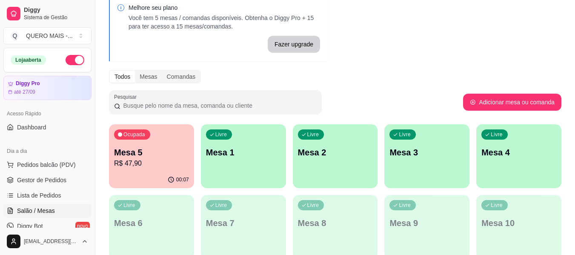
click at [258, 169] on div "Livre Mesa 1" at bounding box center [243, 151] width 85 height 54
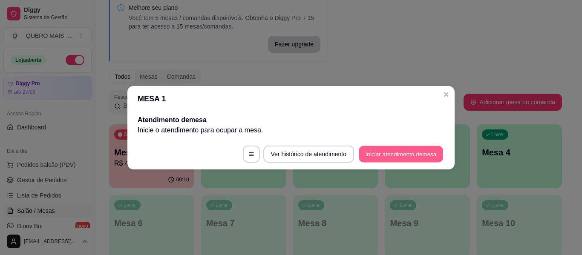
click at [381, 154] on button "Iniciar atendimento de mesa" at bounding box center [401, 154] width 84 height 17
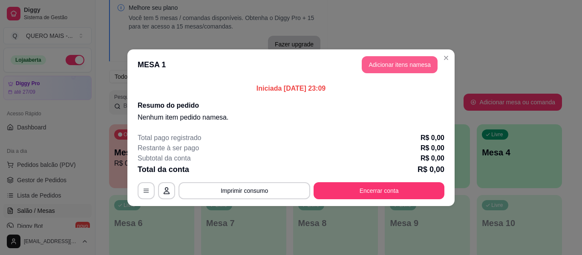
click at [402, 68] on button "Adicionar itens na mesa" at bounding box center [399, 64] width 76 height 17
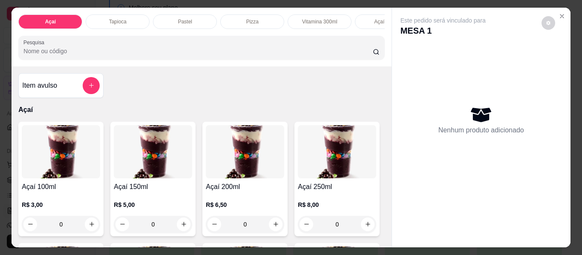
scroll to position [170, 0]
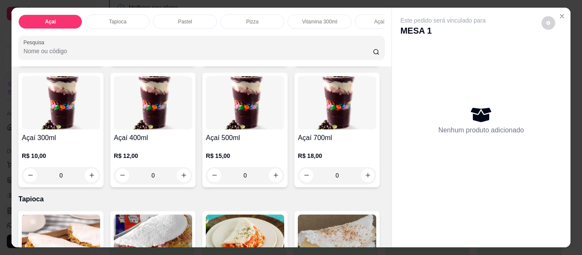
click at [100, 177] on div "0" at bounding box center [61, 175] width 78 height 17
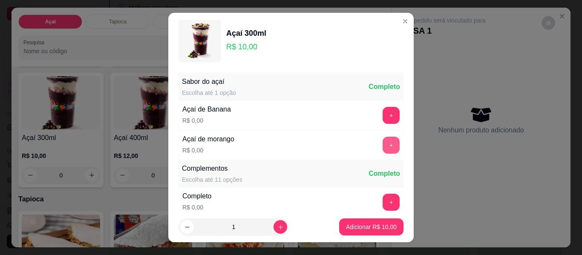
click at [382, 142] on button "+" at bounding box center [390, 145] width 17 height 17
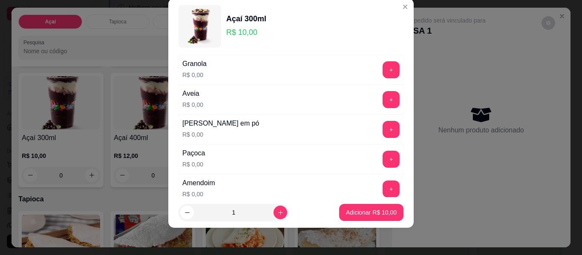
scroll to position [176, 0]
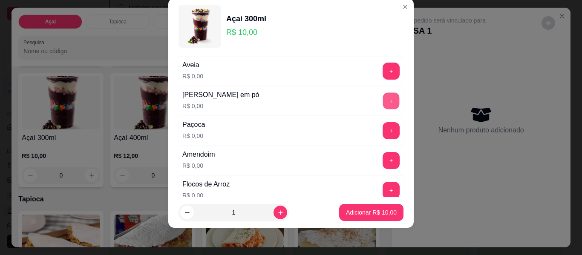
click at [383, 102] on button "+" at bounding box center [391, 101] width 17 height 17
click at [382, 135] on button "+" at bounding box center [390, 130] width 17 height 17
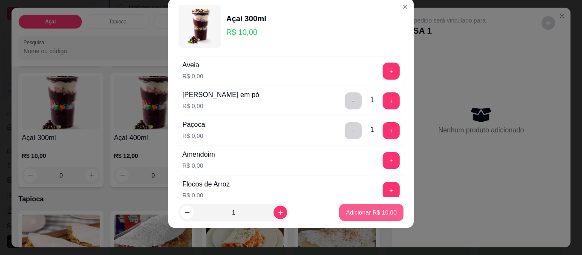
click at [361, 215] on p "Adicionar R$ 10,00" at bounding box center [371, 212] width 51 height 9
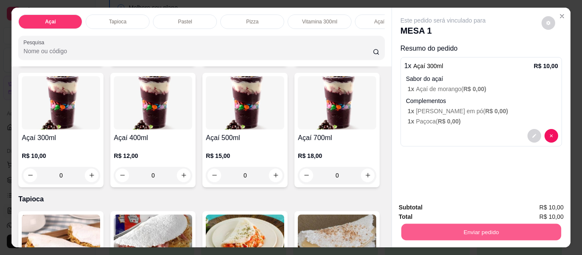
click at [464, 228] on button "Enviar pedido" at bounding box center [481, 232] width 160 height 17
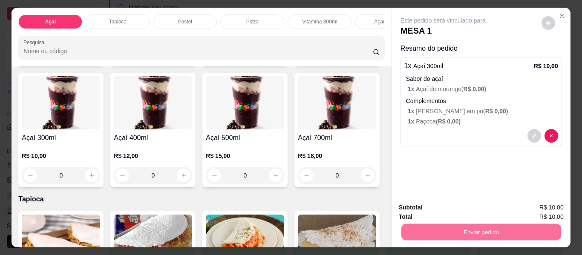
click at [459, 203] on button "Não registrar e enviar pedido" at bounding box center [453, 208] width 86 height 16
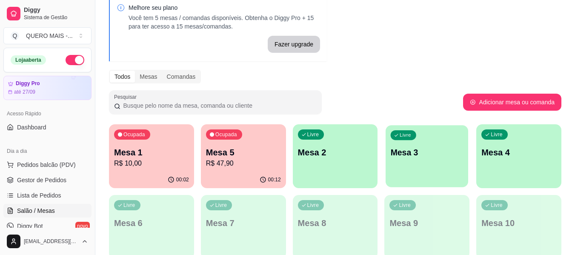
click at [428, 166] on div "Livre Mesa 3" at bounding box center [427, 151] width 83 height 52
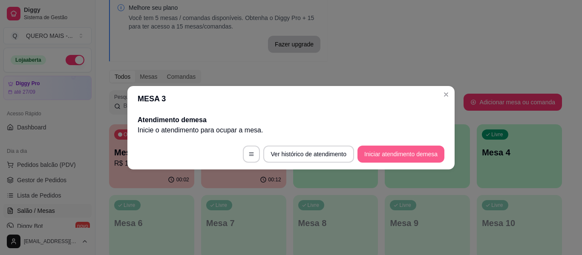
click at [381, 155] on button "Iniciar atendimento de mesa" at bounding box center [400, 154] width 87 height 17
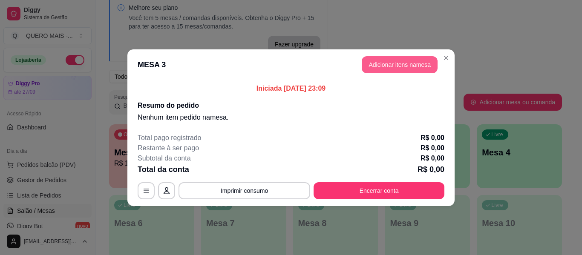
click at [404, 63] on button "Adicionar itens na mesa" at bounding box center [399, 64] width 76 height 17
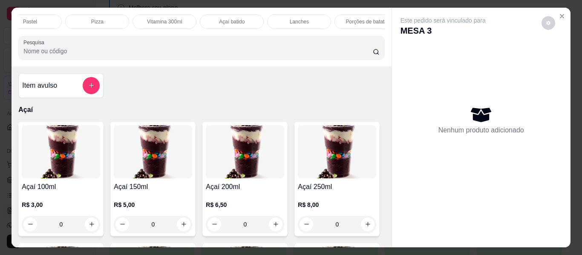
scroll to position [0, 262]
drag, startPoint x: 192, startPoint y: 17, endPoint x: 246, endPoint y: 103, distance: 101.2
click at [192, 18] on p "Lanches" at bounding box center [191, 21] width 19 height 7
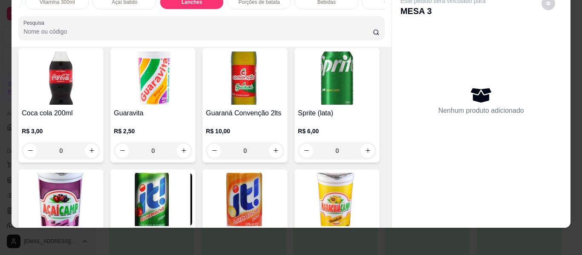
scroll to position [1761, 0]
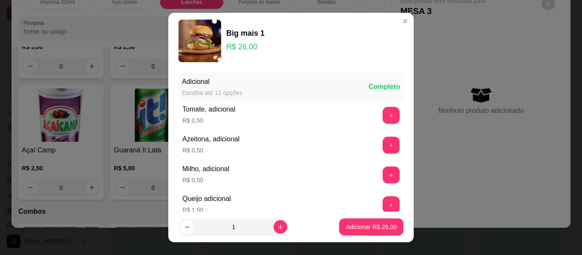
scroll to position [161, 0]
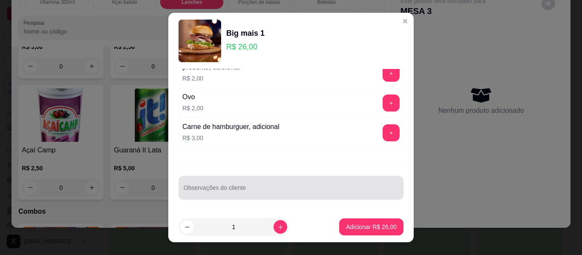
click at [249, 186] on div at bounding box center [291, 187] width 215 height 17
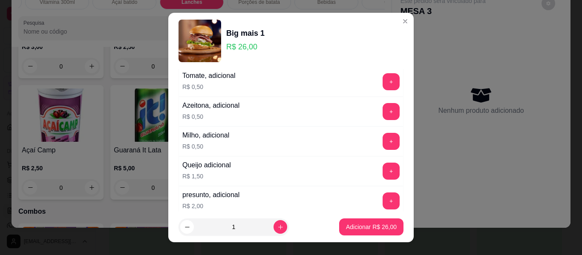
scroll to position [0, 0]
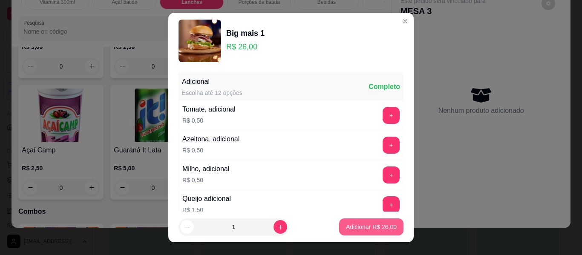
type input "mandar molho verde"
click at [358, 227] on p "Adicionar R$ 26,00" at bounding box center [371, 227] width 51 height 9
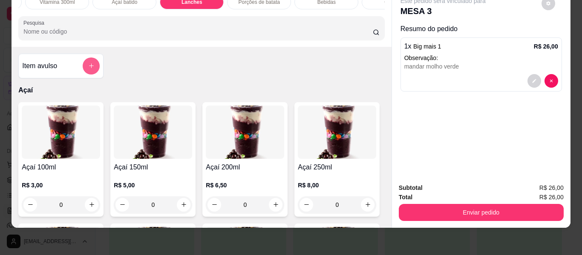
click at [88, 64] on icon "add-separate-item" at bounding box center [91, 66] width 6 height 6
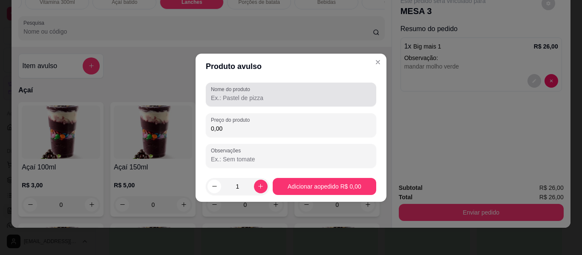
click at [290, 100] on input "Nome do produto" at bounding box center [291, 98] width 160 height 9
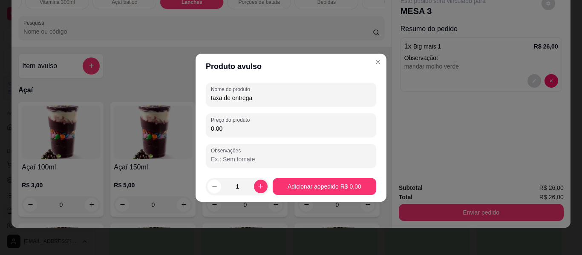
type input "taxa de entrega"
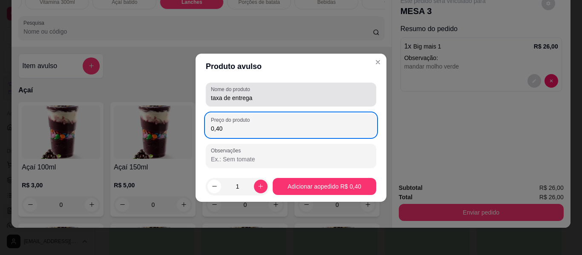
type input "4,00"
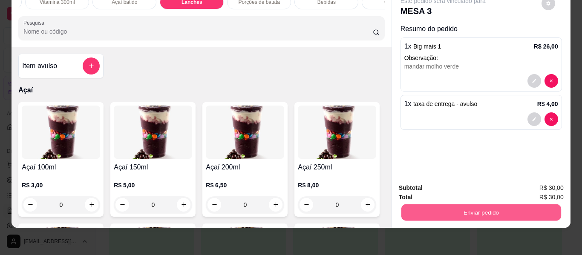
click at [422, 205] on button "Enviar pedido" at bounding box center [481, 212] width 160 height 17
click at [427, 186] on button "Não registrar e enviar pedido" at bounding box center [452, 185] width 89 height 16
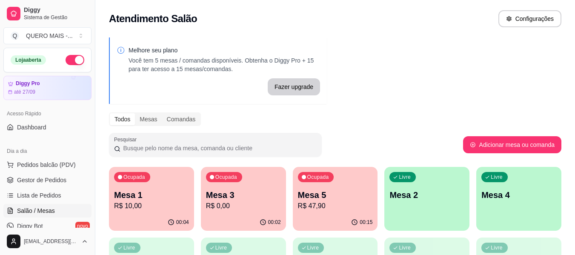
click at [74, 60] on button "button" at bounding box center [75, 60] width 19 height 10
click at [156, 203] on p "R$ 10,00" at bounding box center [151, 206] width 73 height 10
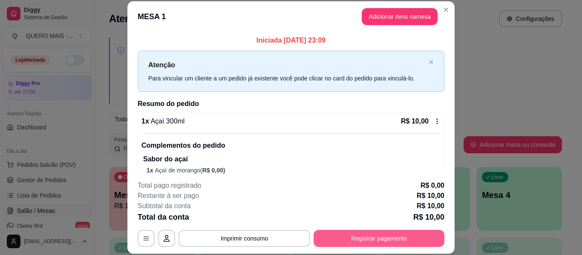
click at [348, 237] on button "Registrar pagamento" at bounding box center [378, 238] width 131 height 17
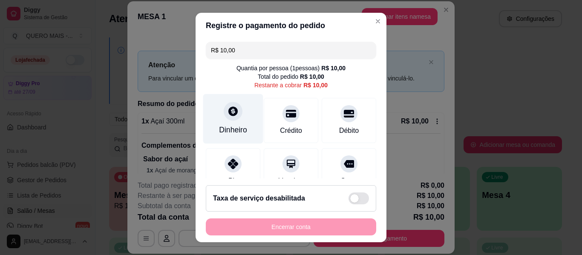
click at [226, 119] on div at bounding box center [233, 111] width 19 height 19
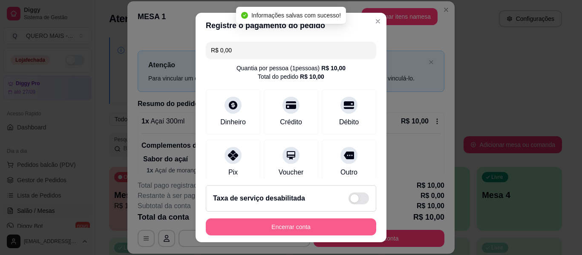
type input "R$ 0,00"
click at [292, 224] on button "Encerrar conta" at bounding box center [290, 227] width 165 height 17
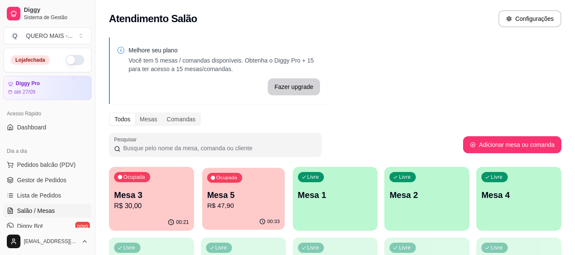
click at [249, 198] on p "Mesa 5" at bounding box center [243, 194] width 73 height 11
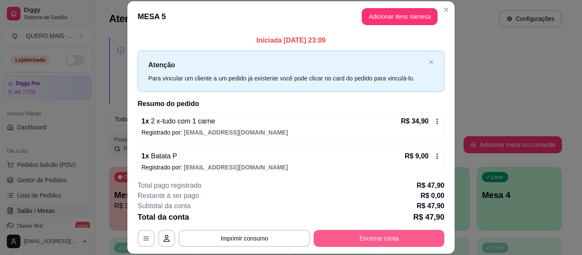
click at [391, 236] on button "Encerrar conta" at bounding box center [378, 238] width 131 height 17
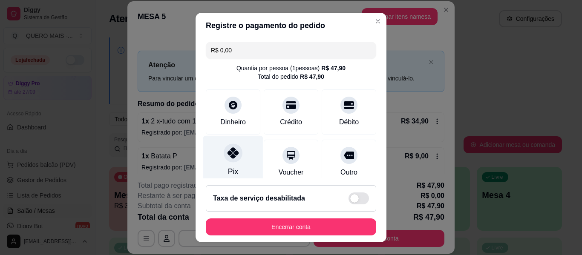
click at [226, 159] on div at bounding box center [233, 152] width 19 height 19
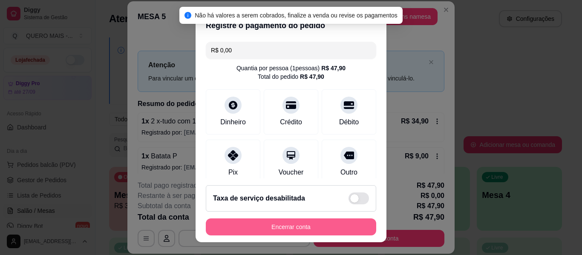
click at [250, 222] on button "Encerrar conta" at bounding box center [291, 226] width 170 height 17
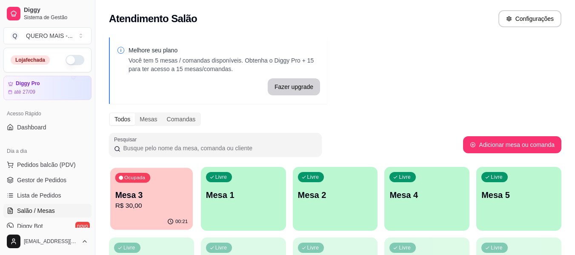
click at [160, 212] on div "Ocupada Mesa 3 R$ 30,00" at bounding box center [151, 191] width 83 height 46
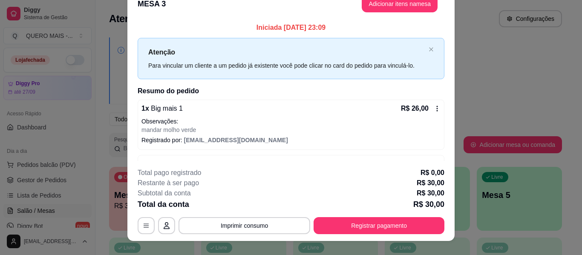
scroll to position [26, 0]
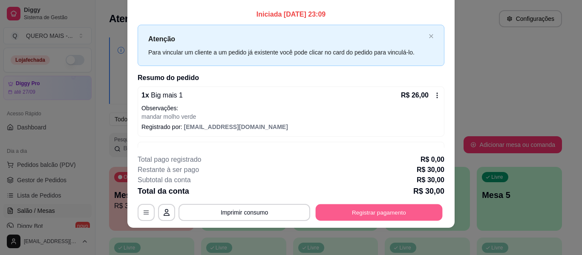
click at [359, 213] on button "Registrar pagamento" at bounding box center [378, 212] width 127 height 17
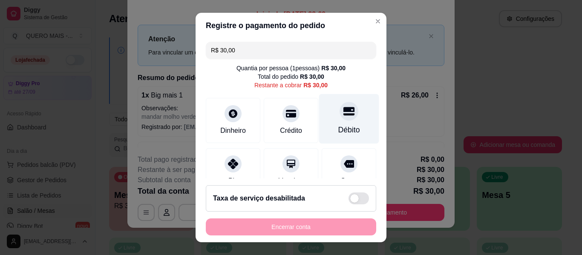
click at [327, 119] on div "Débito" at bounding box center [349, 119] width 60 height 50
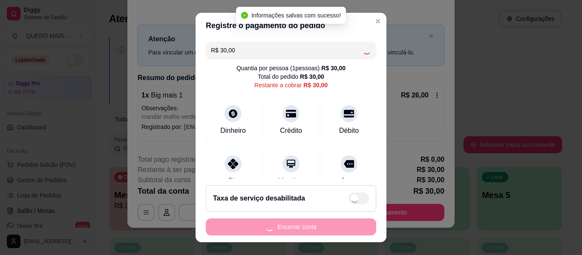
type input "R$ 0,00"
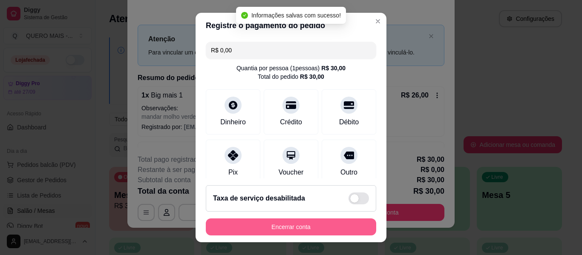
click at [287, 227] on button "Encerrar conta" at bounding box center [291, 226] width 170 height 17
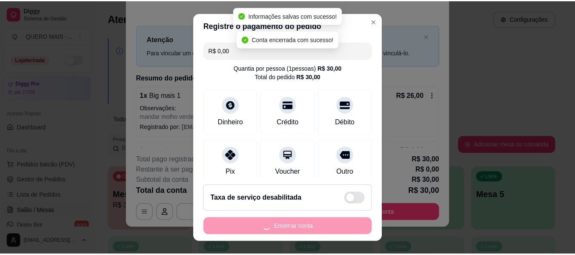
scroll to position [0, 0]
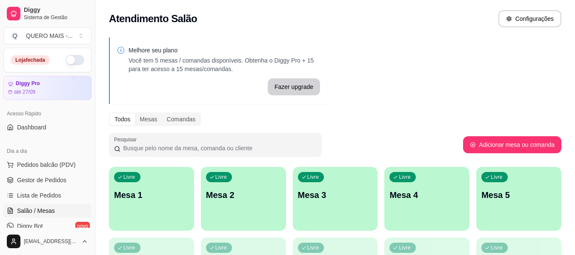
click at [525, 90] on div "Melhore seu plano Você tem 5 mesas / comandas disponíveis. Obtenha o Diggy Pro …" at bounding box center [335, 207] width 480 height 350
click at [46, 181] on span "Gestor de Pedidos" at bounding box center [41, 180] width 49 height 9
